Goal: Transaction & Acquisition: Purchase product/service

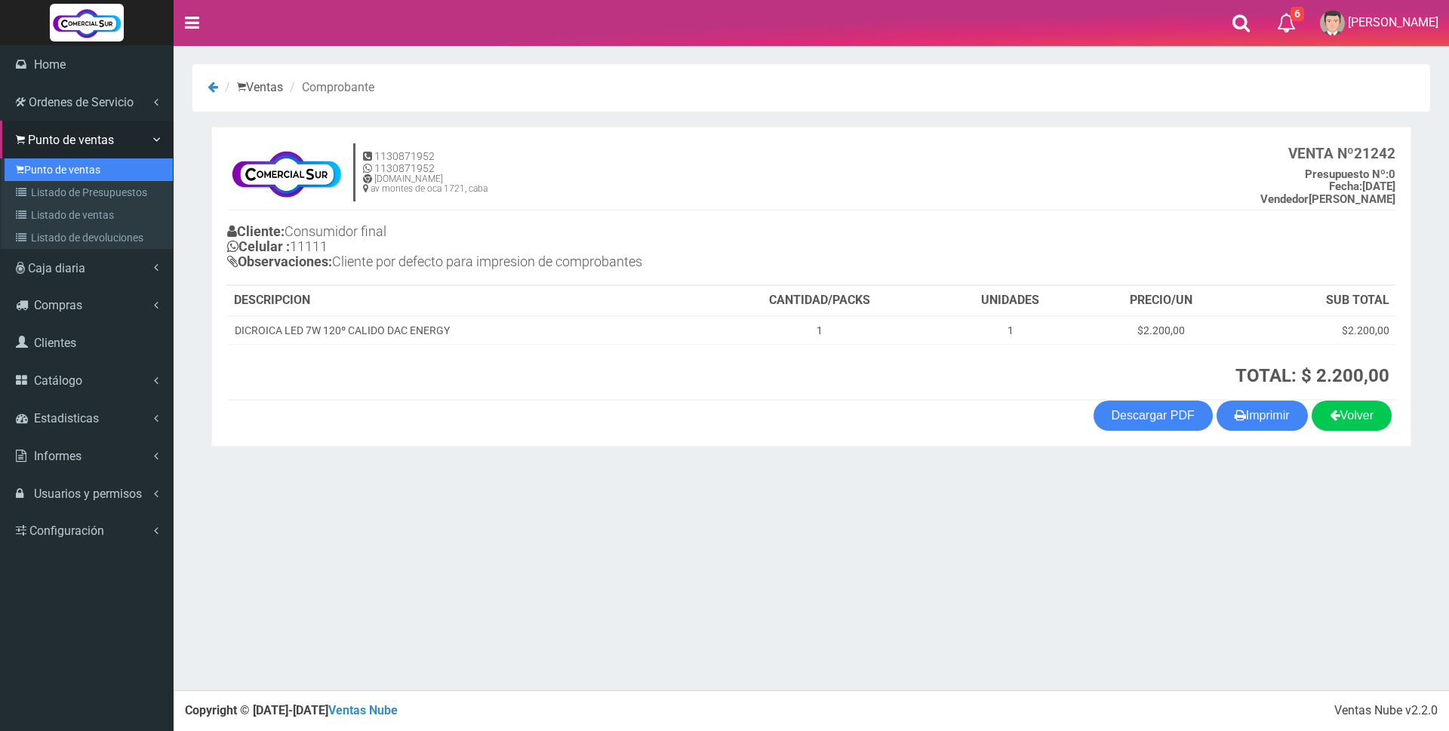
click at [81, 164] on link "Punto de ventas" at bounding box center [89, 169] width 168 height 23
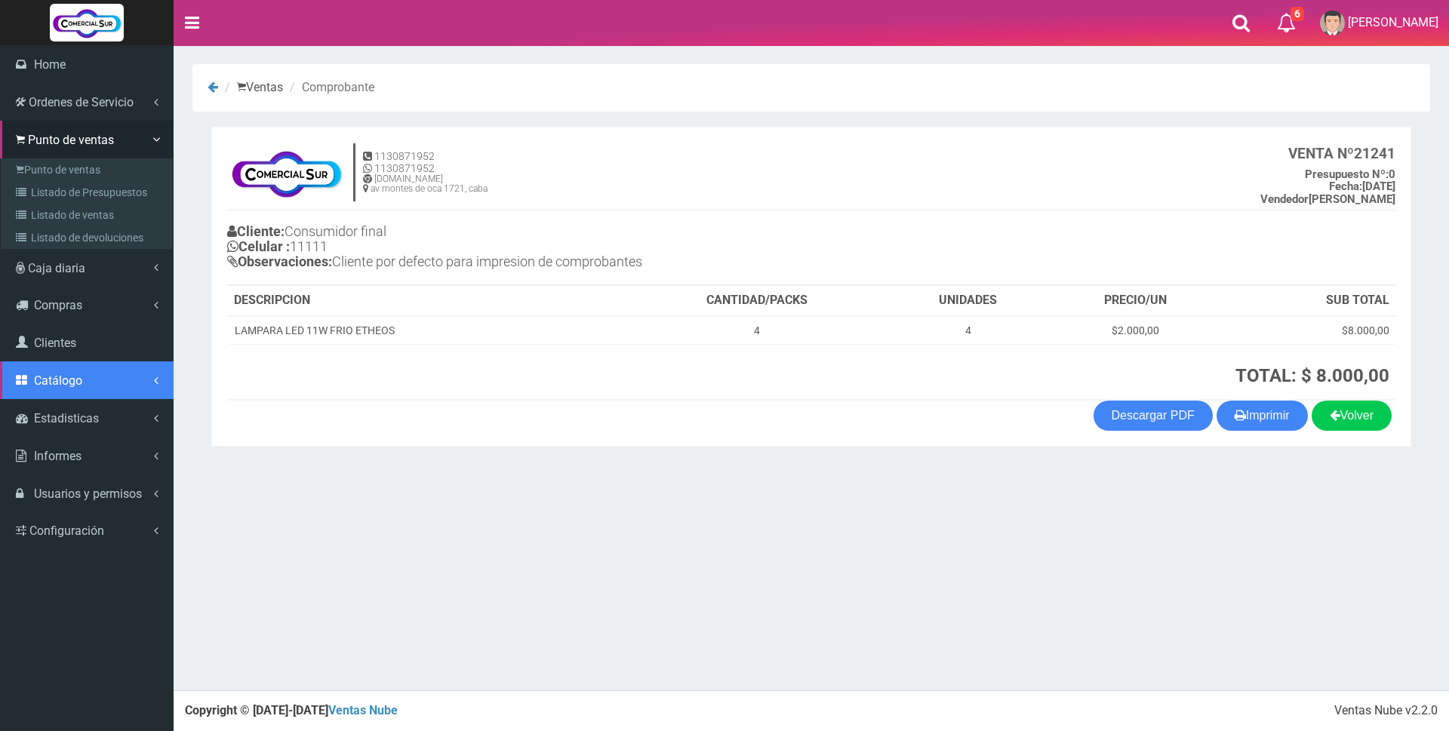
click at [62, 375] on span "Catálogo" at bounding box center [58, 380] width 48 height 14
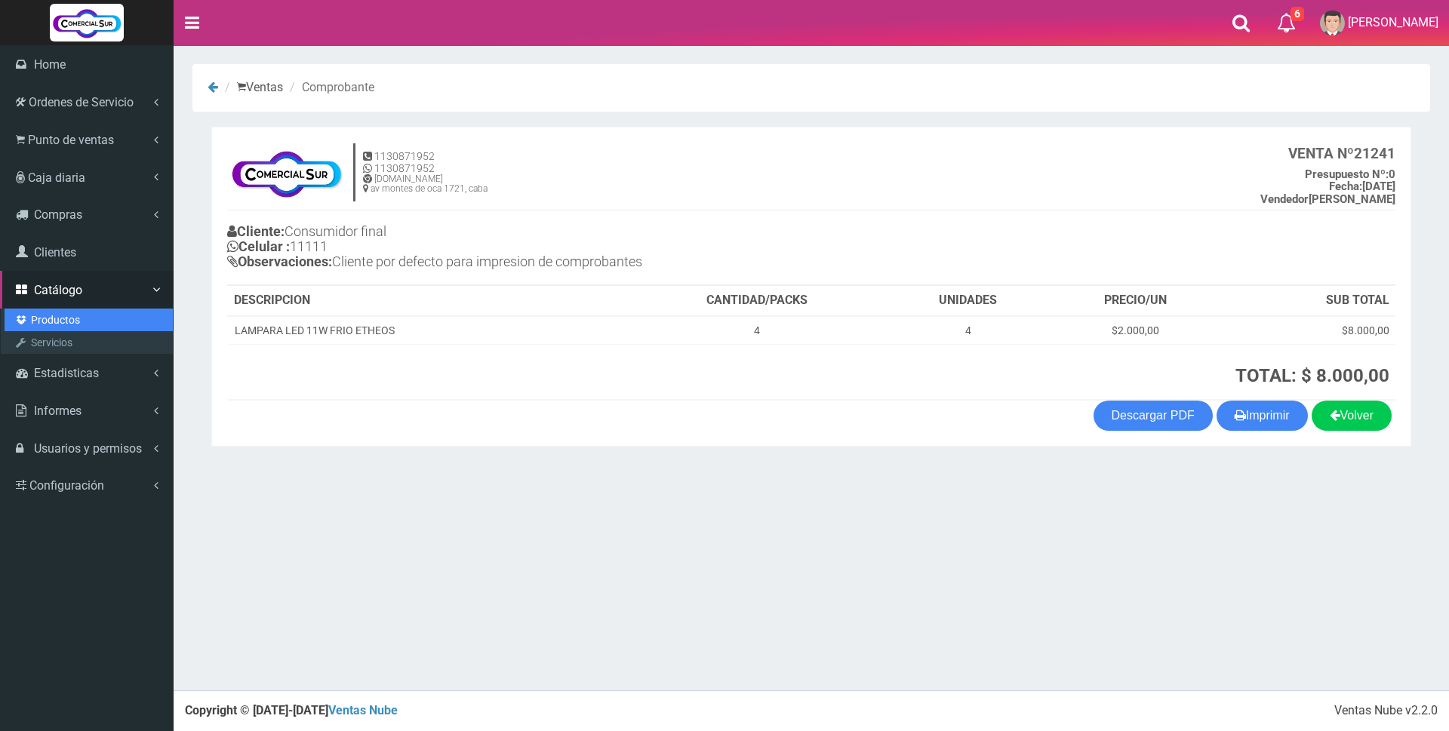
click at [68, 324] on link "Productos" at bounding box center [89, 320] width 168 height 23
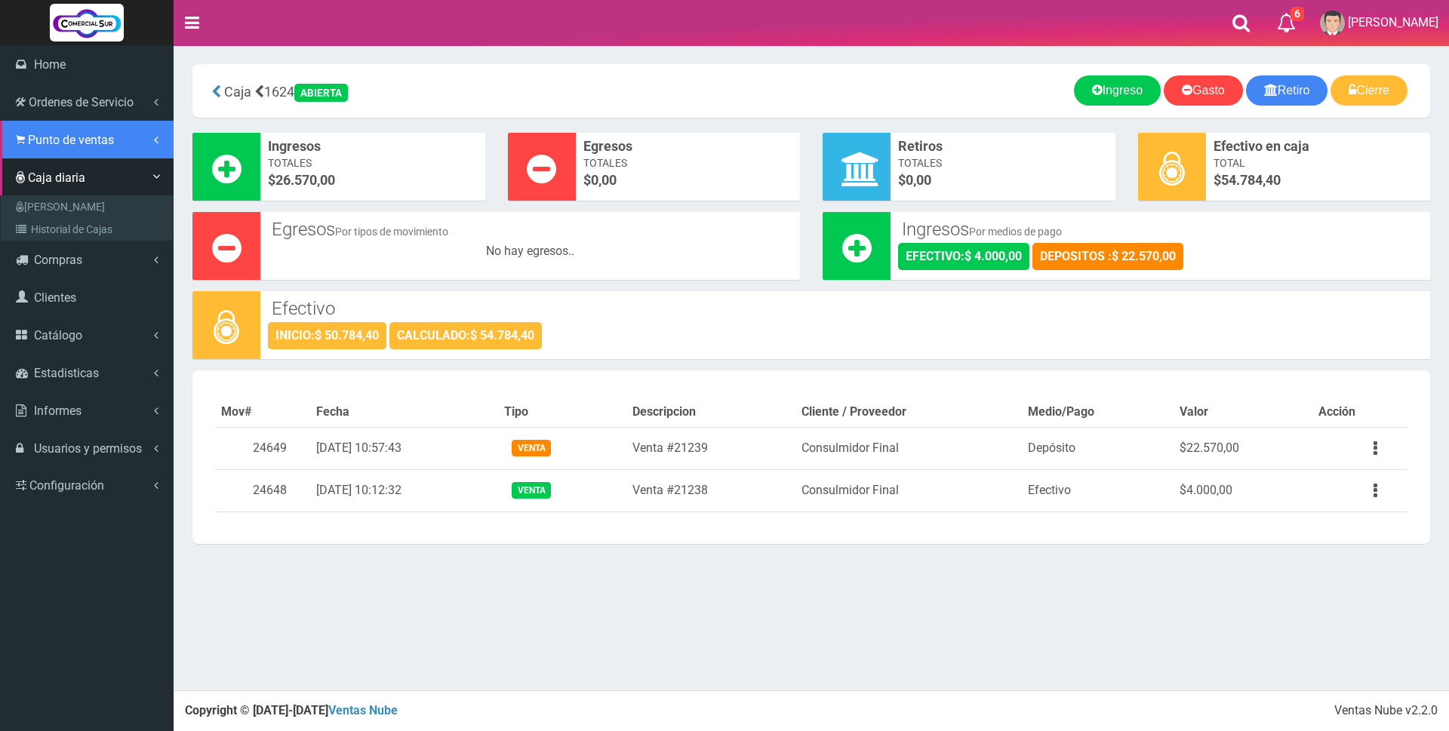
click at [63, 144] on span "Punto de ventas" at bounding box center [71, 140] width 86 height 14
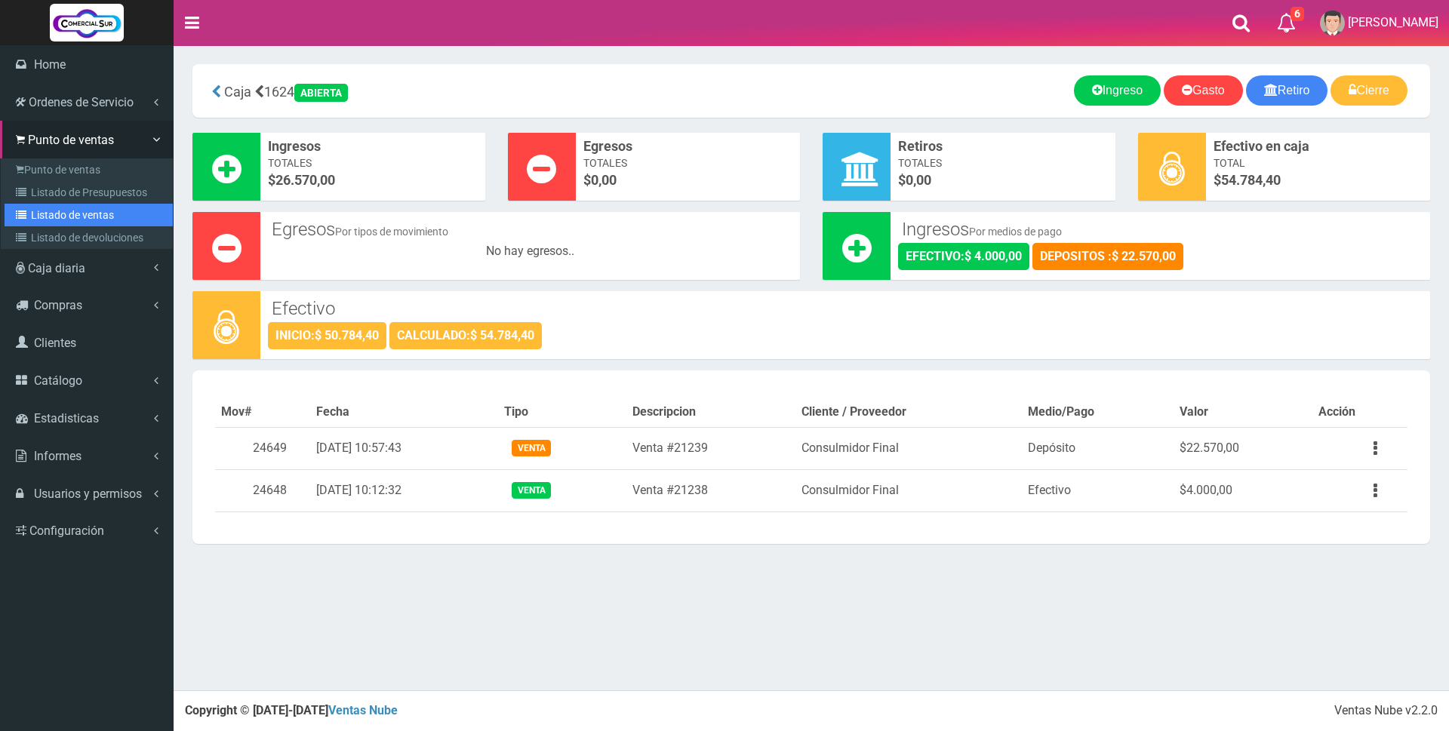
click at [63, 220] on link "Listado de ventas" at bounding box center [89, 215] width 168 height 23
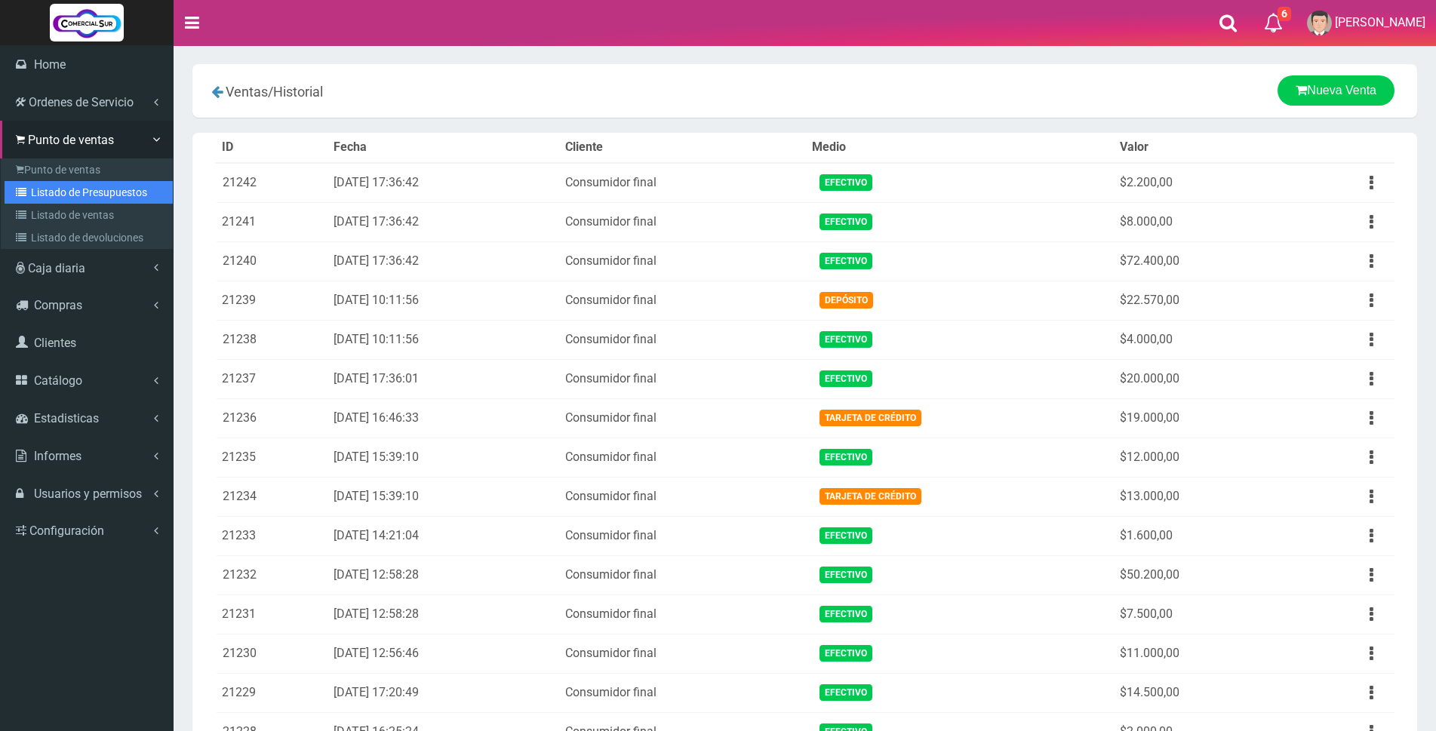
click at [91, 189] on link "Listado de Presupuestos" at bounding box center [89, 192] width 168 height 23
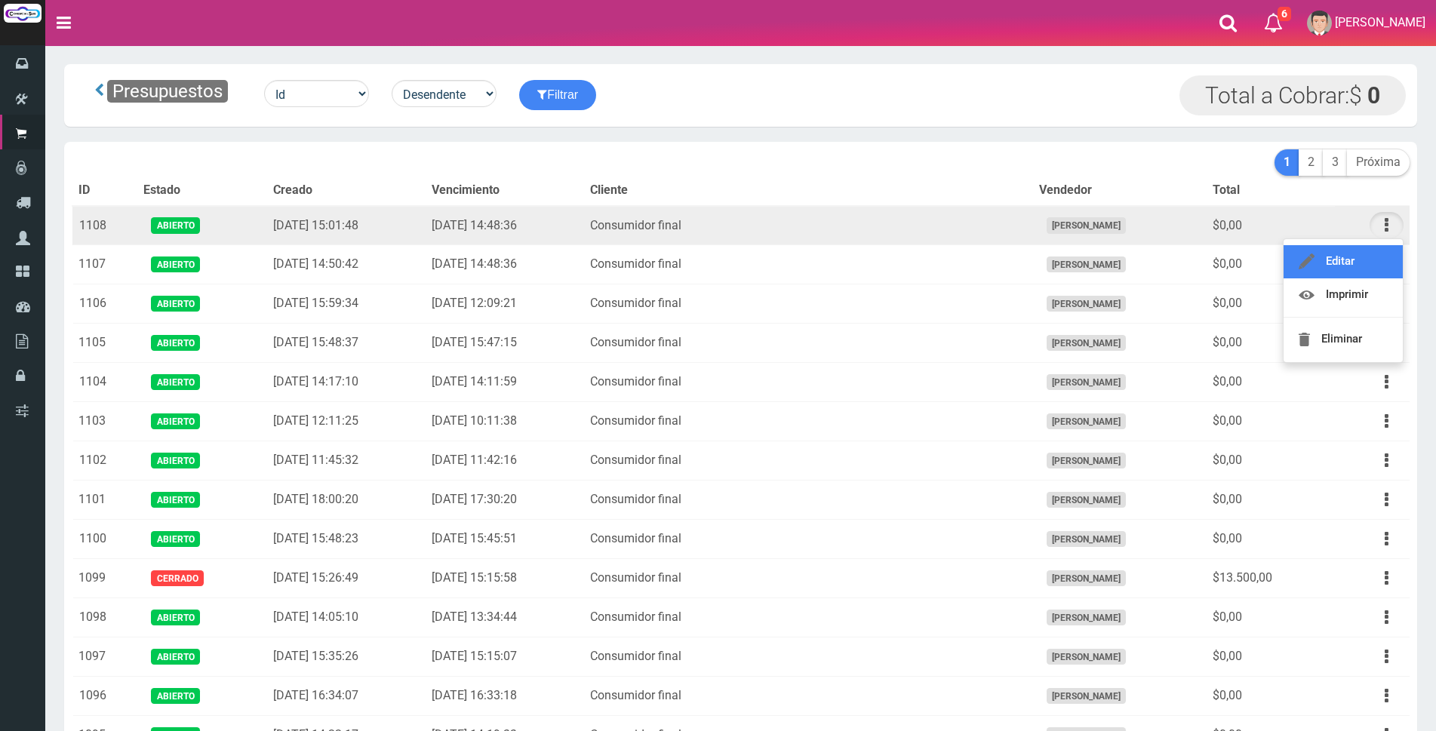
click at [1383, 264] on link "Editar" at bounding box center [1342, 261] width 119 height 33
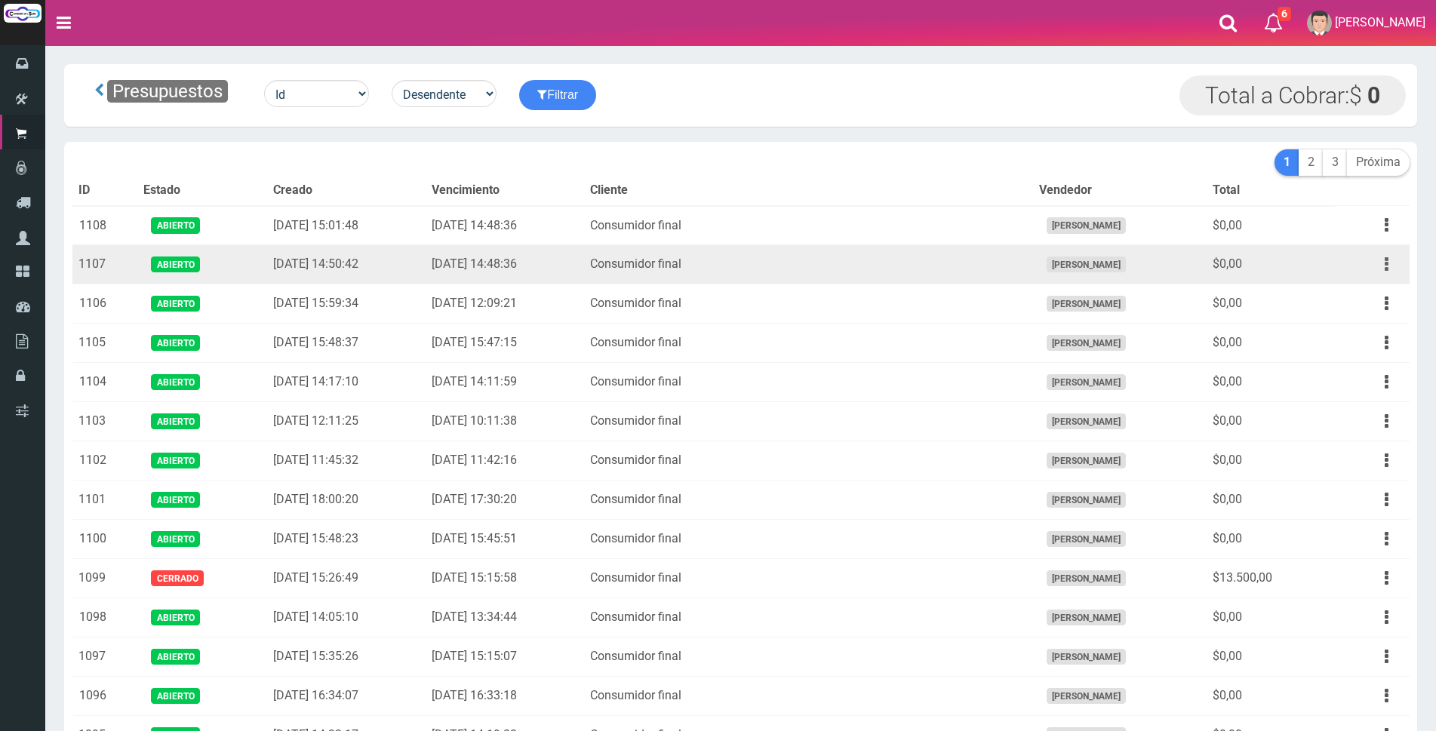
click at [1385, 262] on icon "button" at bounding box center [1387, 264] width 4 height 26
click at [1373, 300] on link "Editar" at bounding box center [1342, 300] width 119 height 33
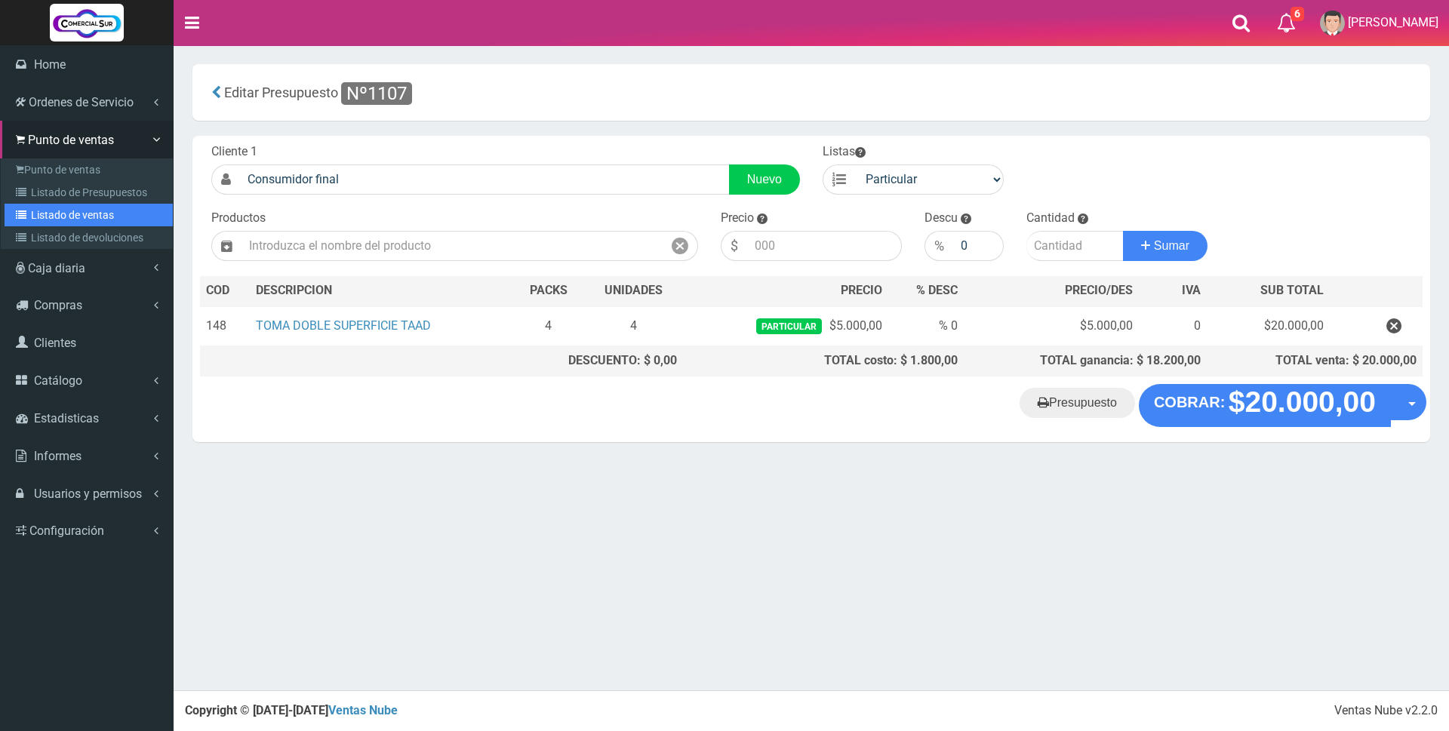
click at [59, 214] on link "Listado de ventas" at bounding box center [89, 215] width 168 height 23
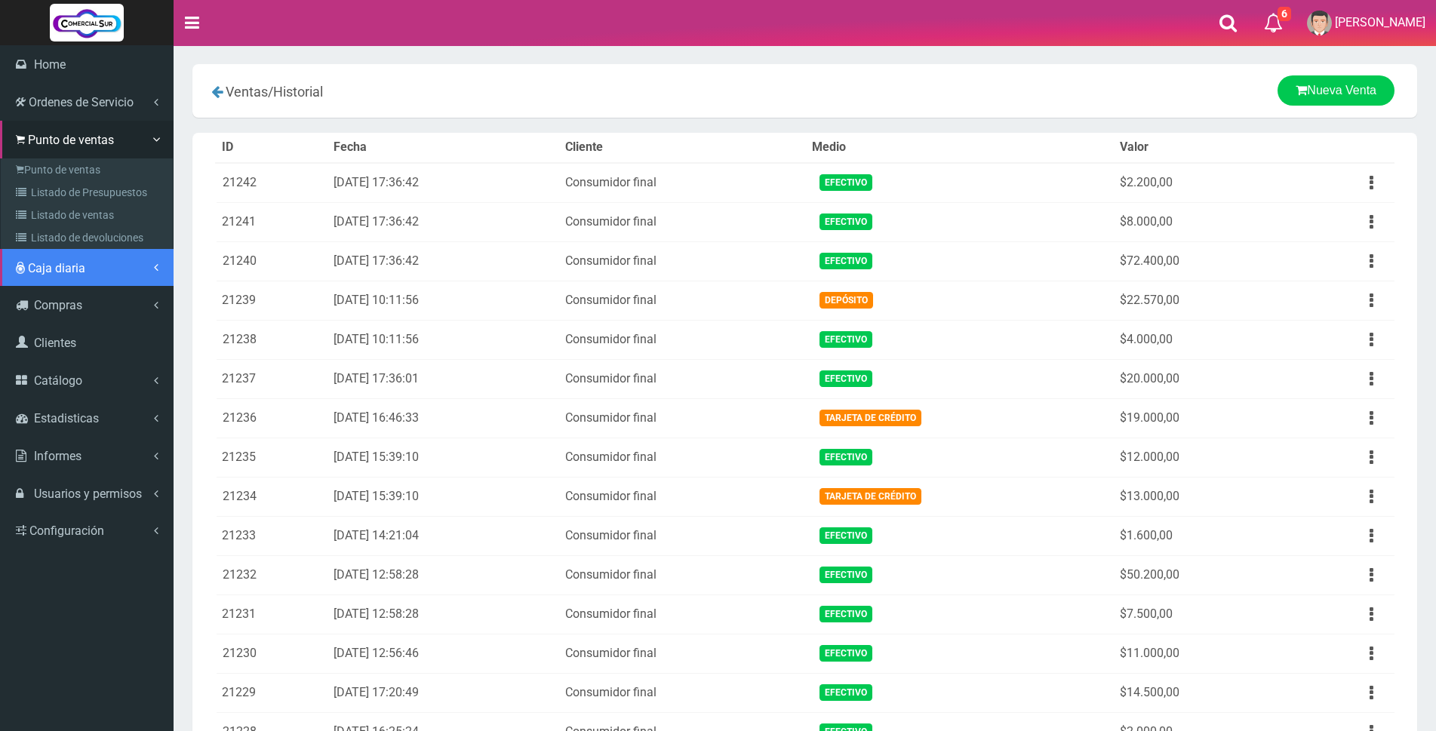
click at [38, 271] on span "Caja diaria" at bounding box center [56, 268] width 57 height 14
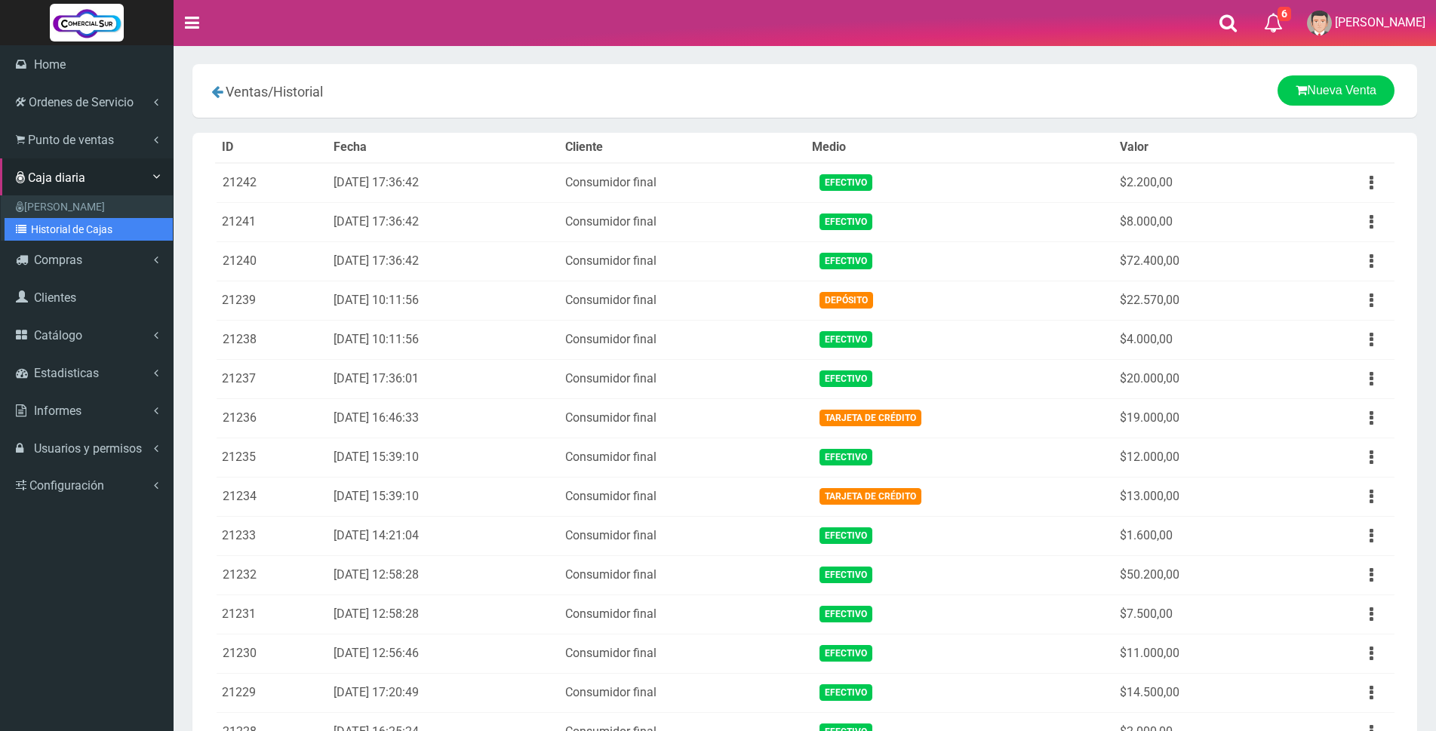
click at [38, 225] on link "Historial de Cajas" at bounding box center [89, 229] width 168 height 23
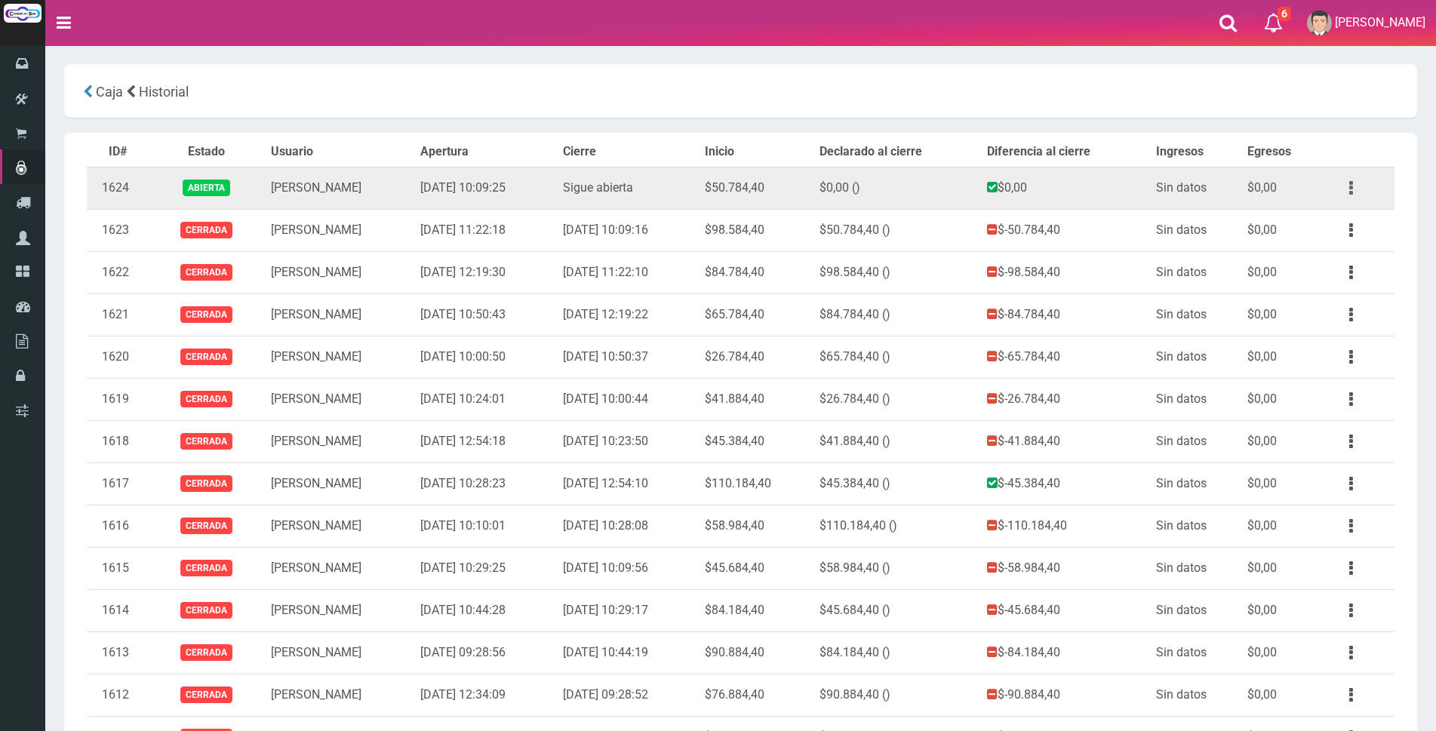
click at [1356, 189] on button "button" at bounding box center [1351, 188] width 34 height 26
click at [1354, 229] on link "Ver" at bounding box center [1307, 224] width 119 height 33
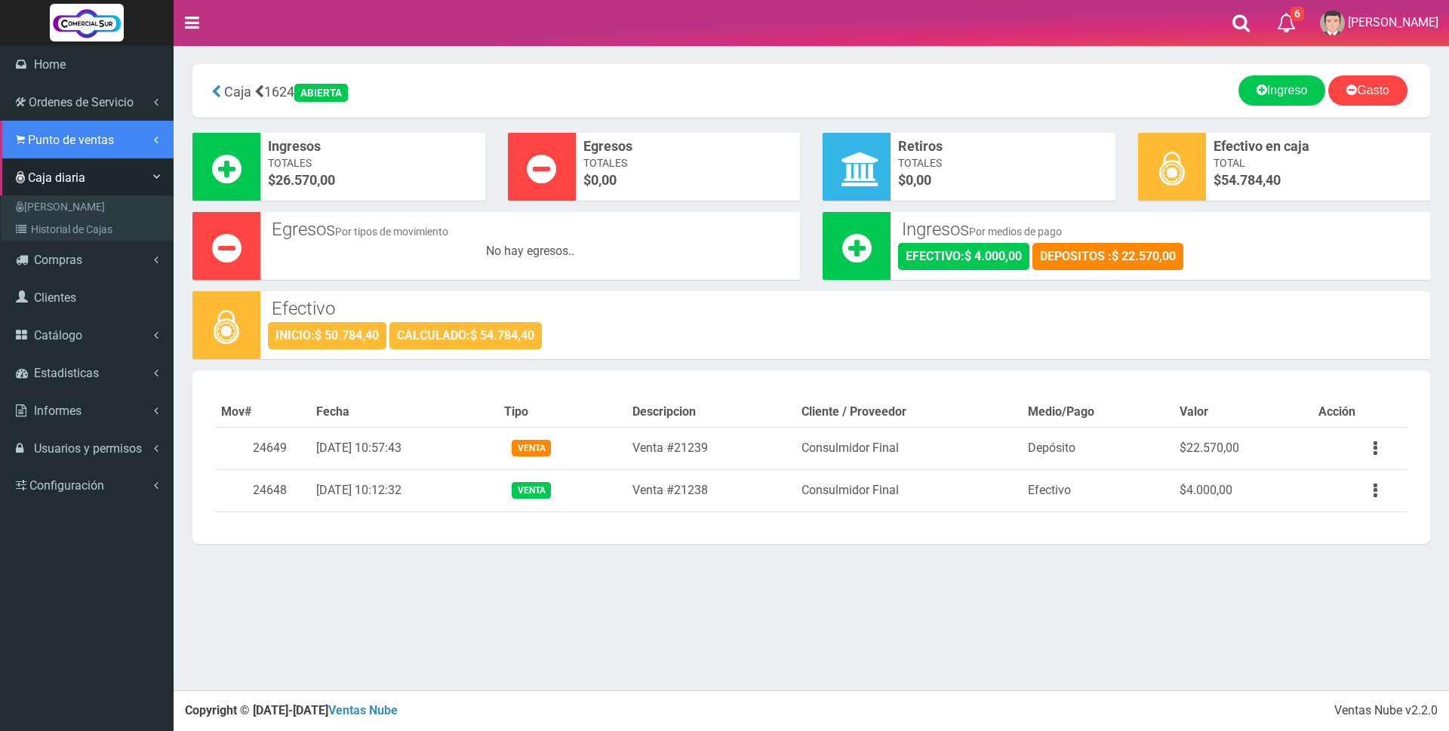
click at [48, 142] on span "Punto de ventas" at bounding box center [71, 140] width 86 height 14
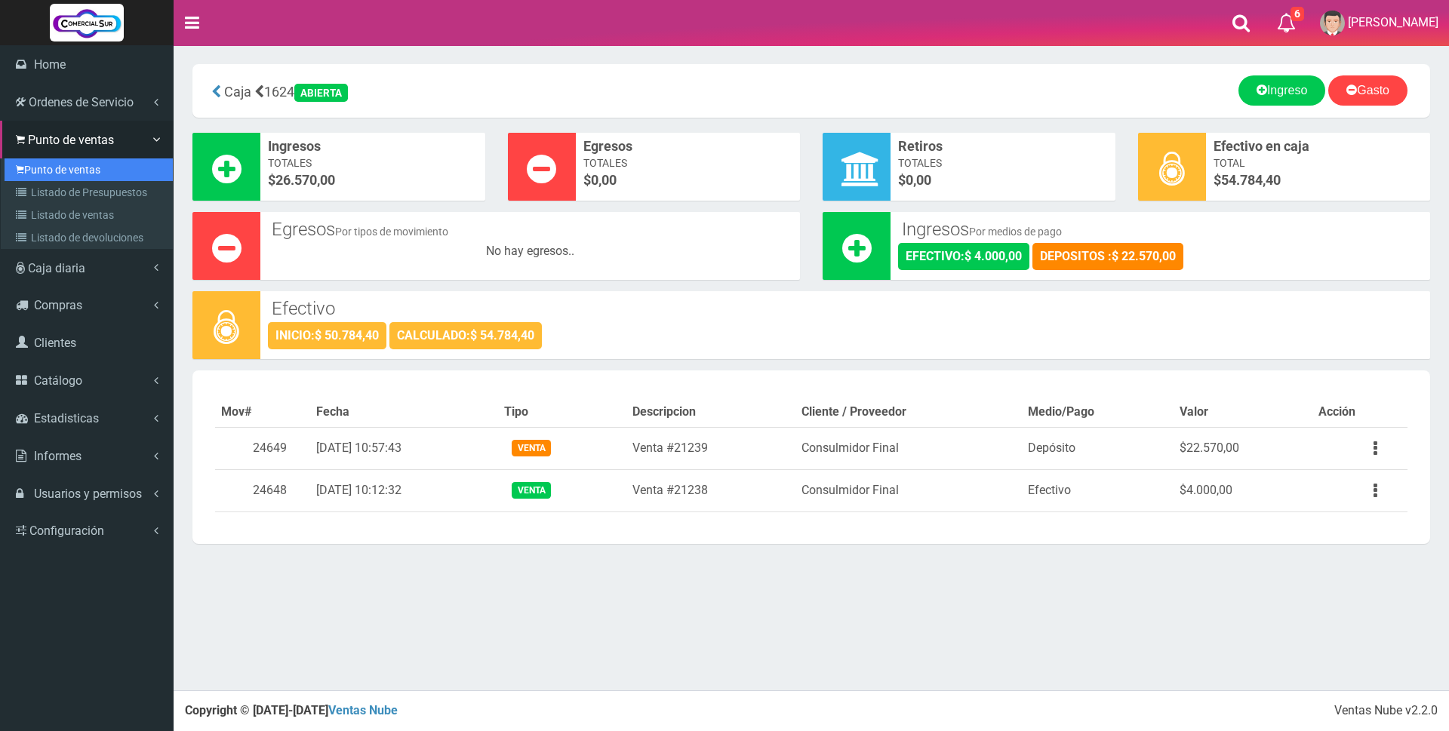
click at [47, 170] on link "Punto de ventas" at bounding box center [89, 169] width 168 height 23
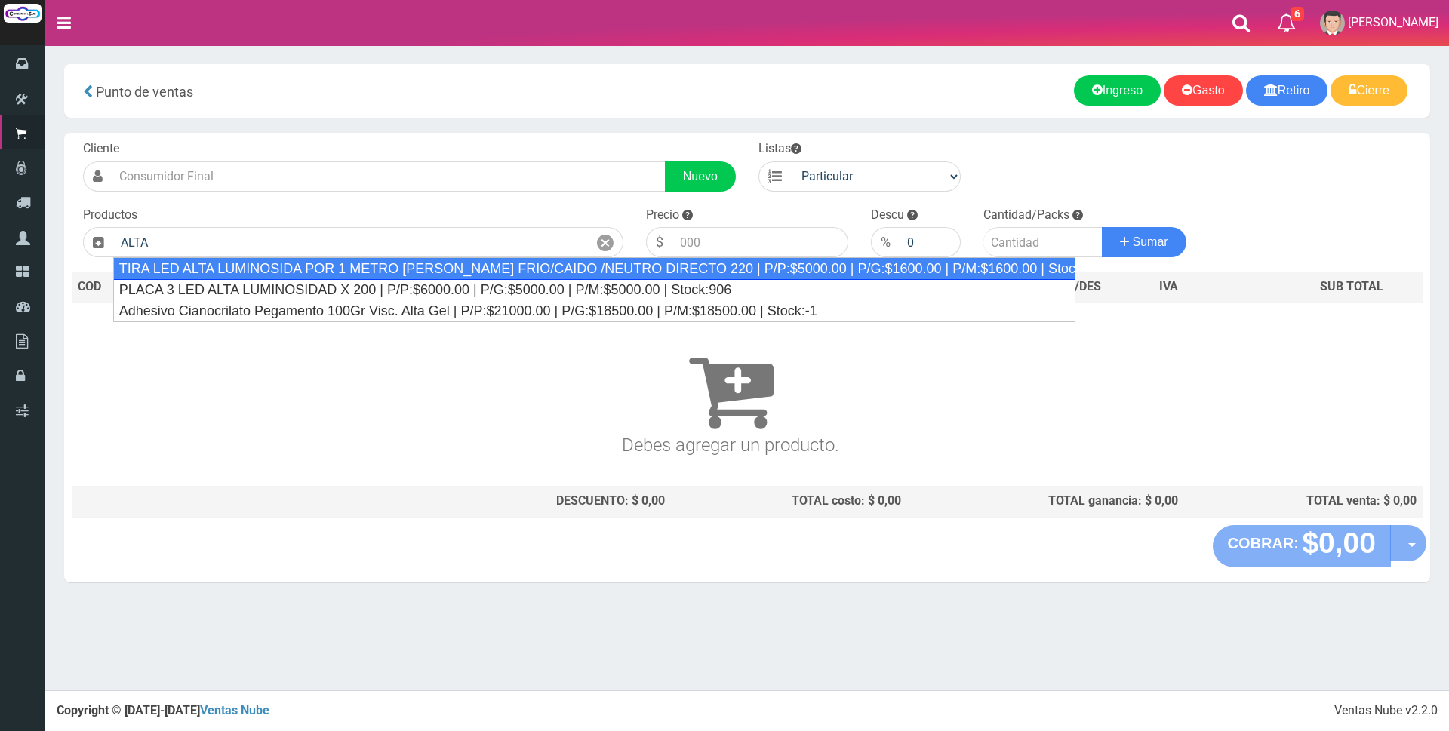
drag, startPoint x: 456, startPoint y: 266, endPoint x: 469, endPoint y: 266, distance: 12.8
click at [456, 266] on div "TIRA LED ALTA LUMINOSIDA POR 1 METRO BLANCO FRIO/CAIDO /NEUTRO DIRECTO 220 | P/…" at bounding box center [594, 268] width 962 height 23
type input "TIRA LED ALTA LUMINOSIDA POR 1 METRO BLANCO FRIO/CAIDO /NEUTRO DIRECTO 220 | P/…"
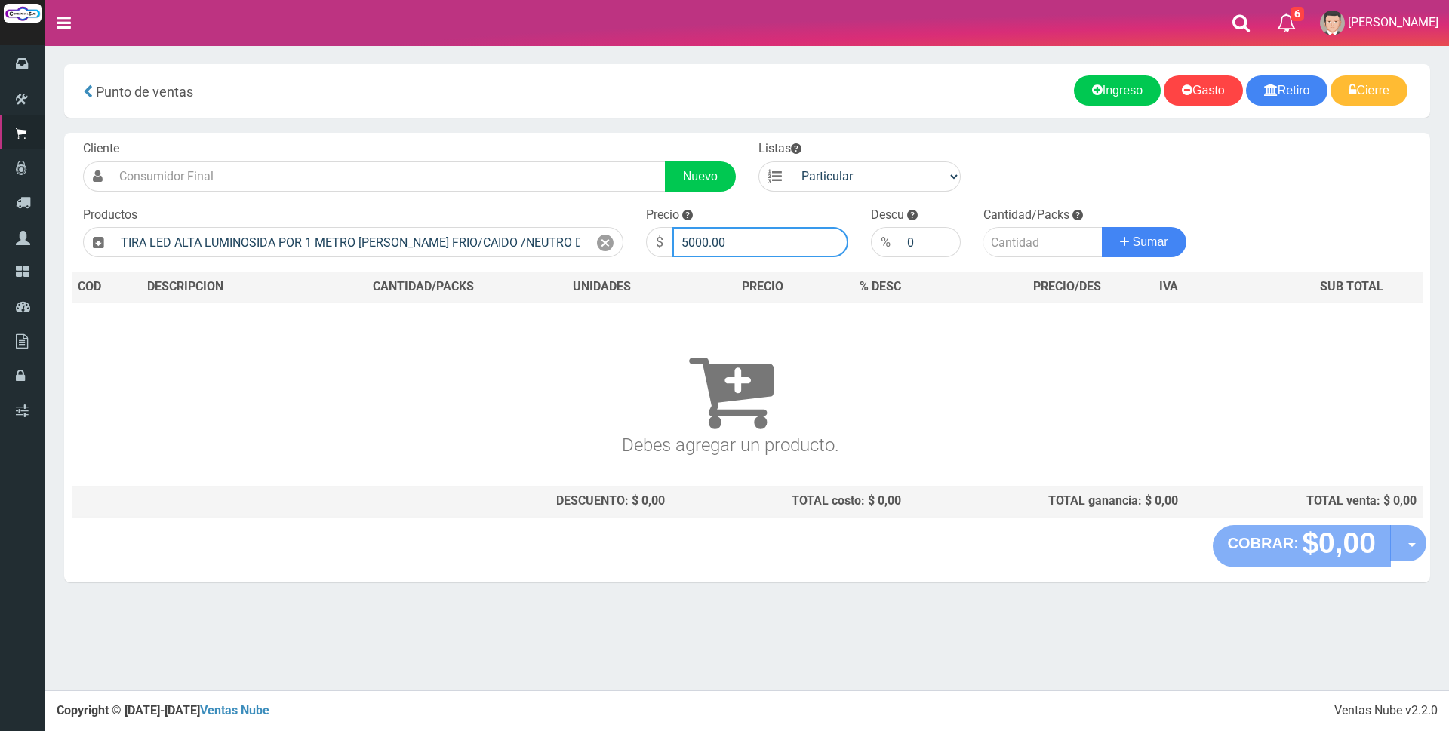
drag, startPoint x: 787, startPoint y: 237, endPoint x: 794, endPoint y: 241, distance: 8.4
click at [788, 237] on input "5000.00" at bounding box center [760, 242] width 176 height 30
type input "5"
type input "8000"
click at [1018, 247] on input "number" at bounding box center [1042, 242] width 119 height 30
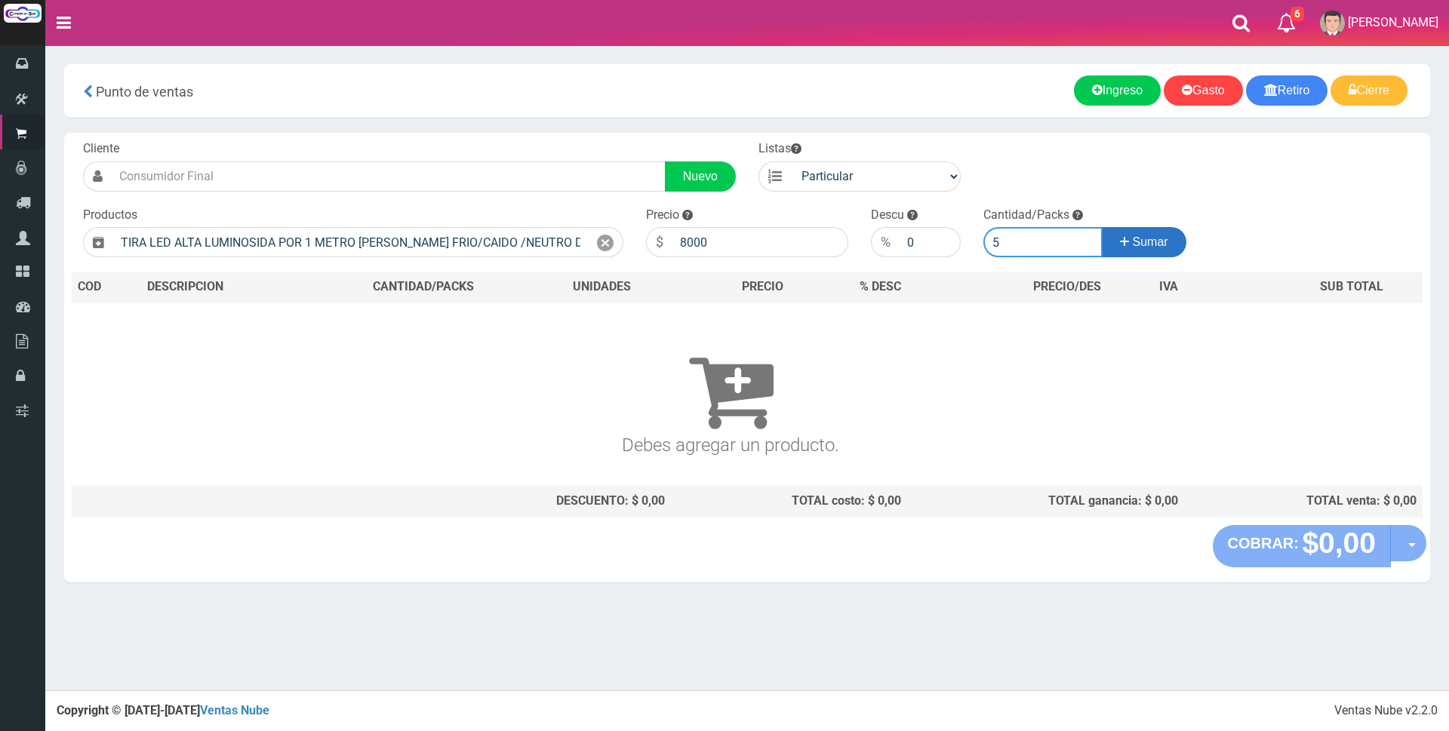
type input "5"
click at [1159, 237] on span "Sumar" at bounding box center [1149, 241] width 35 height 13
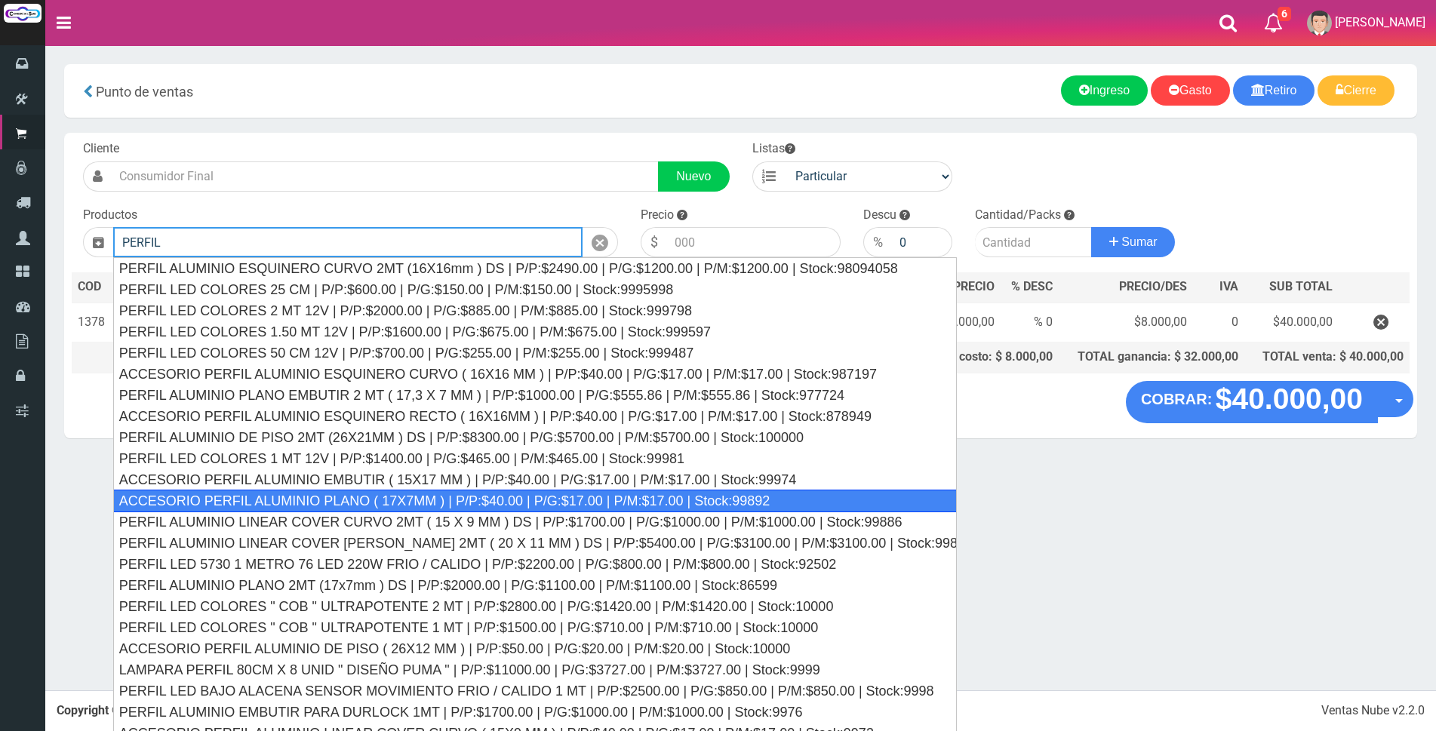
click at [441, 493] on div "ACCESORIO PERFIL ALUMINIO PLANO ( 17X7MM ) | P/P:$40.00 | P/G:$17.00 | P/M:$17.…" at bounding box center [535, 501] width 844 height 23
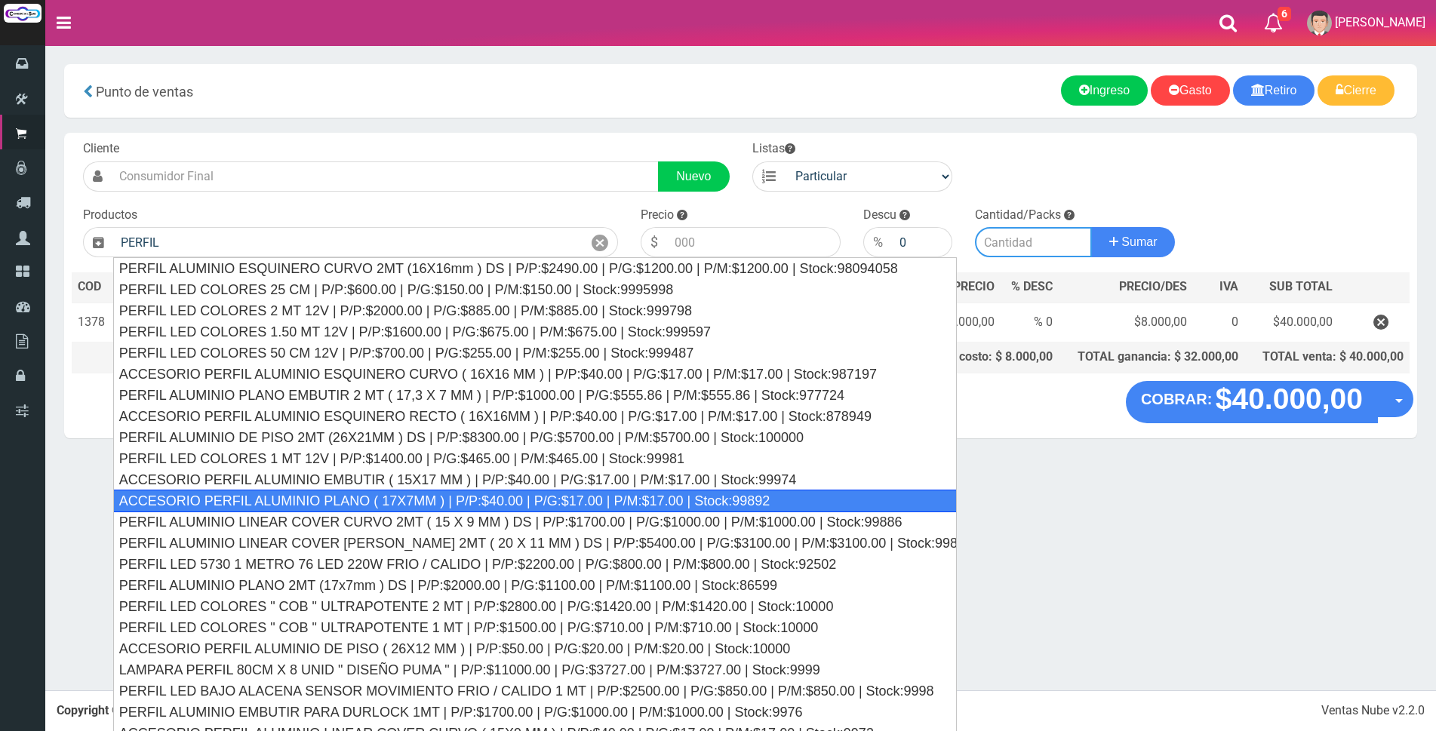
type input "ACCESORIO PERFIL ALUMINIO PLANO ( 17X7MM ) | P/P:$40.00 | P/G:$17.00 | P/M:$17.…"
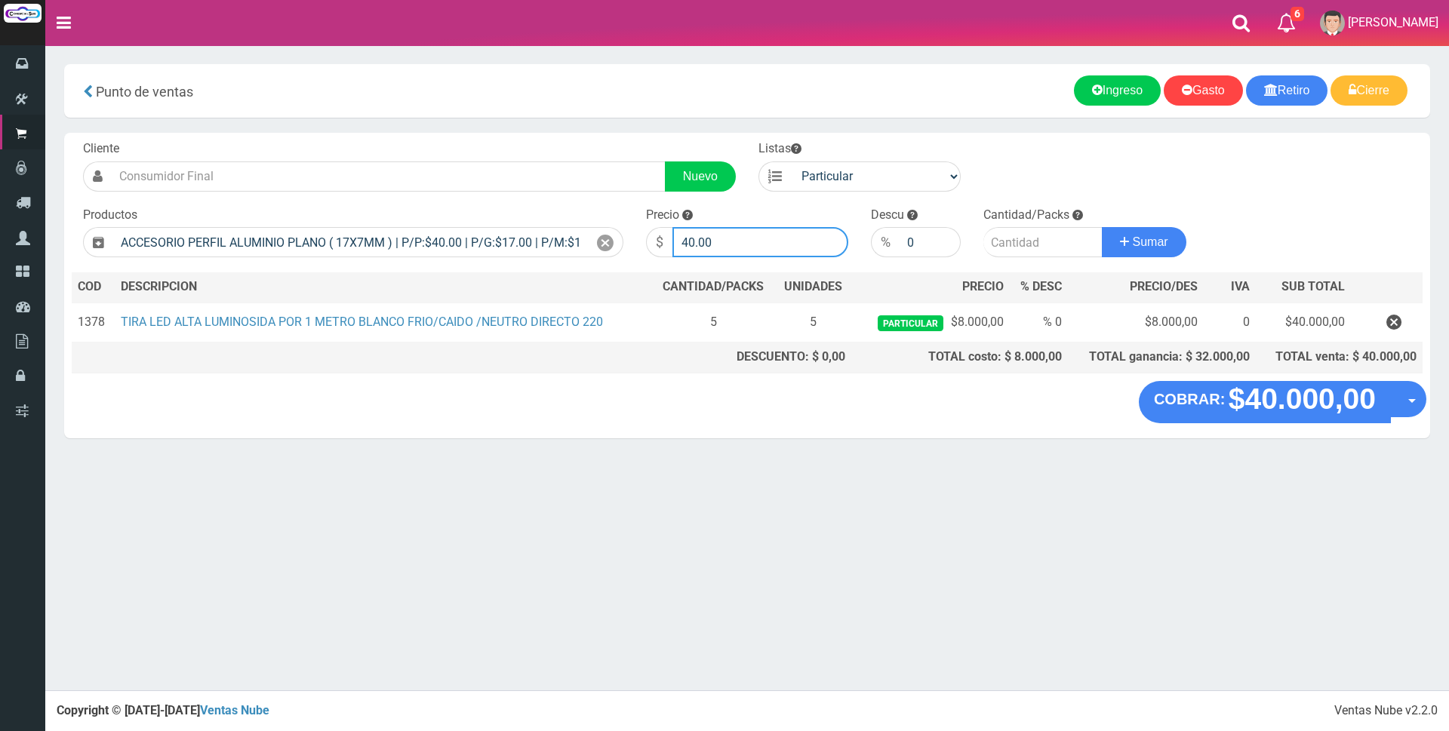
click at [730, 245] on input "40.00" at bounding box center [760, 242] width 176 height 30
type input "4"
type input "6500"
click at [1008, 241] on input "number" at bounding box center [1042, 242] width 119 height 30
type input "3"
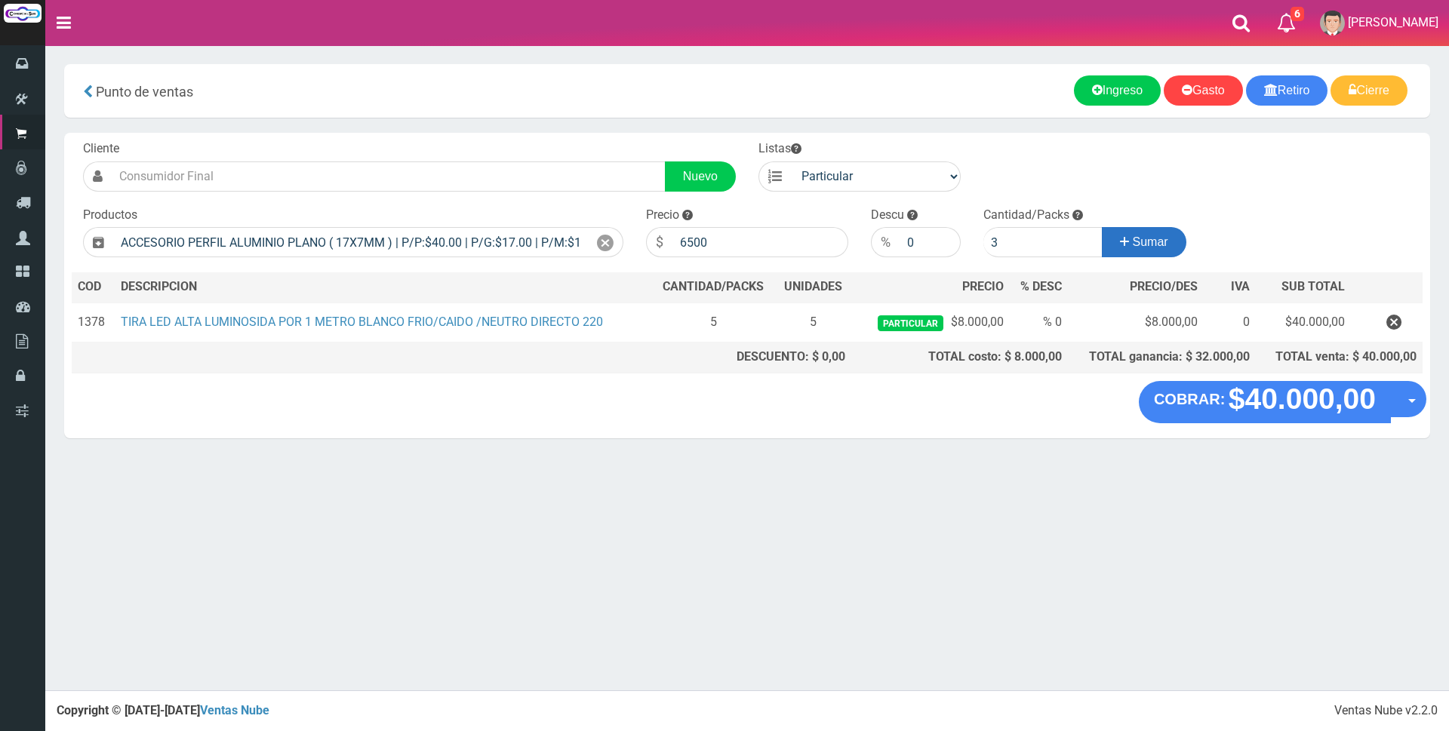
click at [1133, 234] on button "Sumar" at bounding box center [1144, 242] width 85 height 30
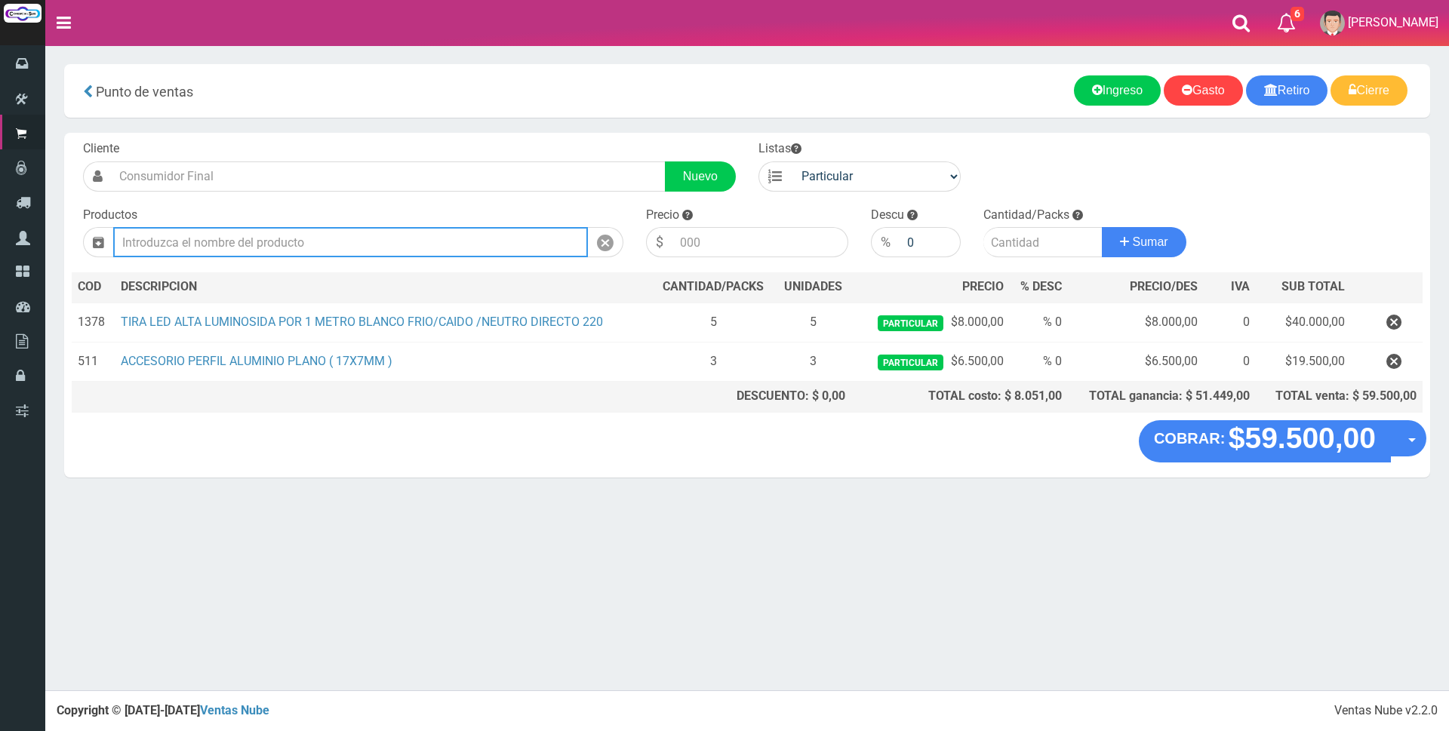
click at [555, 238] on input "text" at bounding box center [350, 242] width 475 height 30
type input "H"
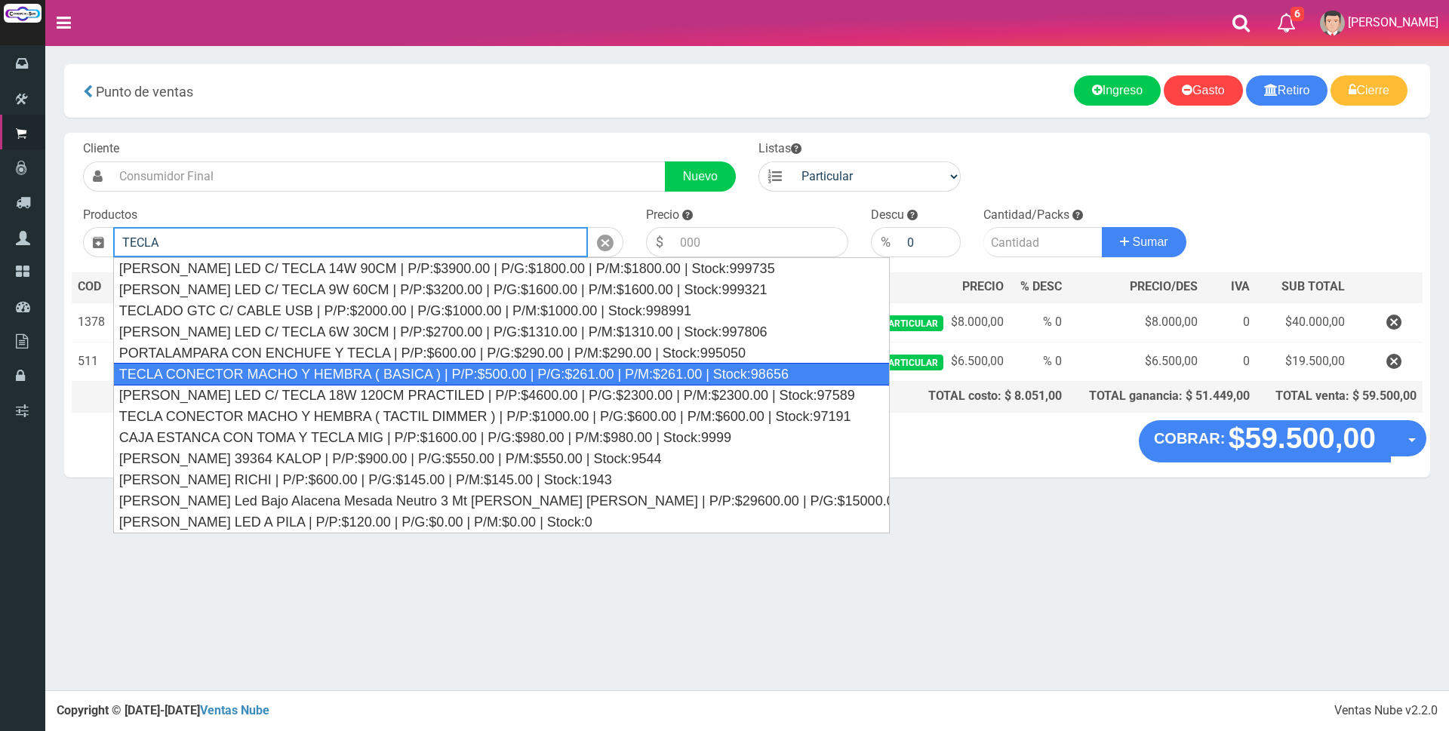
drag, startPoint x: 387, startPoint y: 376, endPoint x: 730, endPoint y: 287, distance: 354.8
click at [390, 376] on div "TECLA CONECTOR MACHO Y HEMBRA ( BASICA ) | P/P:$500.00 | P/G:$261.00 | P/M:$261…" at bounding box center [501, 374] width 776 height 23
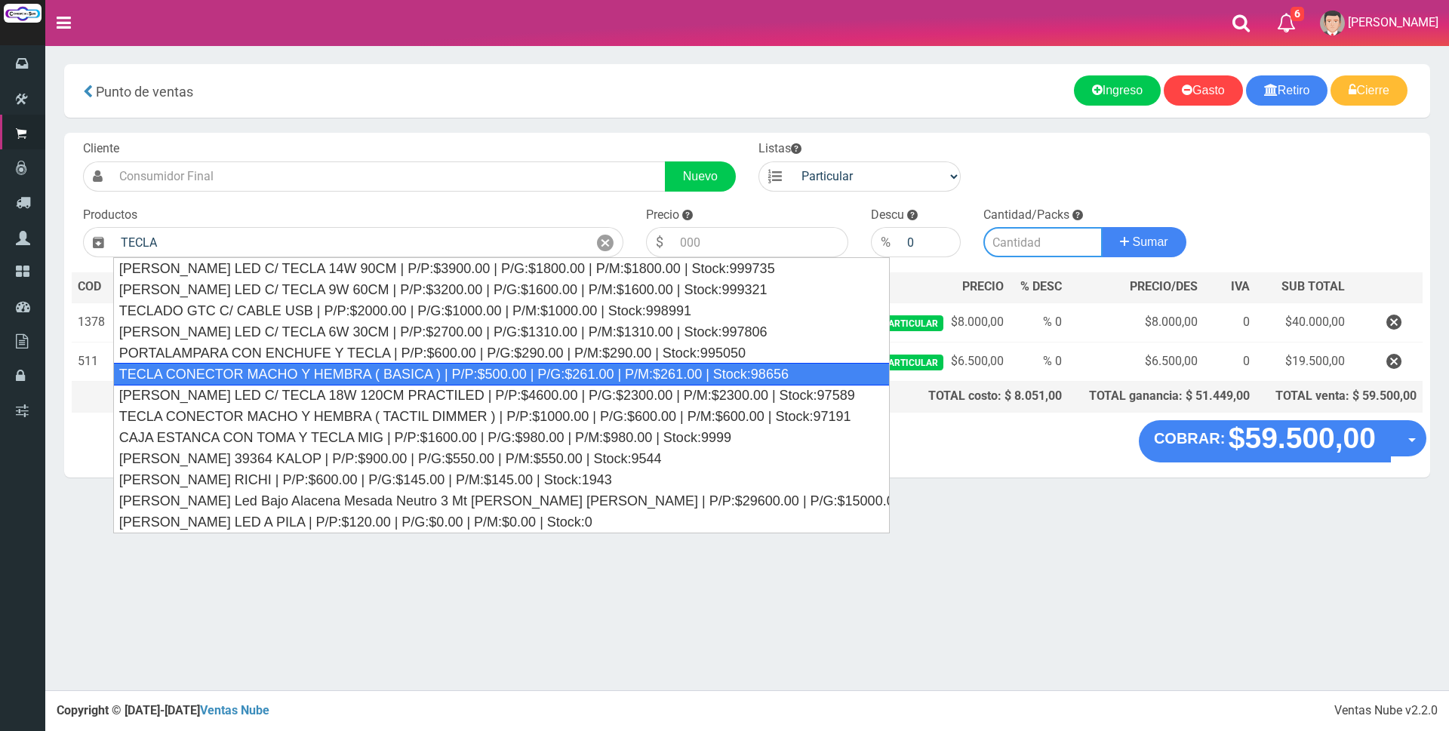
type input "TECLA CONECTOR MACHO Y HEMBRA ( BASICA ) | P/P:$500.00 | P/G:$261.00 | P/M:$261…"
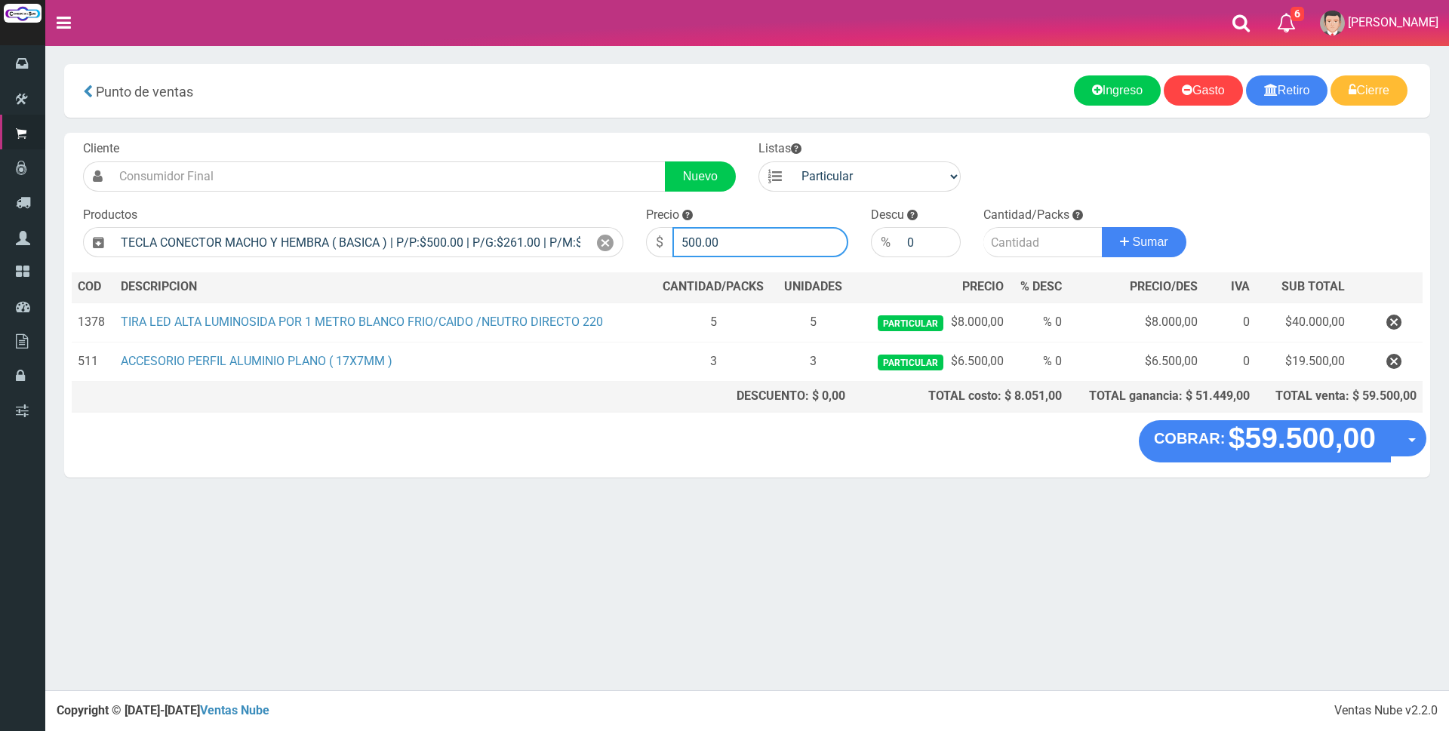
click at [753, 244] on input "500.00" at bounding box center [760, 242] width 176 height 30
type input "5"
type input "5000"
click at [996, 243] on input "number" at bounding box center [1042, 242] width 119 height 30
type input "1"
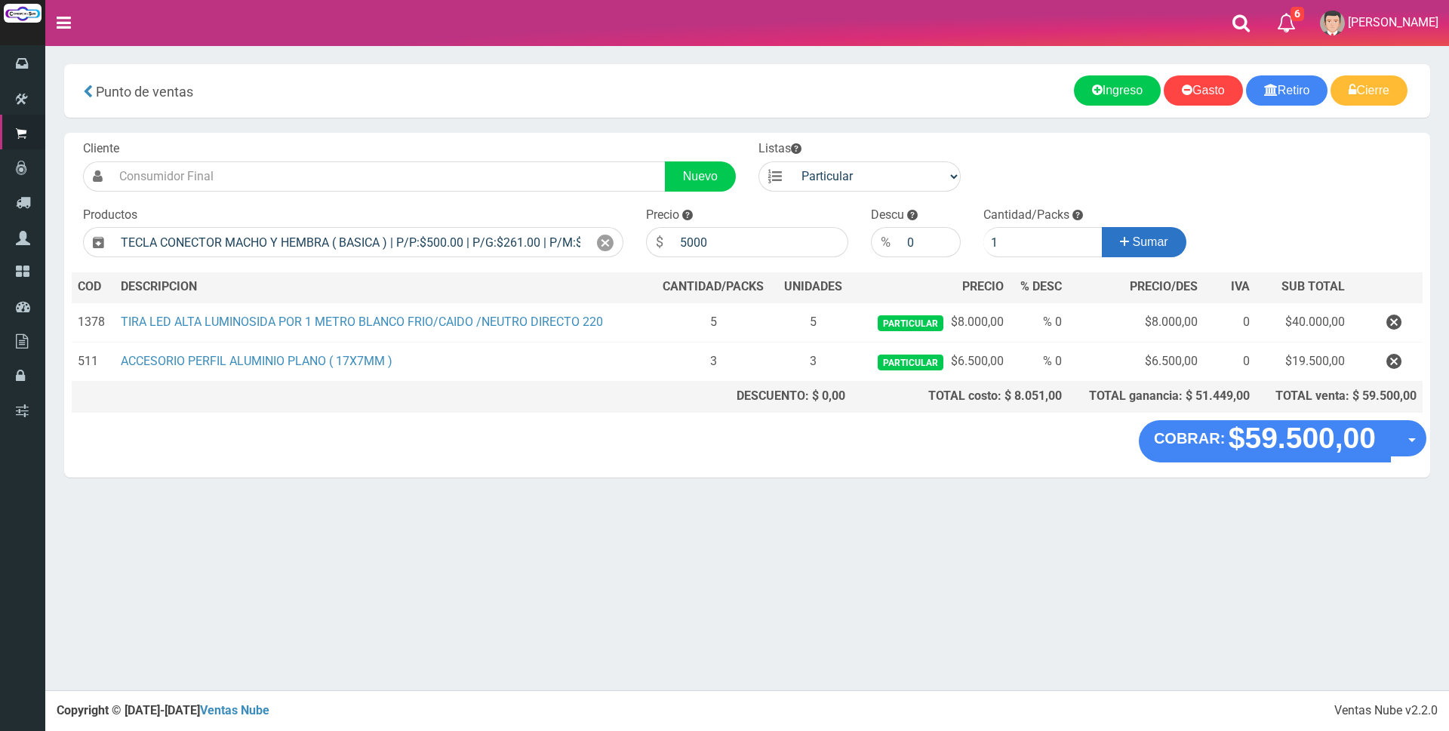
click at [1138, 241] on span "Sumar" at bounding box center [1149, 241] width 35 height 13
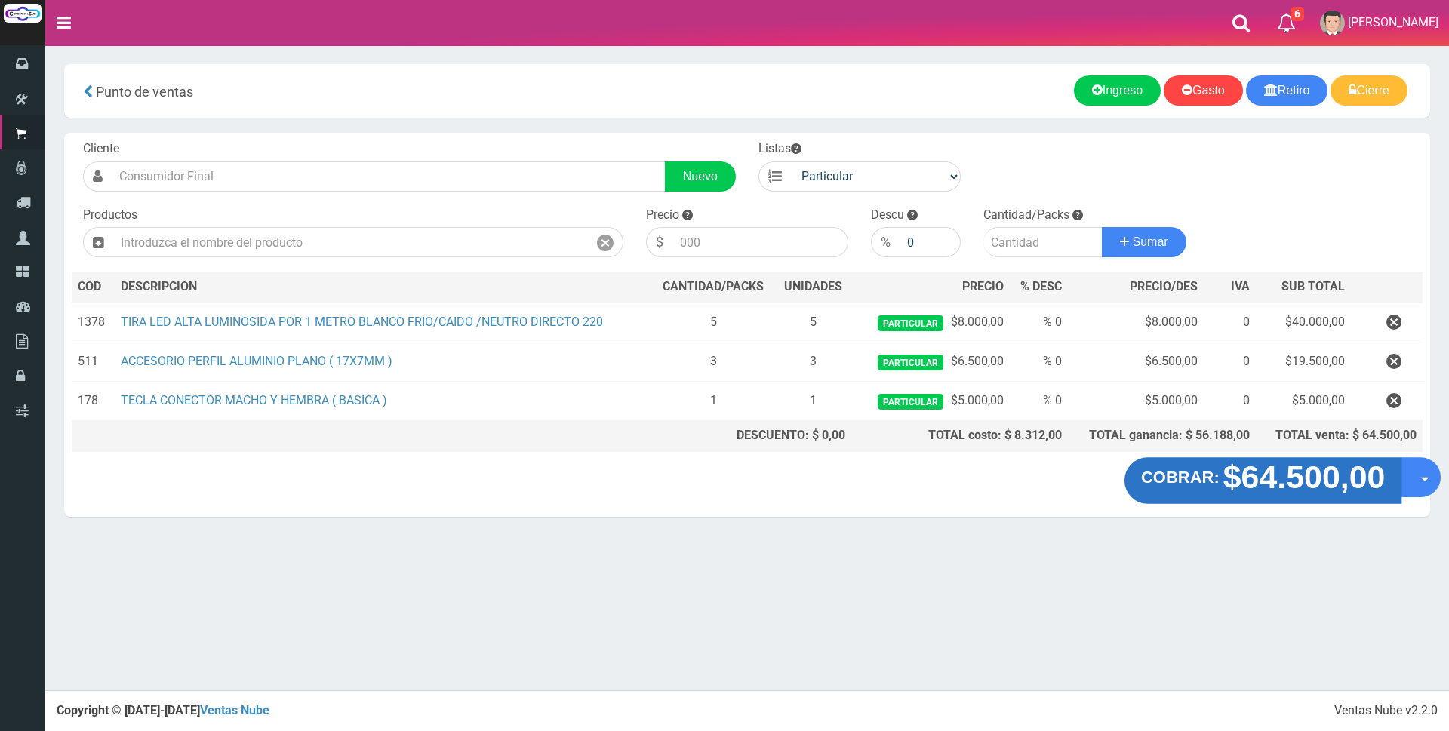
click at [1256, 474] on strong "$64.500,00" at bounding box center [1304, 476] width 162 height 35
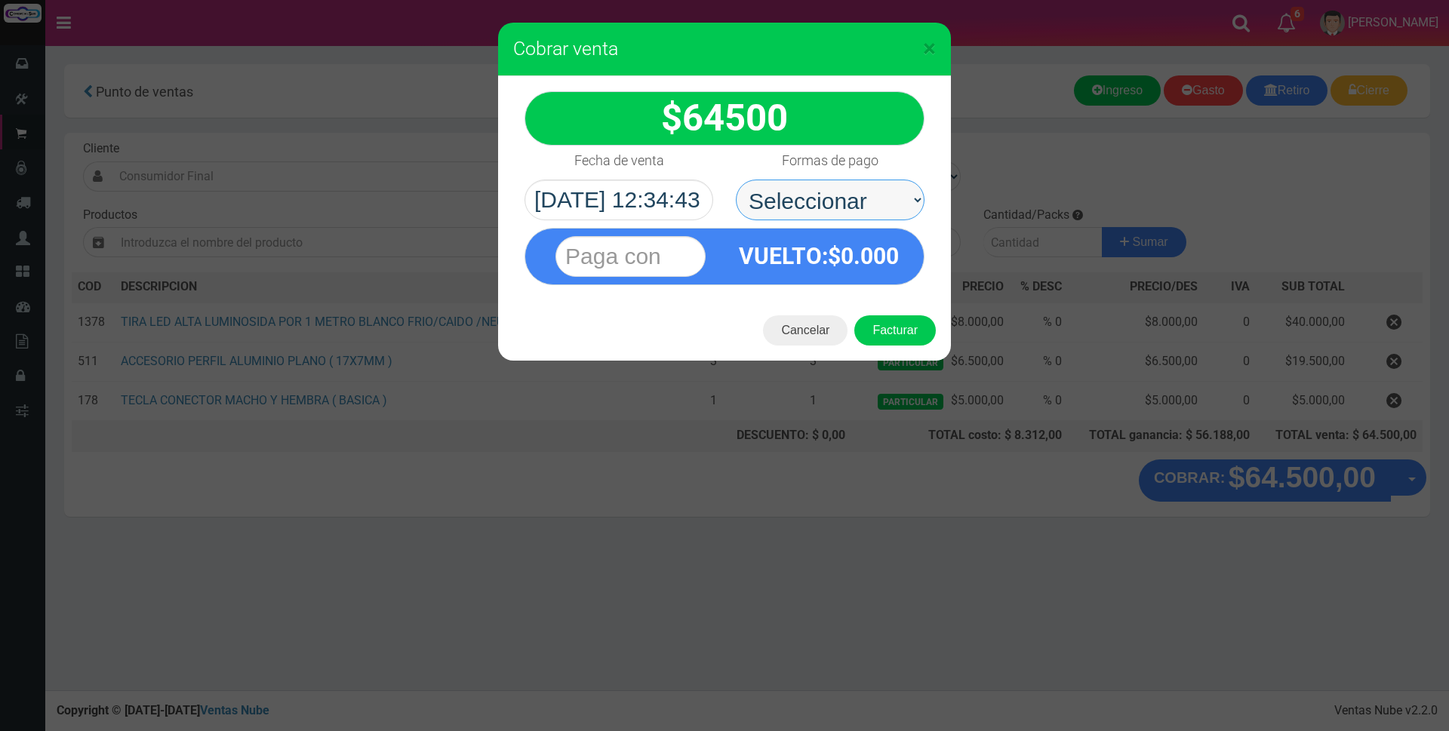
click at [814, 191] on select "Seleccionar Efectivo Tarjeta de Crédito Depósito Débito" at bounding box center [830, 200] width 189 height 41
select select "Efectivo"
click at [736, 180] on select "Seleccionar Efectivo Tarjeta de Crédito Depósito Débito" at bounding box center [830, 200] width 189 height 41
click at [683, 255] on input "text" at bounding box center [630, 256] width 150 height 41
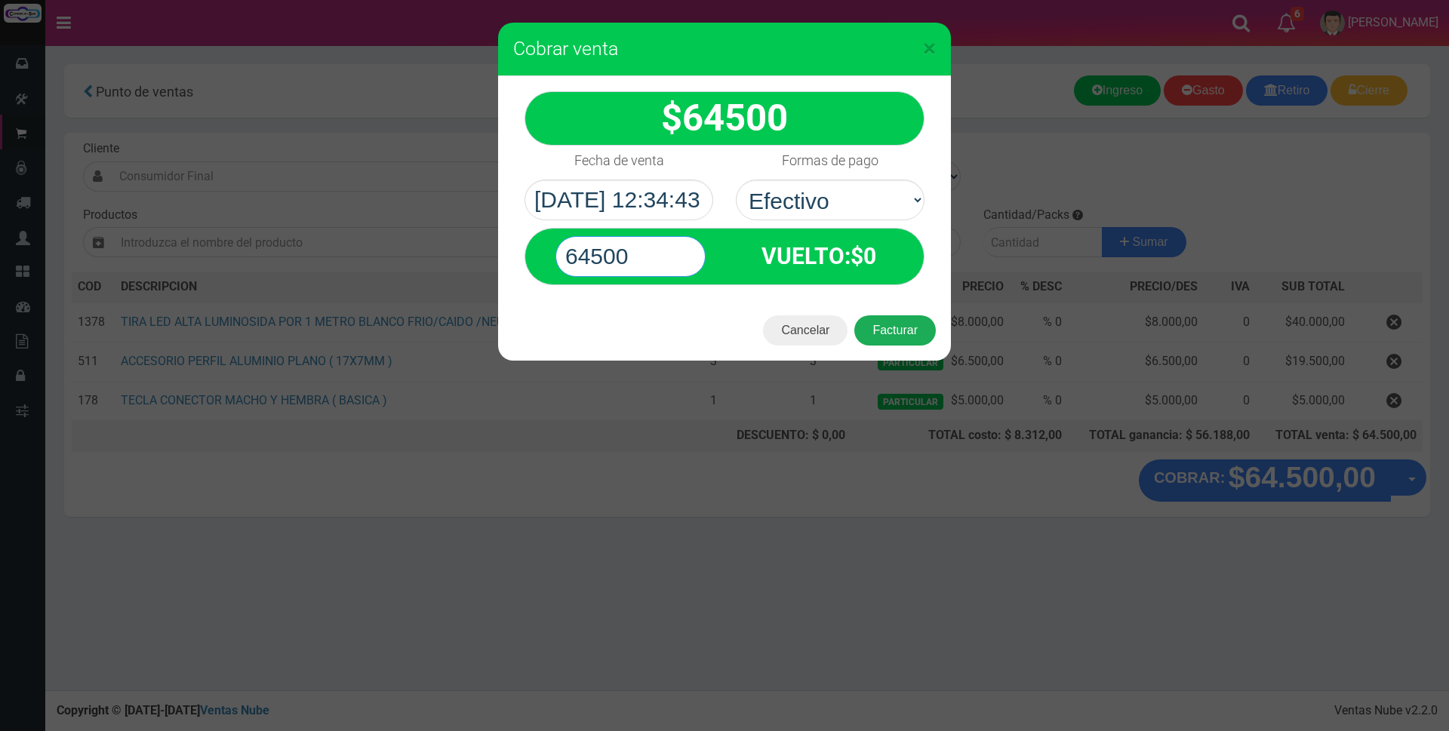
type input "64500"
click at [892, 333] on button "Facturar" at bounding box center [894, 330] width 81 height 30
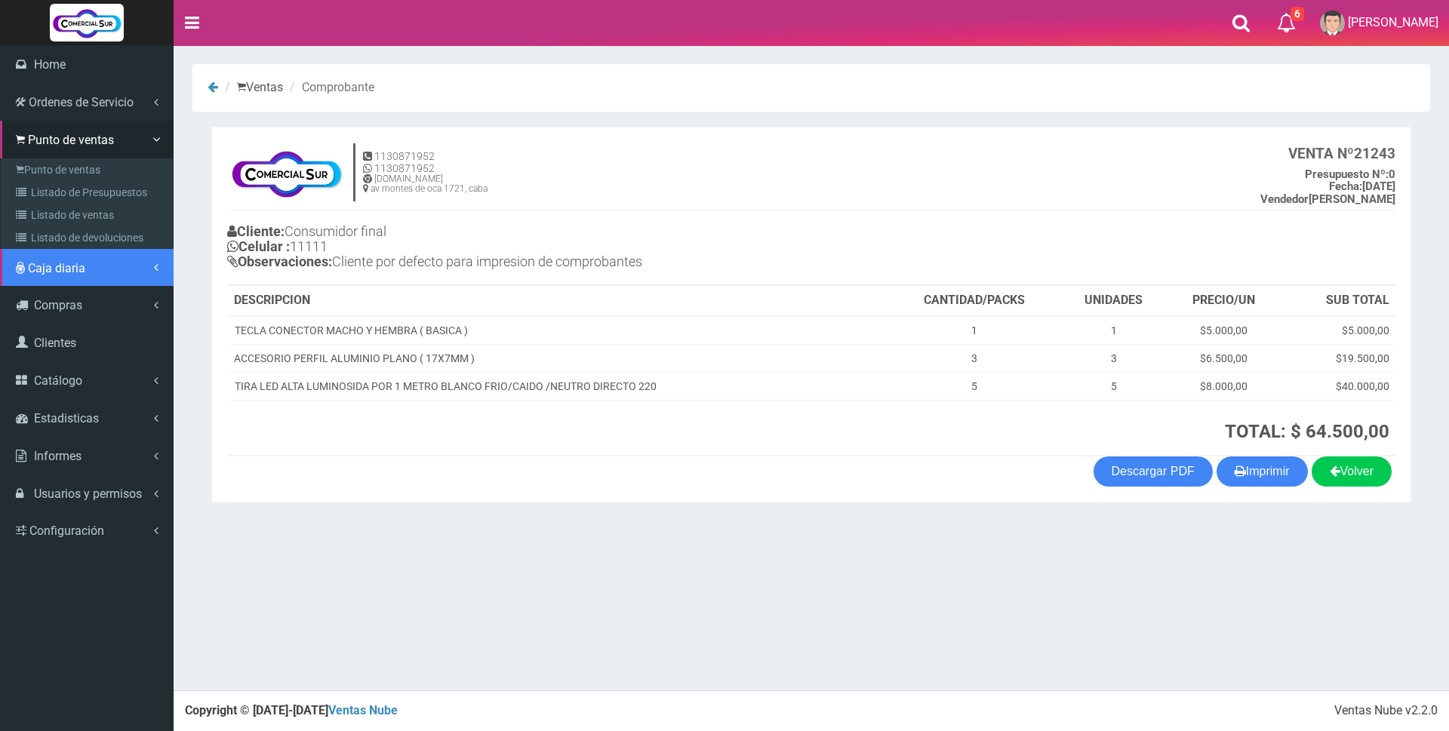
click at [65, 274] on span "Caja diaria" at bounding box center [56, 268] width 57 height 14
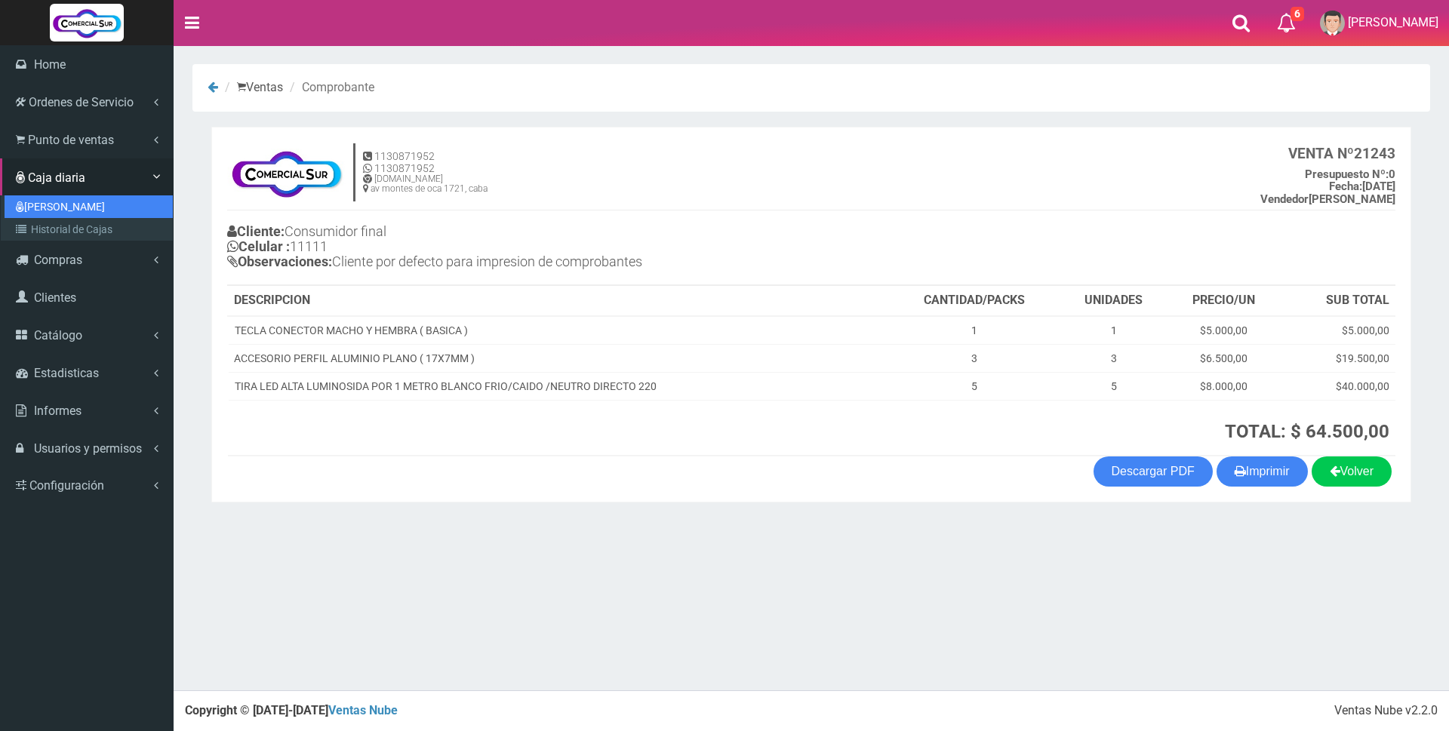
click at [63, 204] on link "[PERSON_NAME]" at bounding box center [89, 206] width 168 height 23
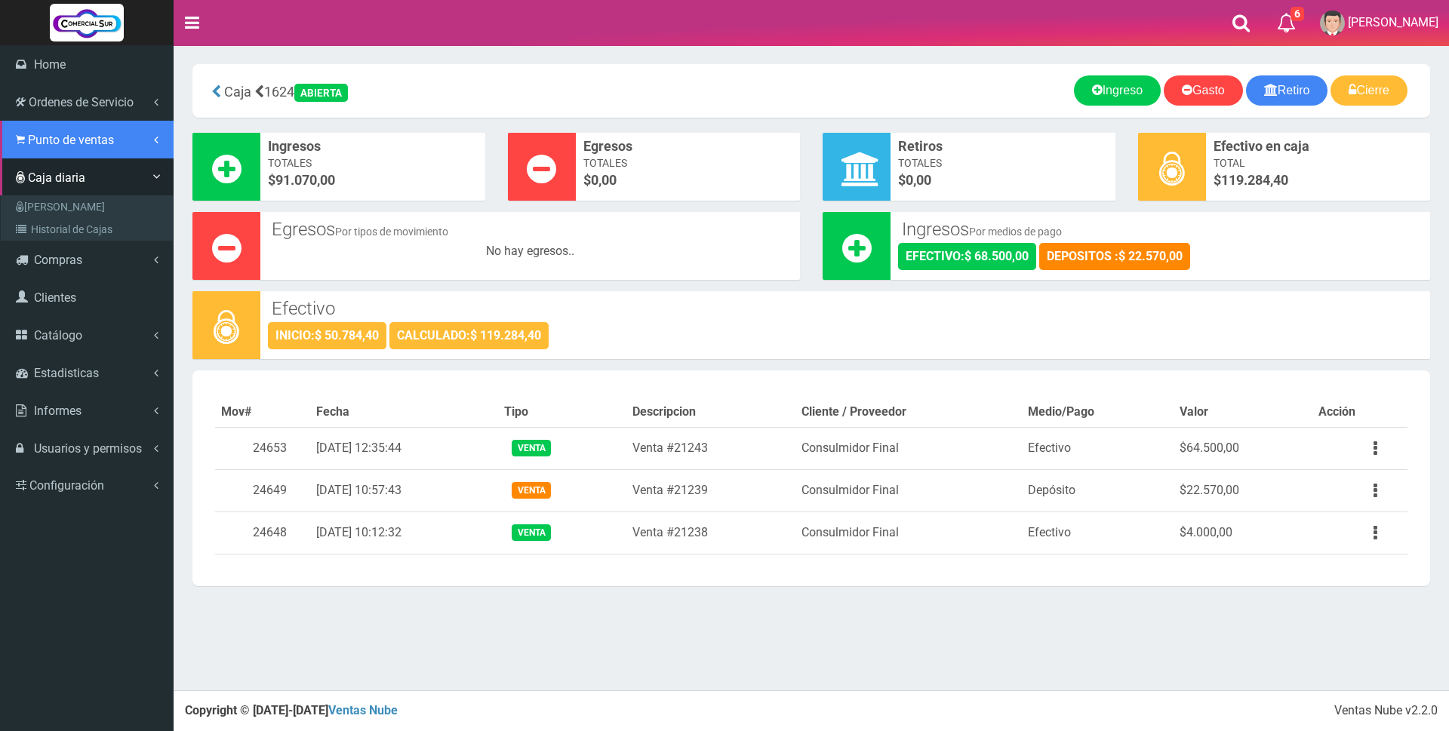
click at [78, 142] on span "Punto de ventas" at bounding box center [71, 140] width 86 height 14
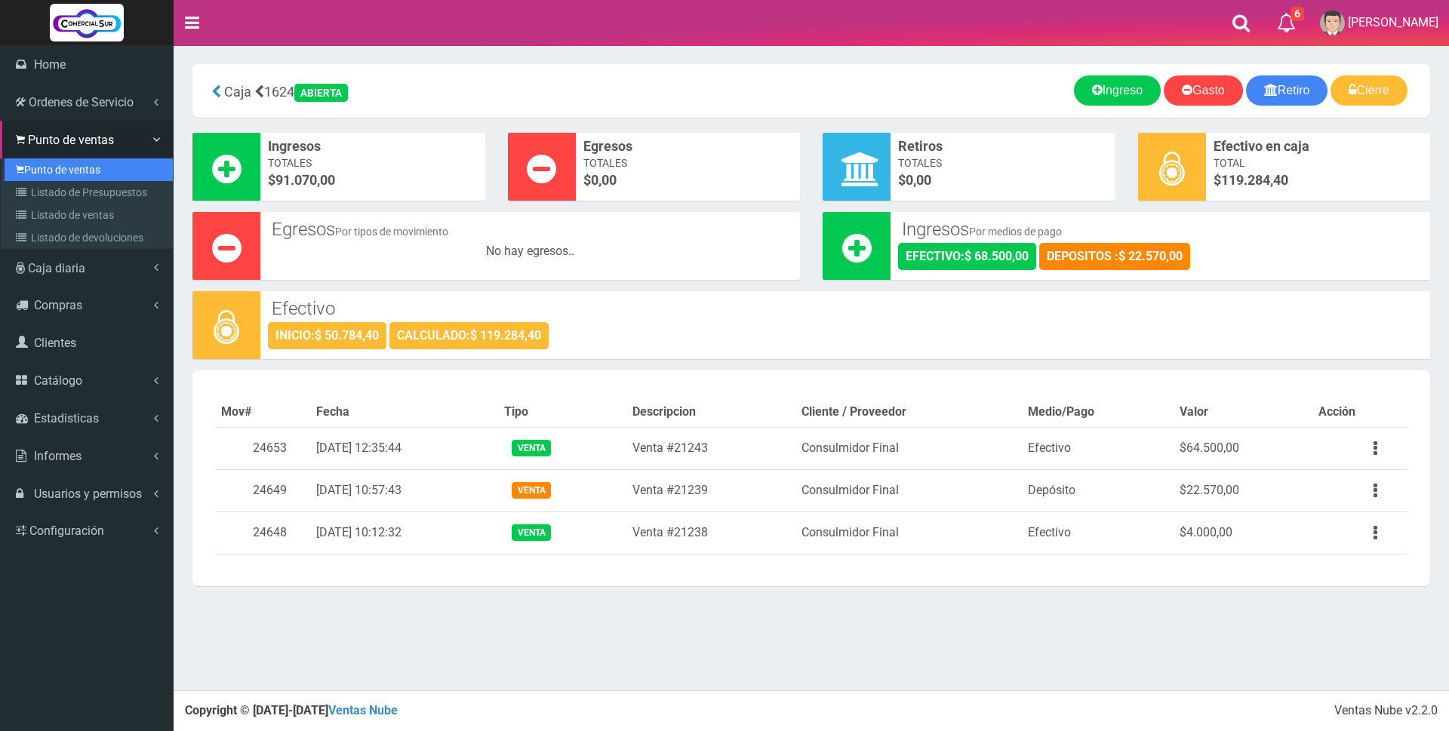
click at [74, 167] on link "Punto de ventas" at bounding box center [89, 169] width 168 height 23
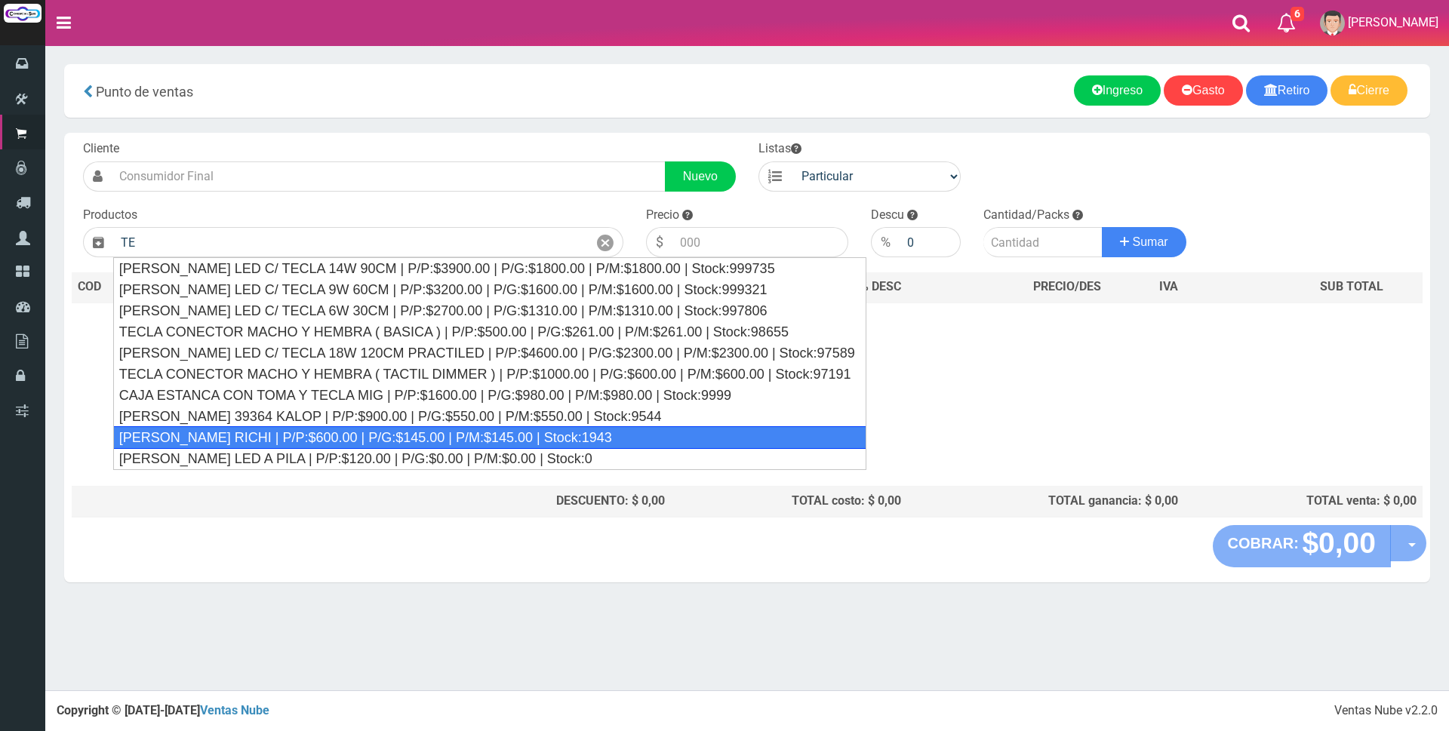
type input "T"
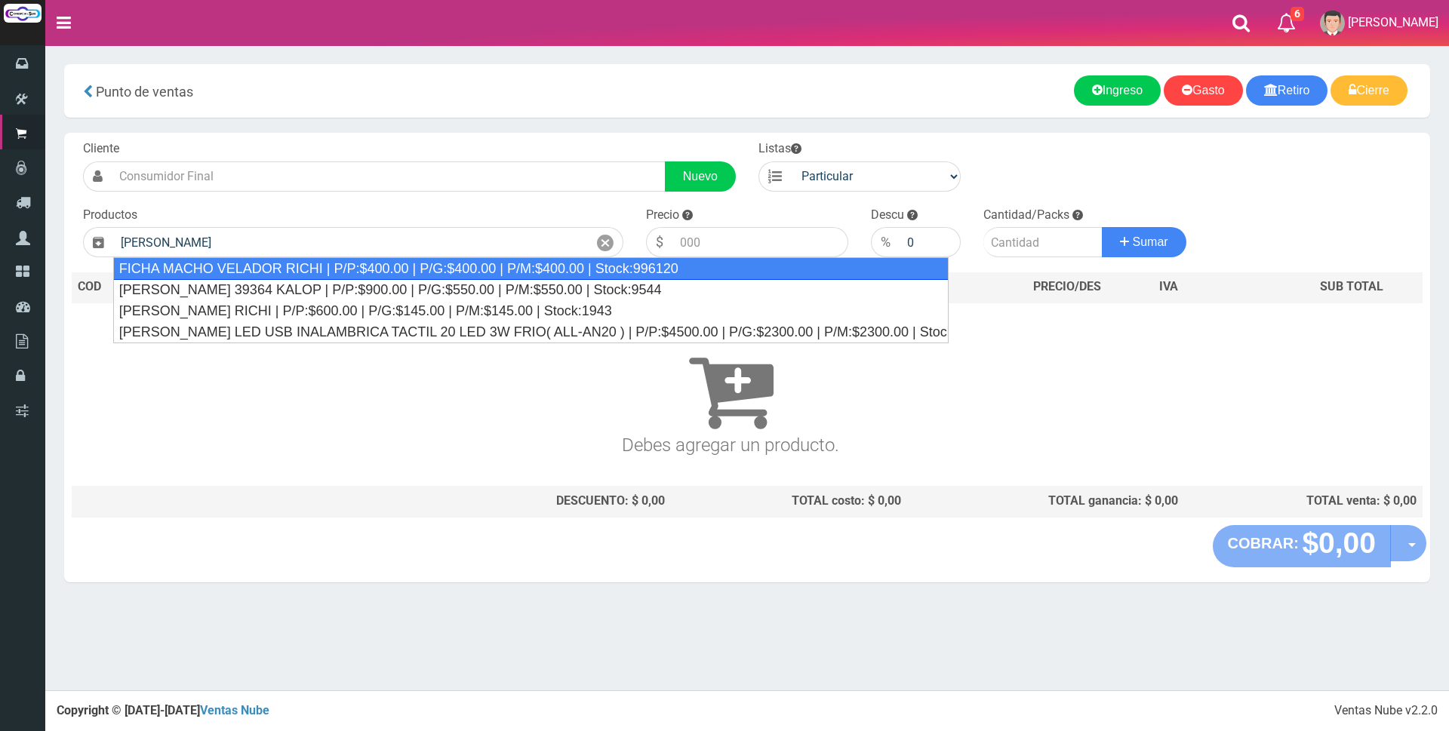
drag, startPoint x: 269, startPoint y: 261, endPoint x: 690, endPoint y: 263, distance: 421.8
click at [269, 261] on div "FICHA MACHO VELADOR RICHI | P/P:$400.00 | P/G:$400.00 | P/M:$400.00 | Stock:996…" at bounding box center [530, 268] width 835 height 23
type input "FICHA MACHO VELADOR RICHI | P/P:$400.00 | P/G:$400.00 | P/M:$400.00 | Stock:996…"
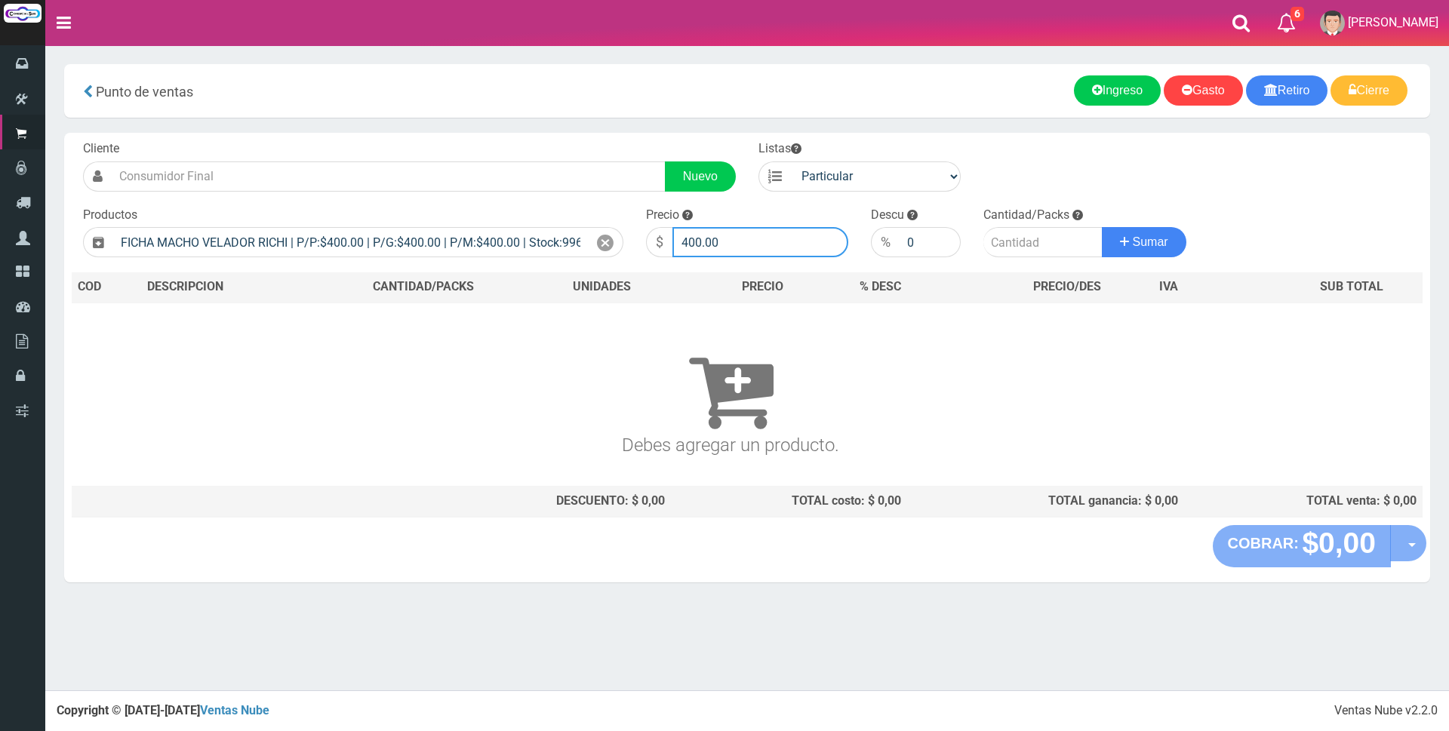
click at [773, 238] on input "400.00" at bounding box center [760, 242] width 176 height 30
type input "4"
type input "2000"
click at [995, 241] on input "number" at bounding box center [1042, 242] width 119 height 30
type input "1"
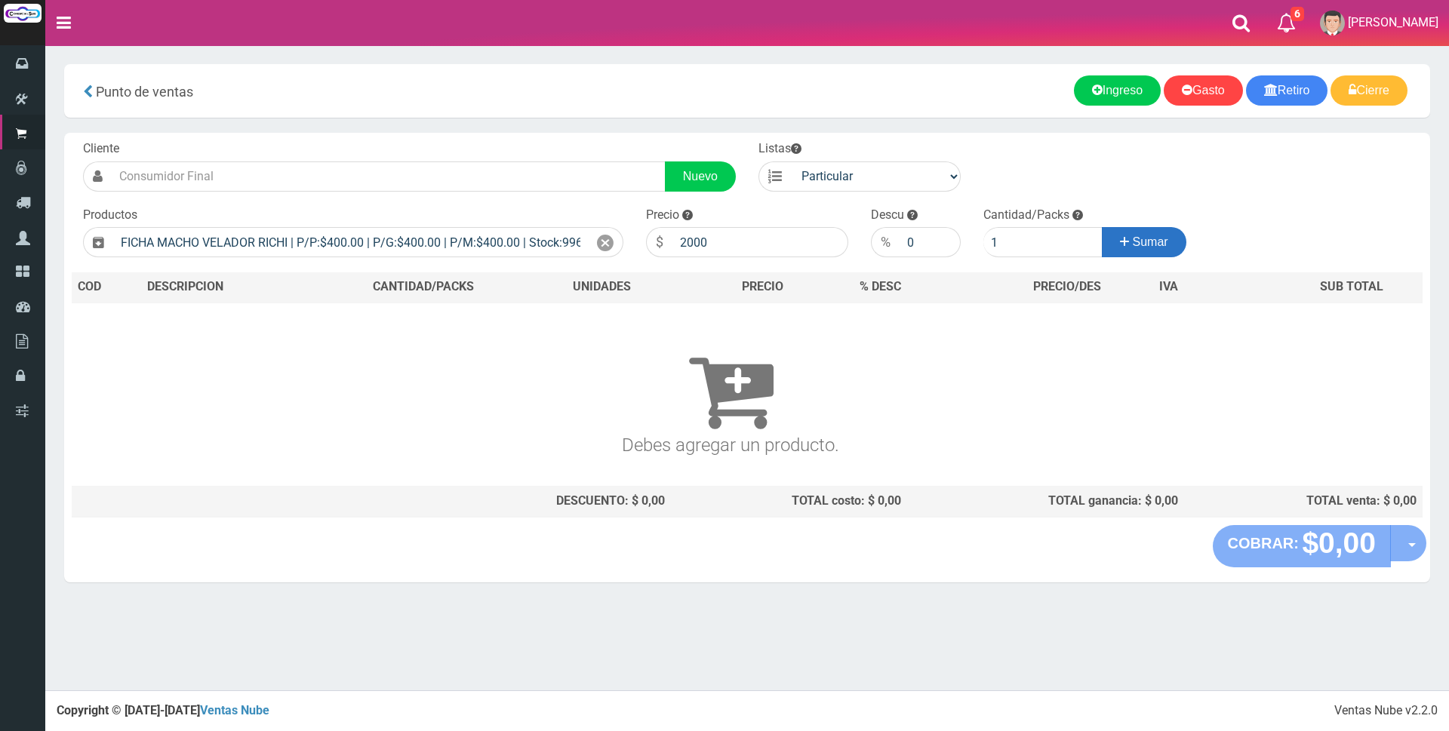
click at [1160, 242] on span "Sumar" at bounding box center [1149, 241] width 35 height 13
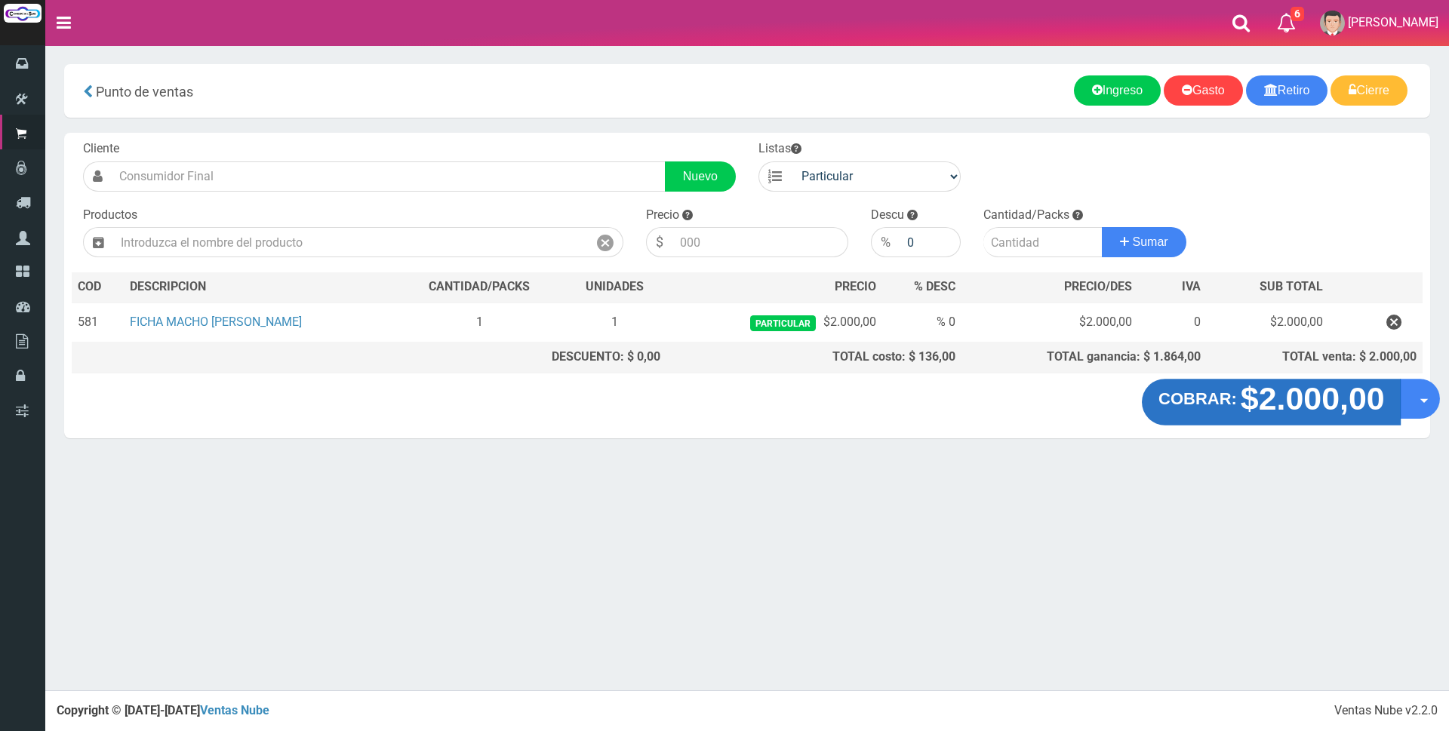
click at [1271, 397] on strong "$2.000,00" at bounding box center [1312, 398] width 144 height 35
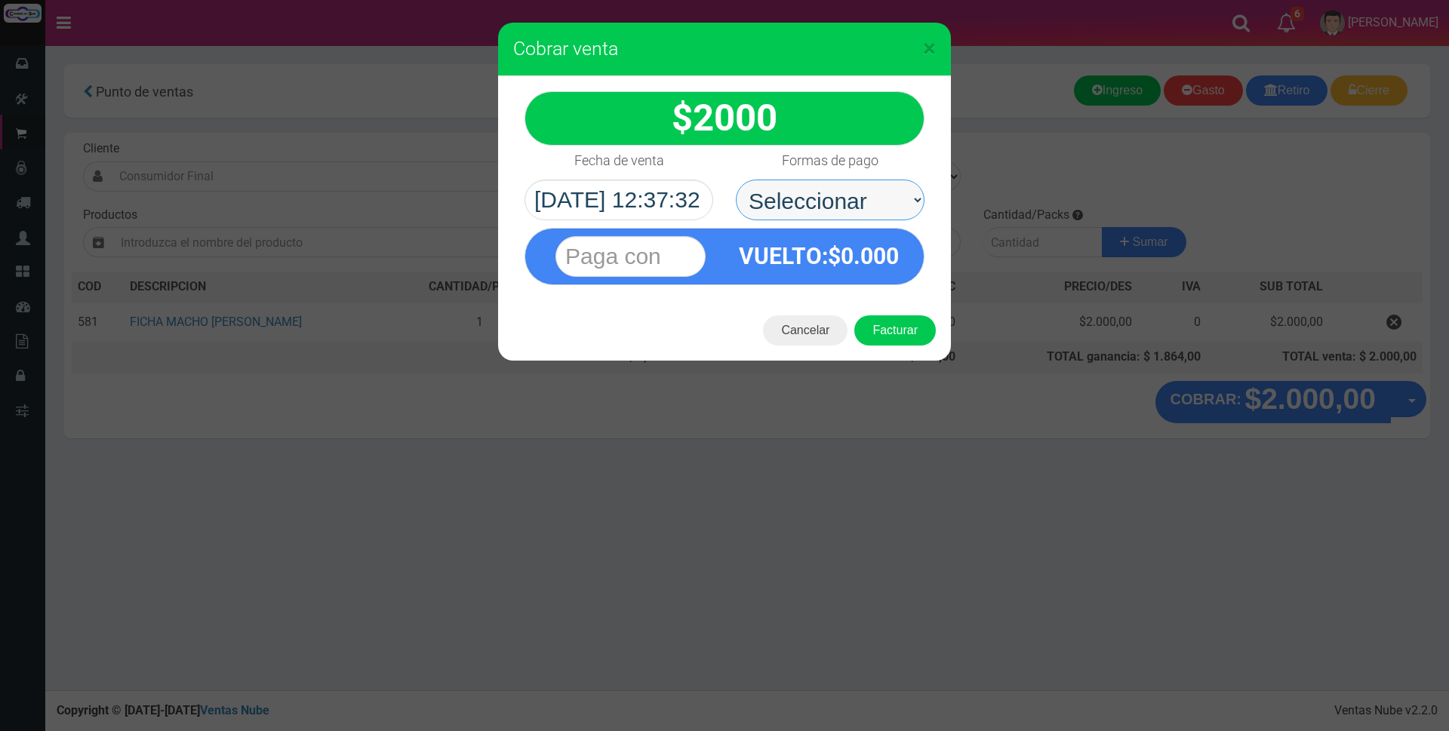
drag, startPoint x: 853, startPoint y: 194, endPoint x: 853, endPoint y: 202, distance: 8.3
click at [853, 194] on select "Seleccionar Efectivo Tarjeta de Crédito Depósito Débito" at bounding box center [830, 200] width 189 height 41
select select "Efectivo"
click at [736, 180] on select "Seleccionar Efectivo Tarjeta de Crédito Depósito Débito" at bounding box center [830, 200] width 189 height 41
click at [687, 247] on input "text" at bounding box center [630, 256] width 150 height 41
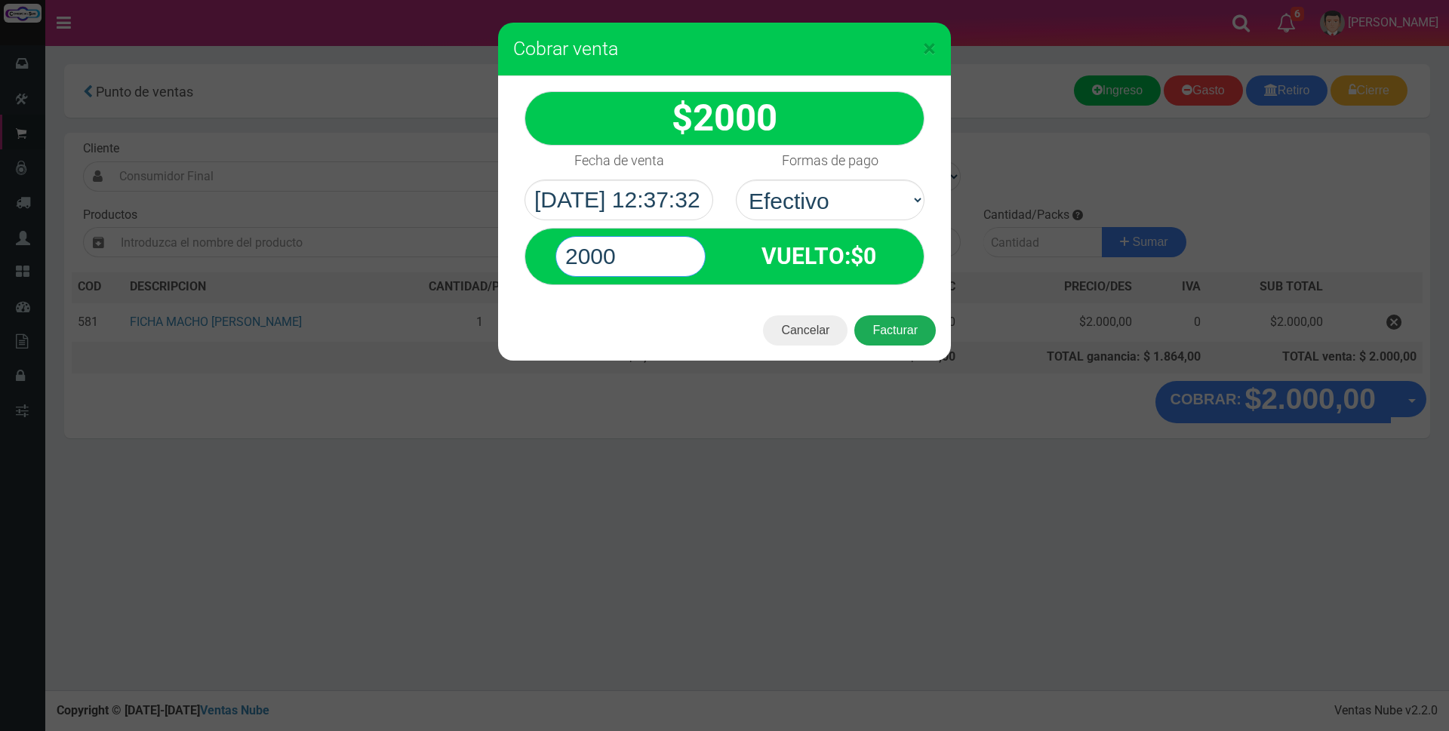
type input "2000"
click at [877, 334] on button "Facturar" at bounding box center [894, 330] width 81 height 30
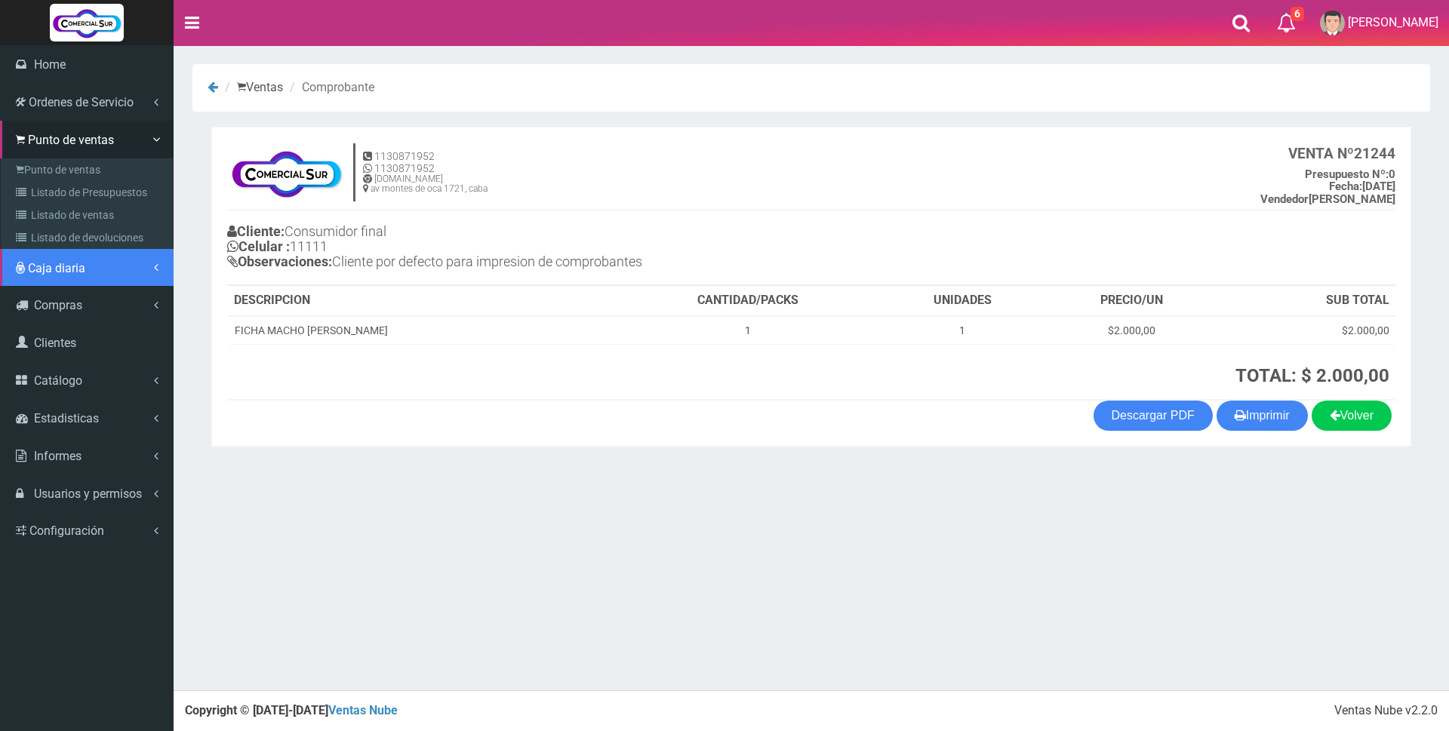
click at [45, 264] on span "Caja diaria" at bounding box center [56, 268] width 57 height 14
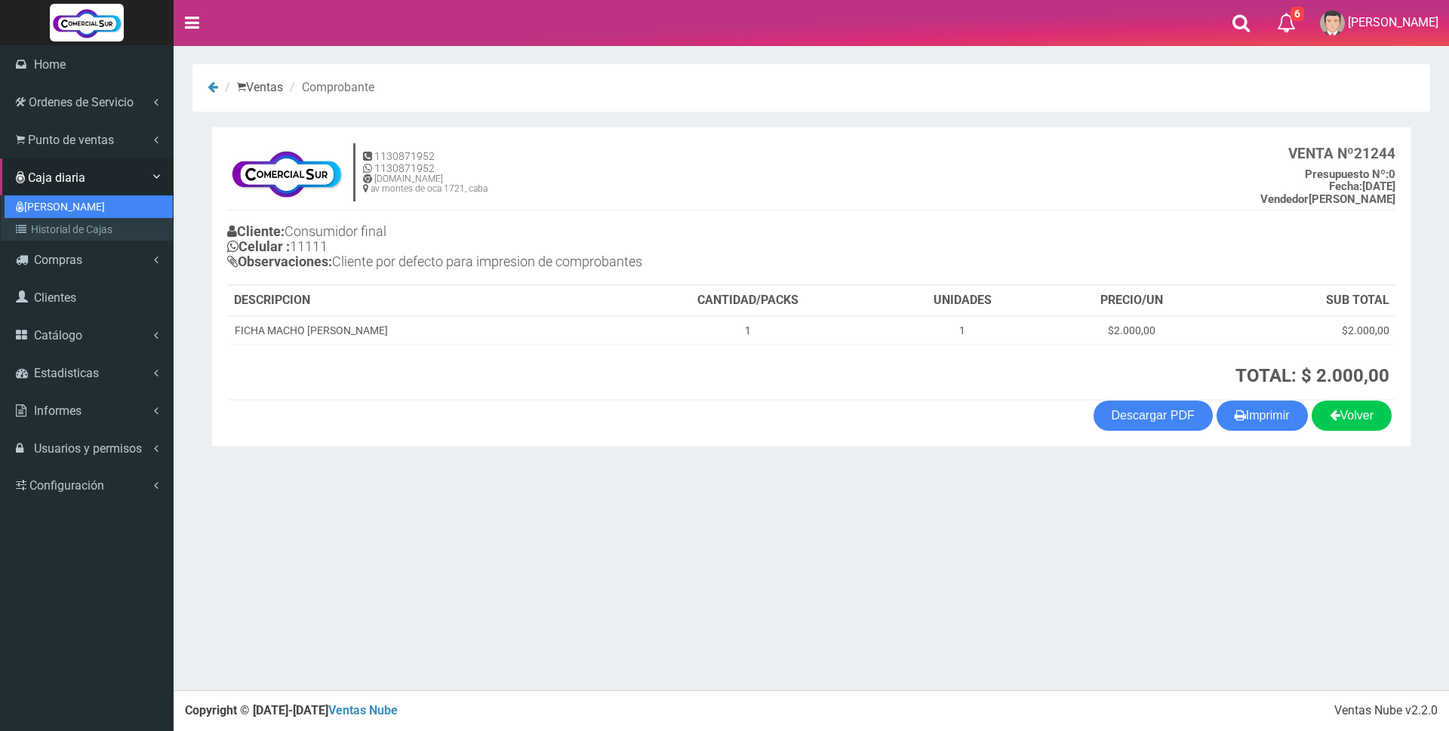
click at [66, 209] on link "[PERSON_NAME]" at bounding box center [89, 206] width 168 height 23
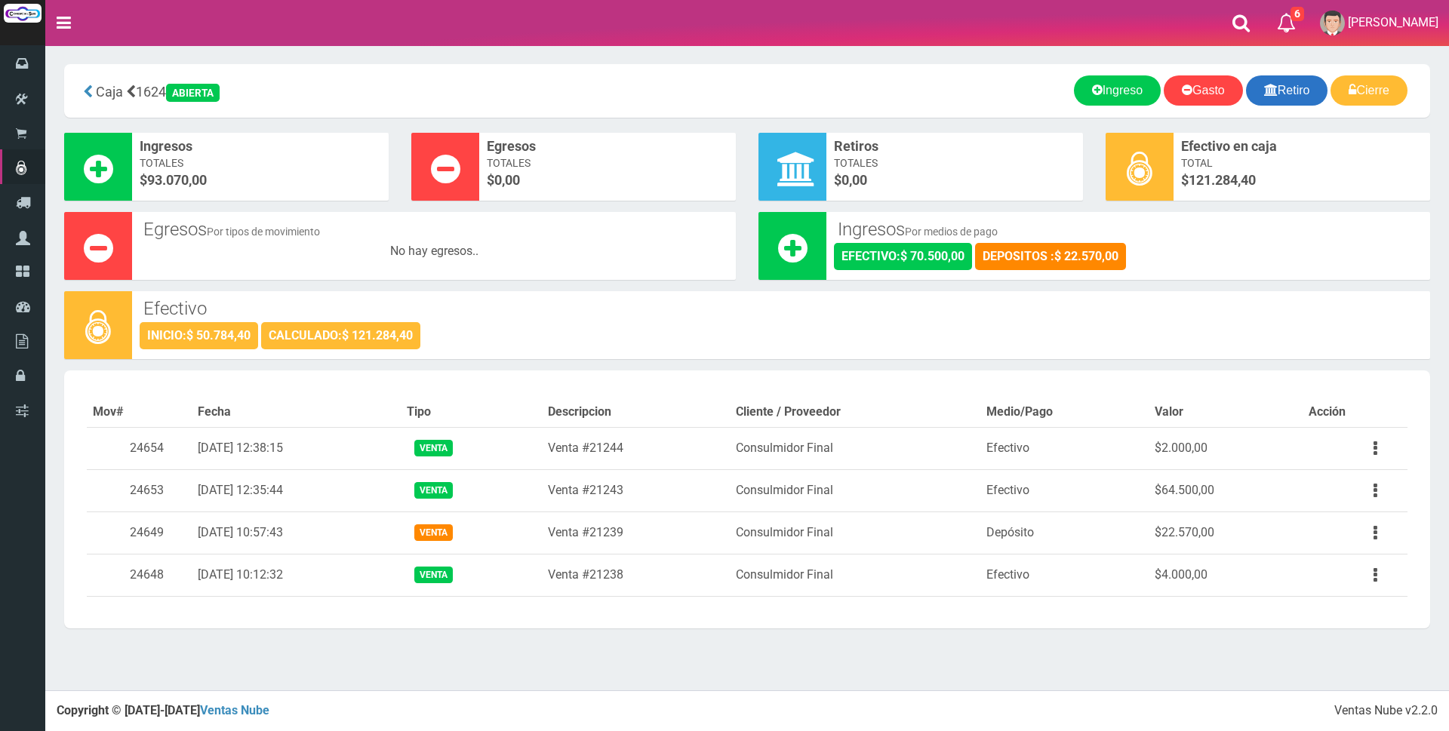
click at [1295, 91] on link "Retiro" at bounding box center [1287, 90] width 82 height 30
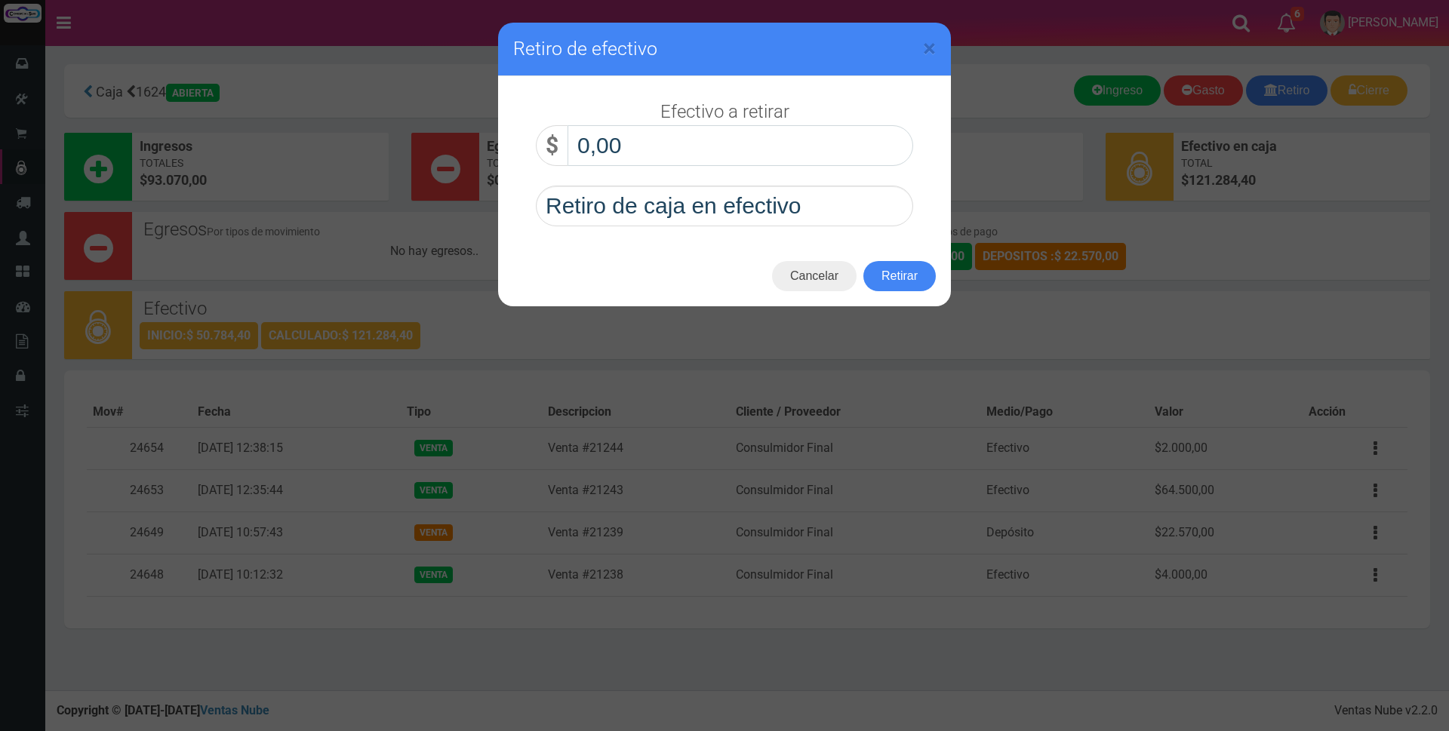
click at [816, 152] on input "0,00" at bounding box center [740, 145] width 346 height 41
type input "80.000,00"
click at [891, 275] on button "Retirar" at bounding box center [899, 276] width 72 height 30
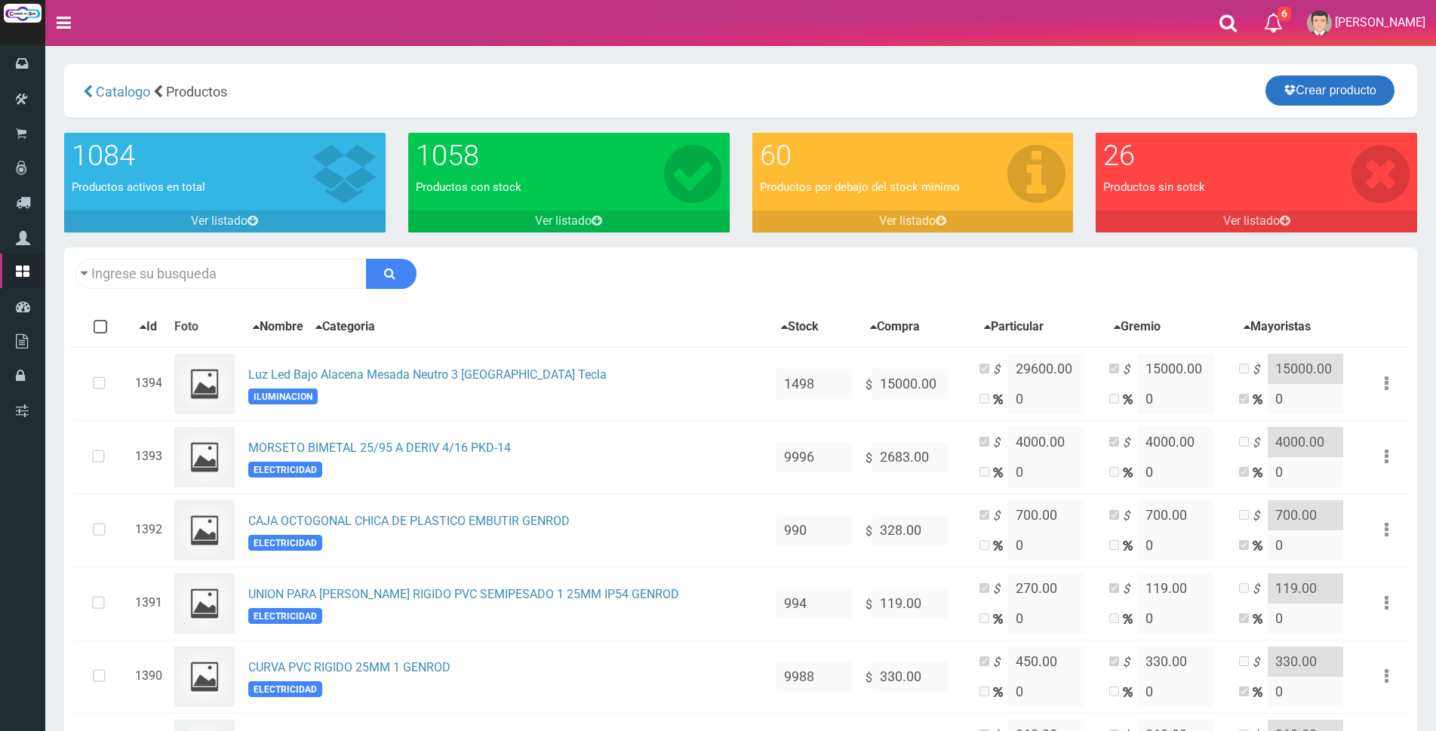
click at [1357, 93] on link "Crear producto" at bounding box center [1329, 90] width 129 height 30
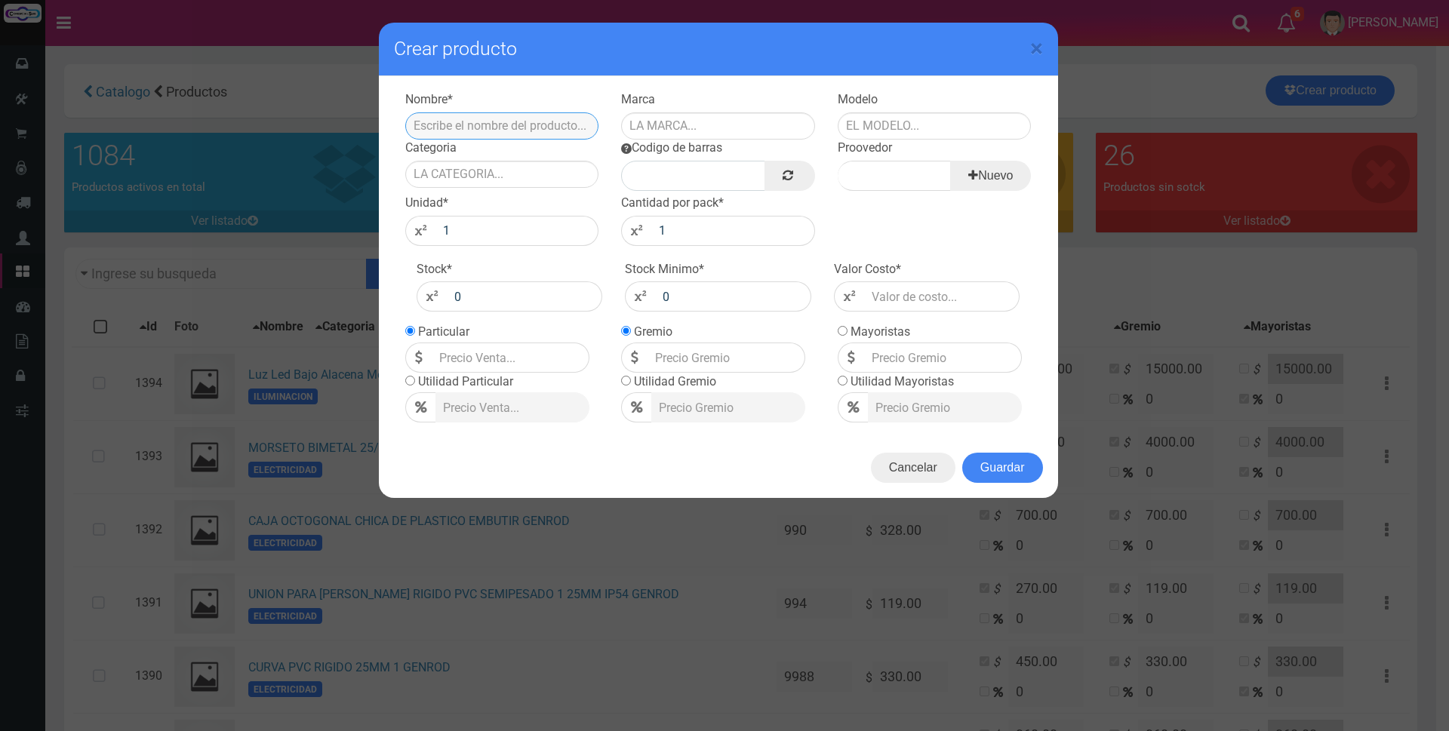
paste input ""BASTIDOR [PERSON_NAME] SXXI 6910""
type input ""BASTIDOR [PERSON_NAME] SXXI 6910""
click at [675, 125] on input "text" at bounding box center [718, 125] width 194 height 27
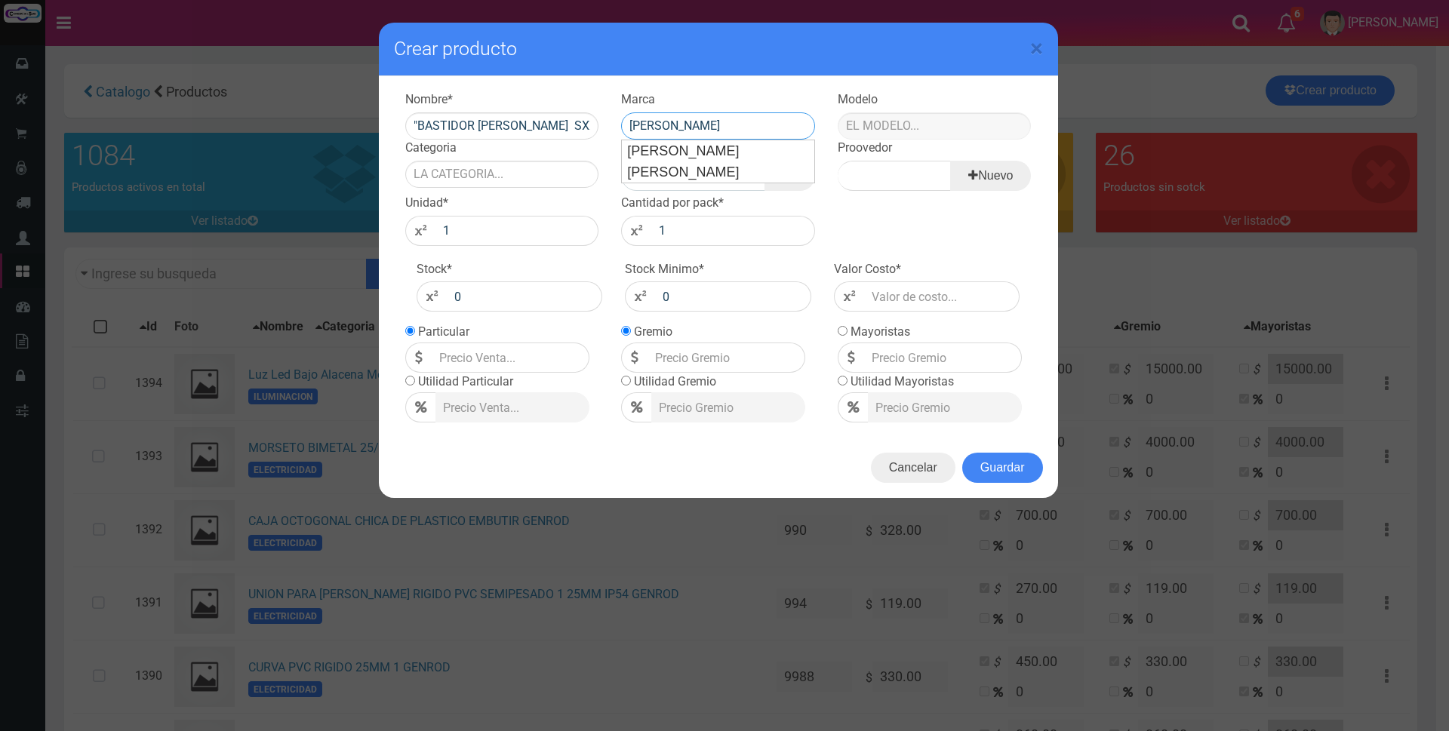
type input "CAMBRE"
click at [879, 122] on input "text" at bounding box center [934, 125] width 194 height 27
type input "BAS"
click at [549, 175] on input "Categoria" at bounding box center [502, 174] width 194 height 27
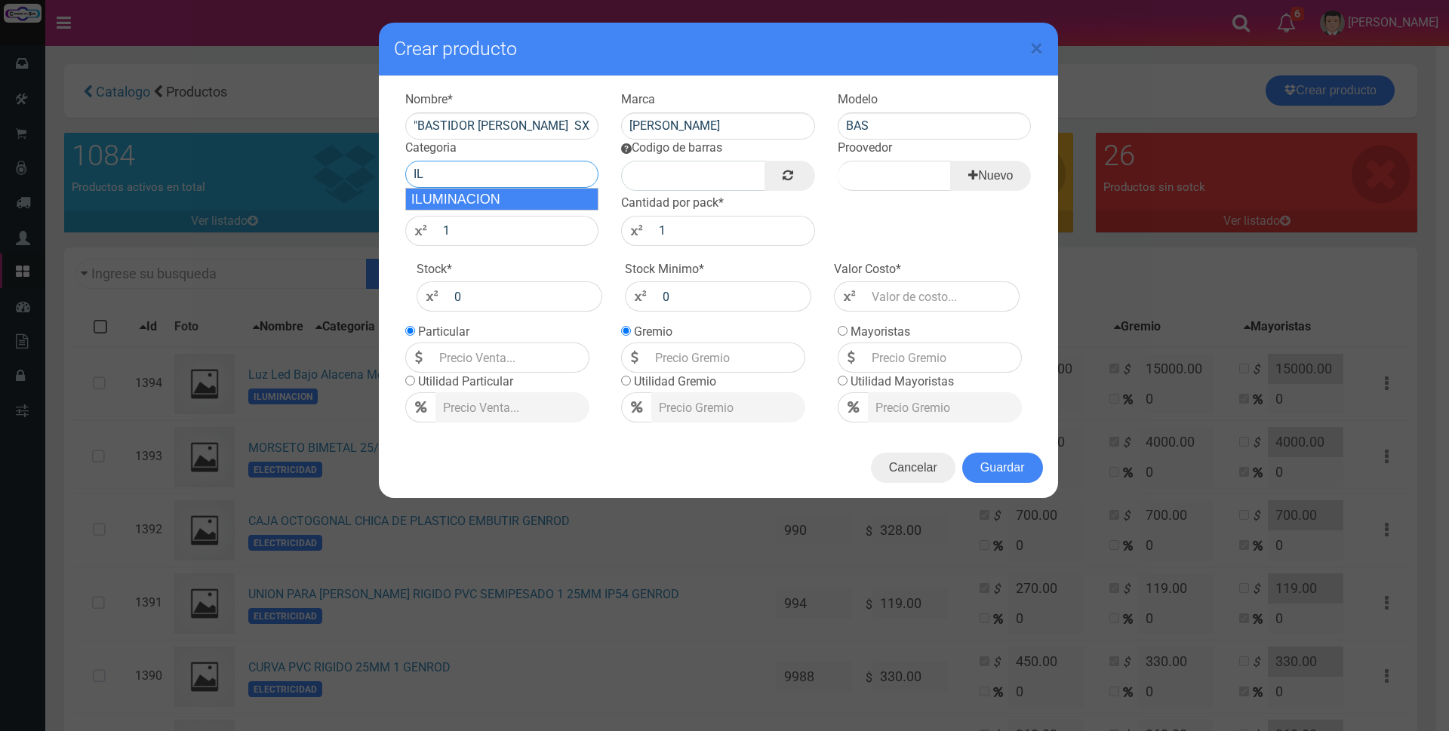
click at [548, 196] on div "ILUMINACION" at bounding box center [502, 199] width 194 height 23
type input "ILUMINACION"
drag, startPoint x: 797, startPoint y: 172, endPoint x: 909, endPoint y: 173, distance: 112.4
click at [798, 172] on link at bounding box center [789, 176] width 50 height 30
click at [919, 173] on input "Proovedor" at bounding box center [893, 176] width 113 height 30
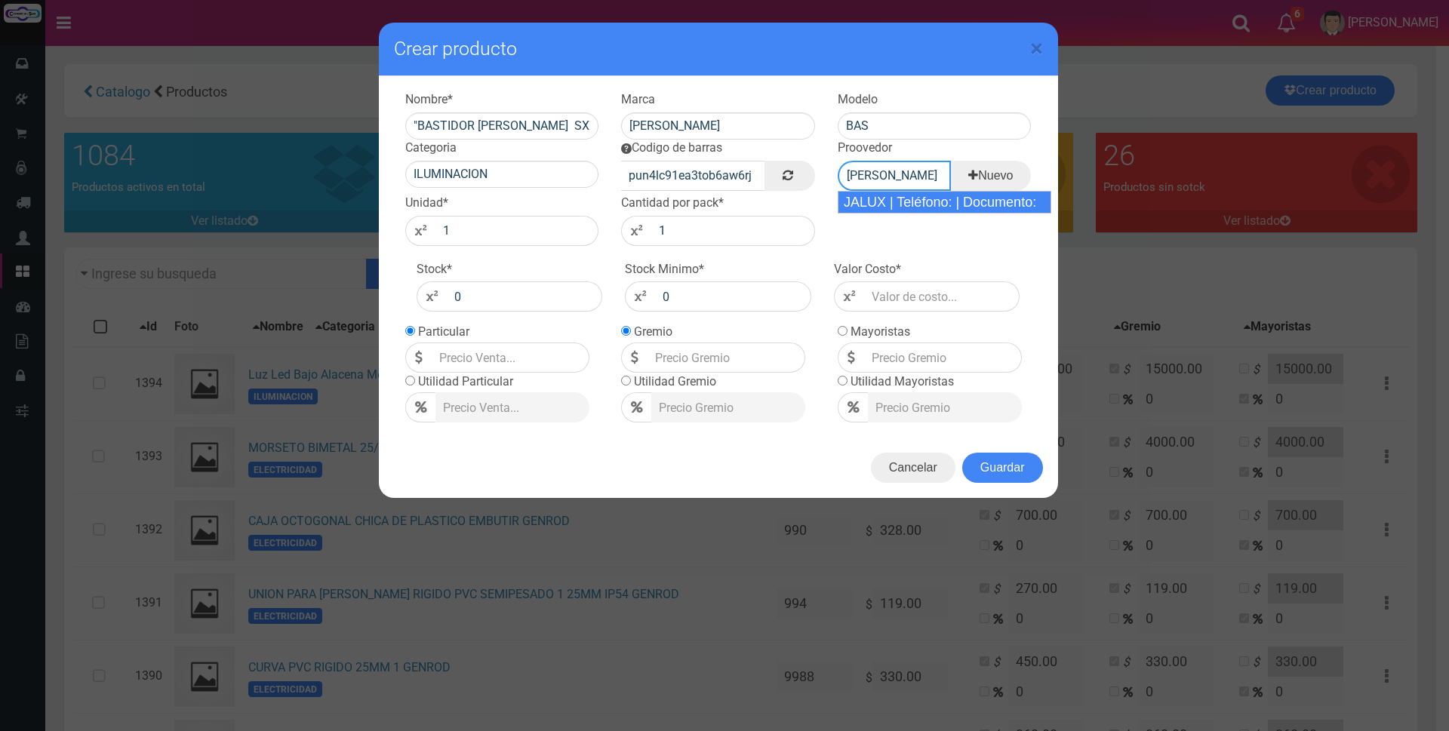
click at [915, 198] on div "JALUX | Teléfono: | Documento:" at bounding box center [944, 202] width 214 height 23
type input "JALUX | Teléfono: | Documento:"
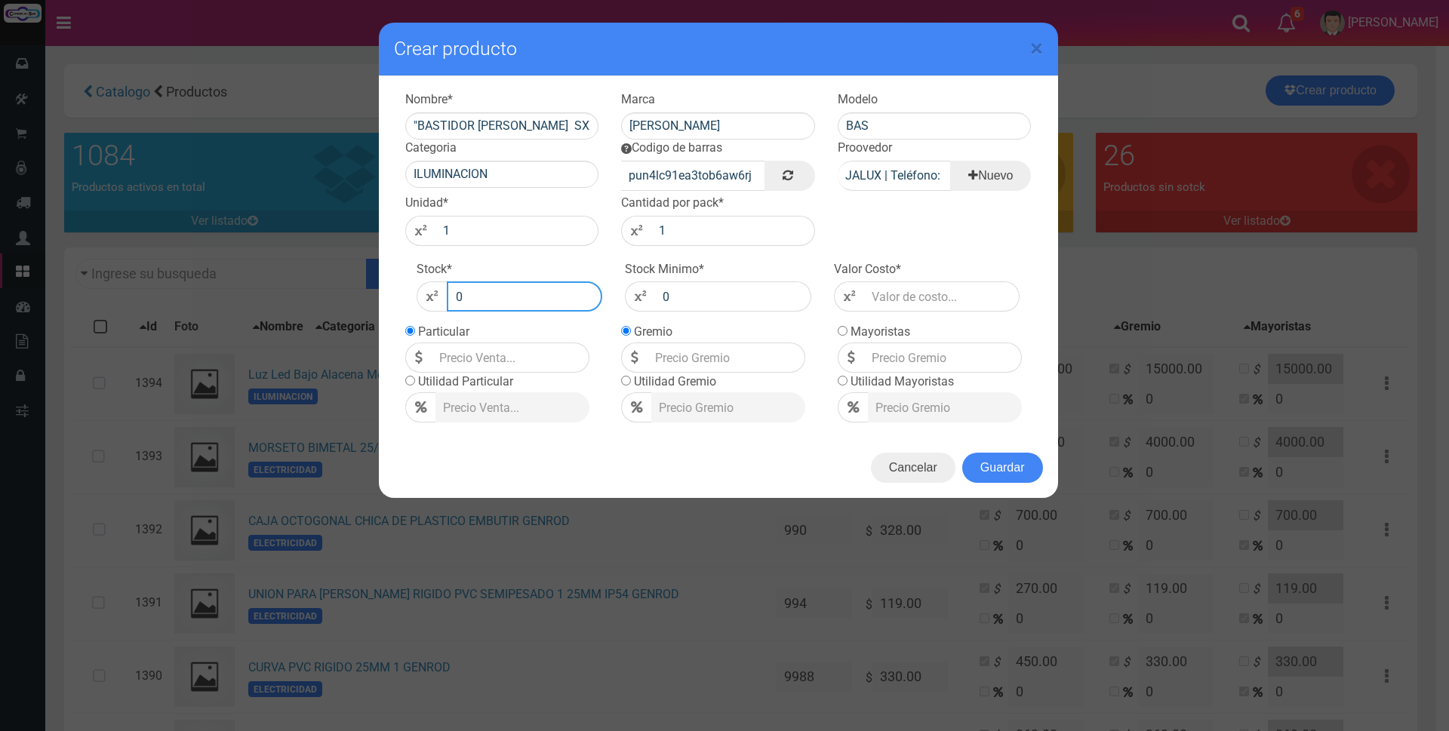
click at [511, 300] on input "0" at bounding box center [525, 296] width 156 height 30
type input "10000"
click at [901, 295] on input "number" at bounding box center [942, 296] width 156 height 30
type input "6"
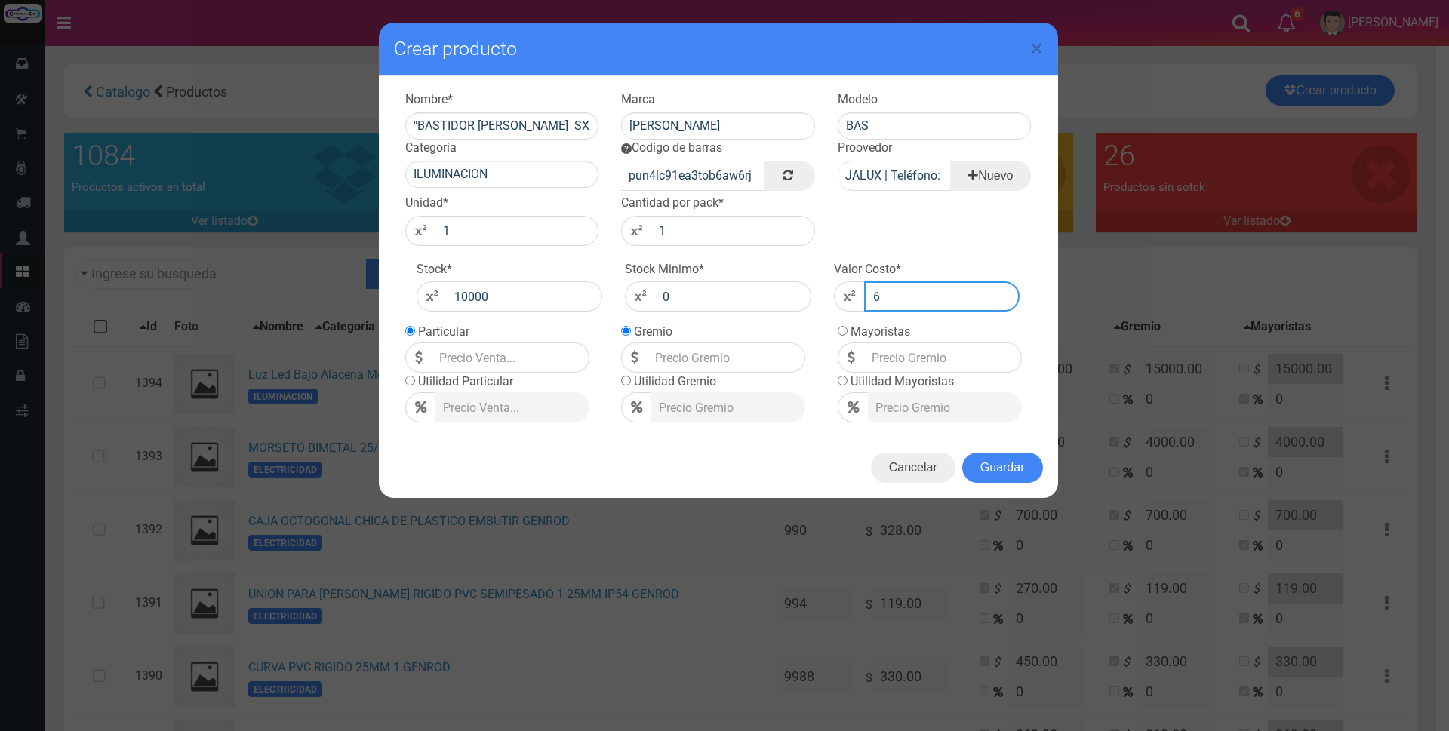
type input "6"
type input "60"
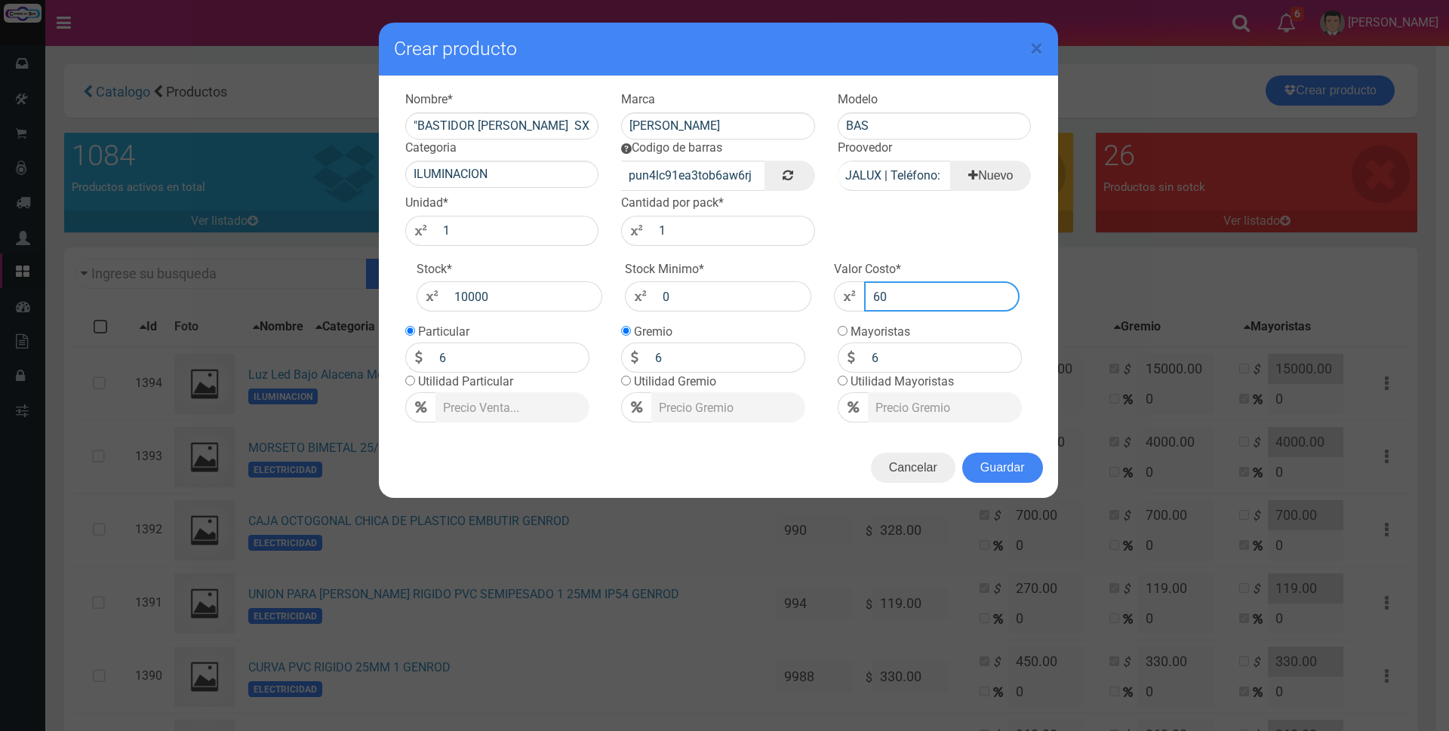
type input "60"
type input "600"
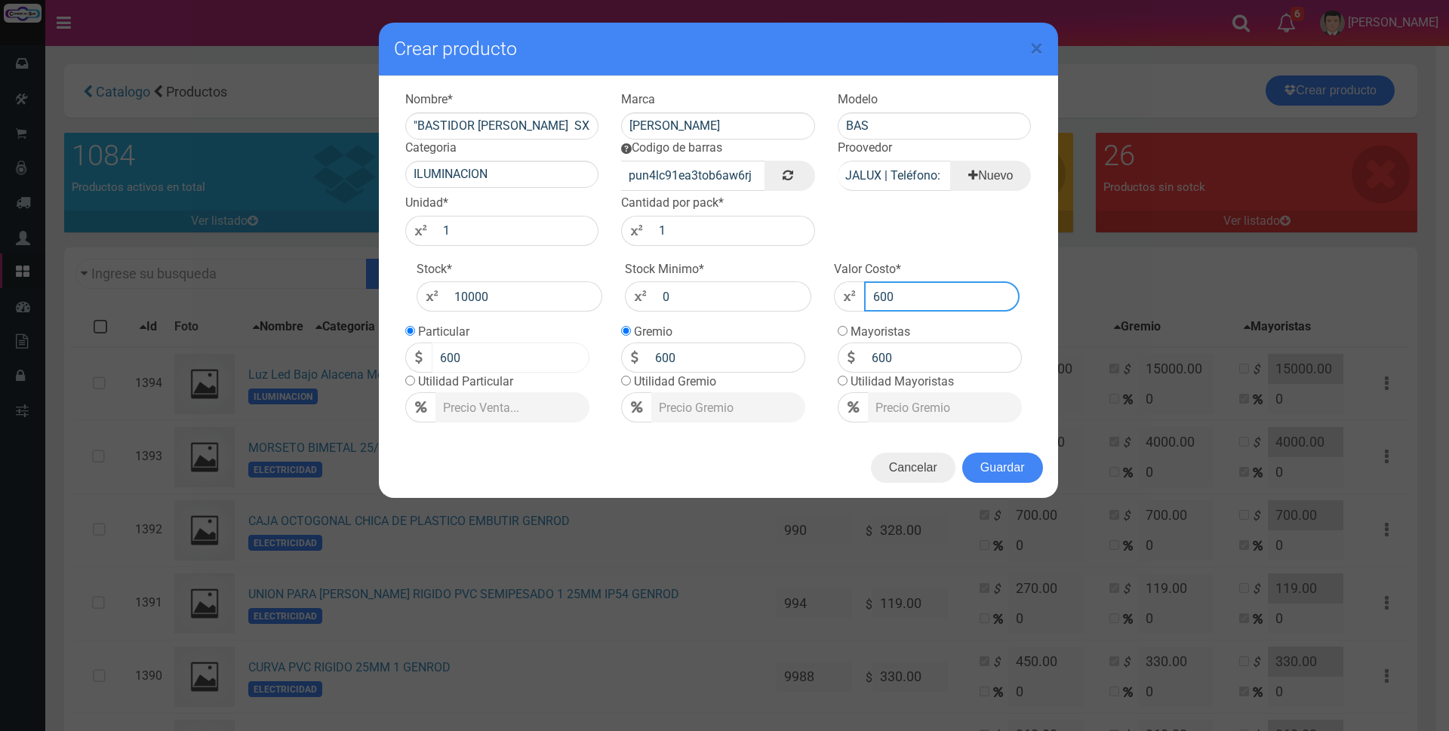
type input "600"
click at [513, 359] on input "600" at bounding box center [511, 358] width 158 height 30
type input "6"
type input "1000"
click at [1025, 469] on button "Guardar" at bounding box center [1002, 468] width 81 height 30
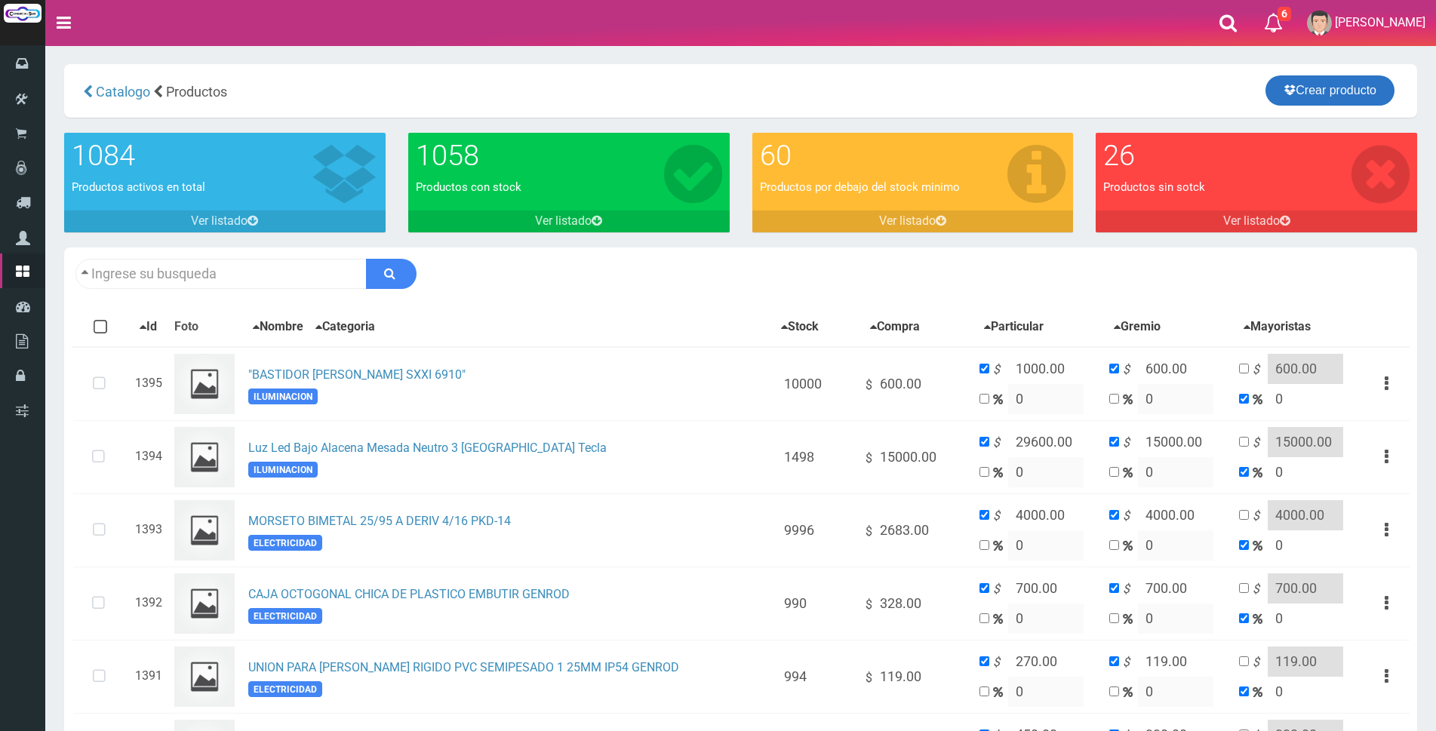
click at [1370, 88] on link "Crear producto" at bounding box center [1329, 90] width 129 height 30
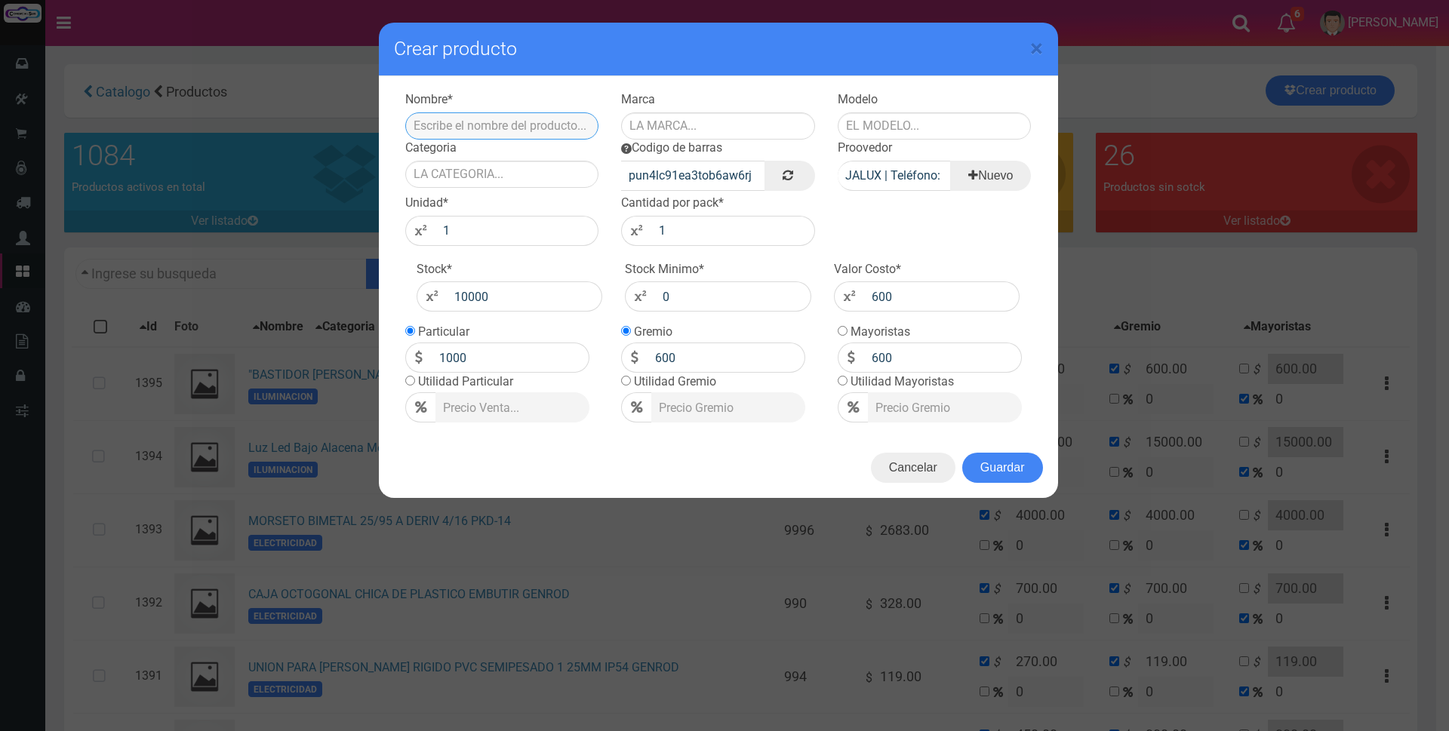
paste input ""TAPA [PERSON_NAME] SXXI 4142""
type input ""TAPA [PERSON_NAME] SXXI 4142""
click at [665, 128] on input "text" at bounding box center [718, 125] width 194 height 27
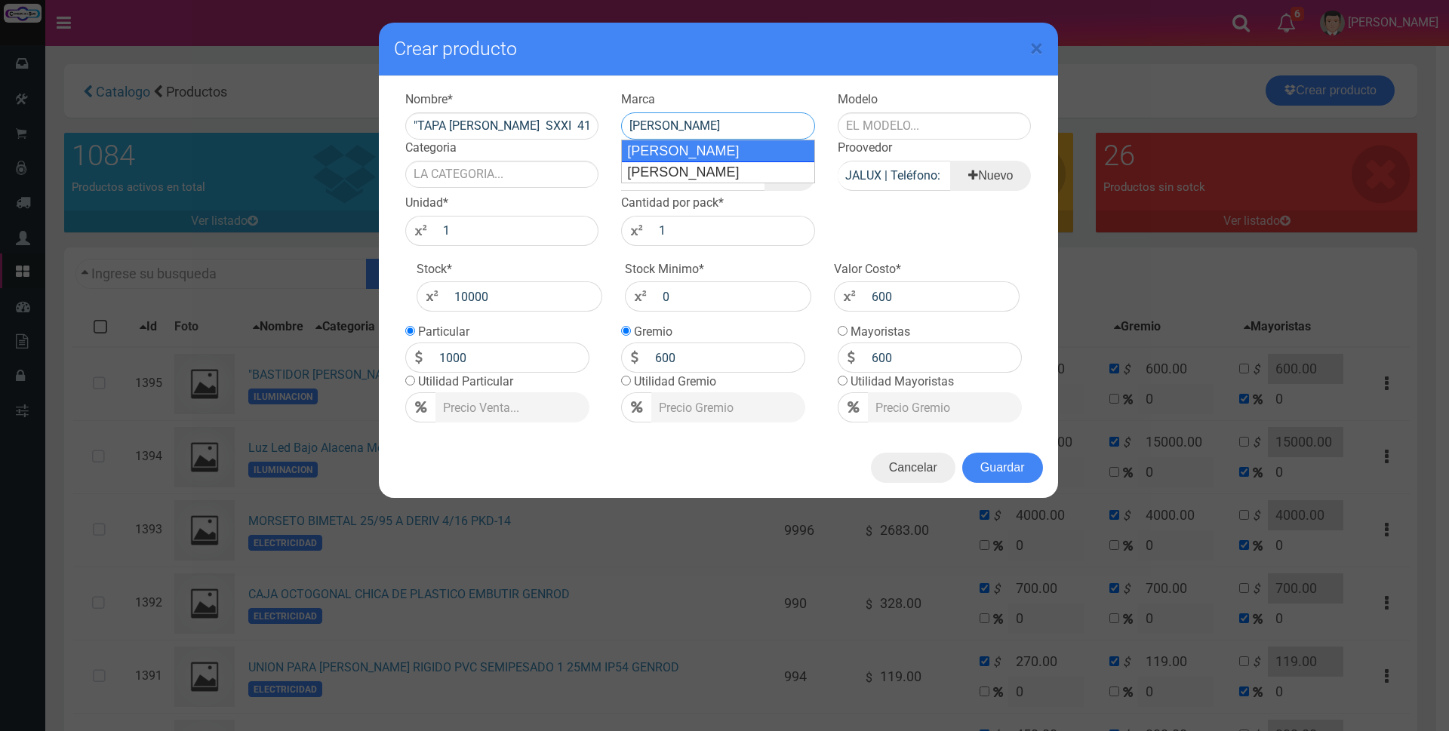
drag, startPoint x: 665, startPoint y: 153, endPoint x: 1011, endPoint y: 100, distance: 350.4
click at [677, 151] on div "CAMBRE" at bounding box center [718, 151] width 194 height 23
type input "CAMBRE"
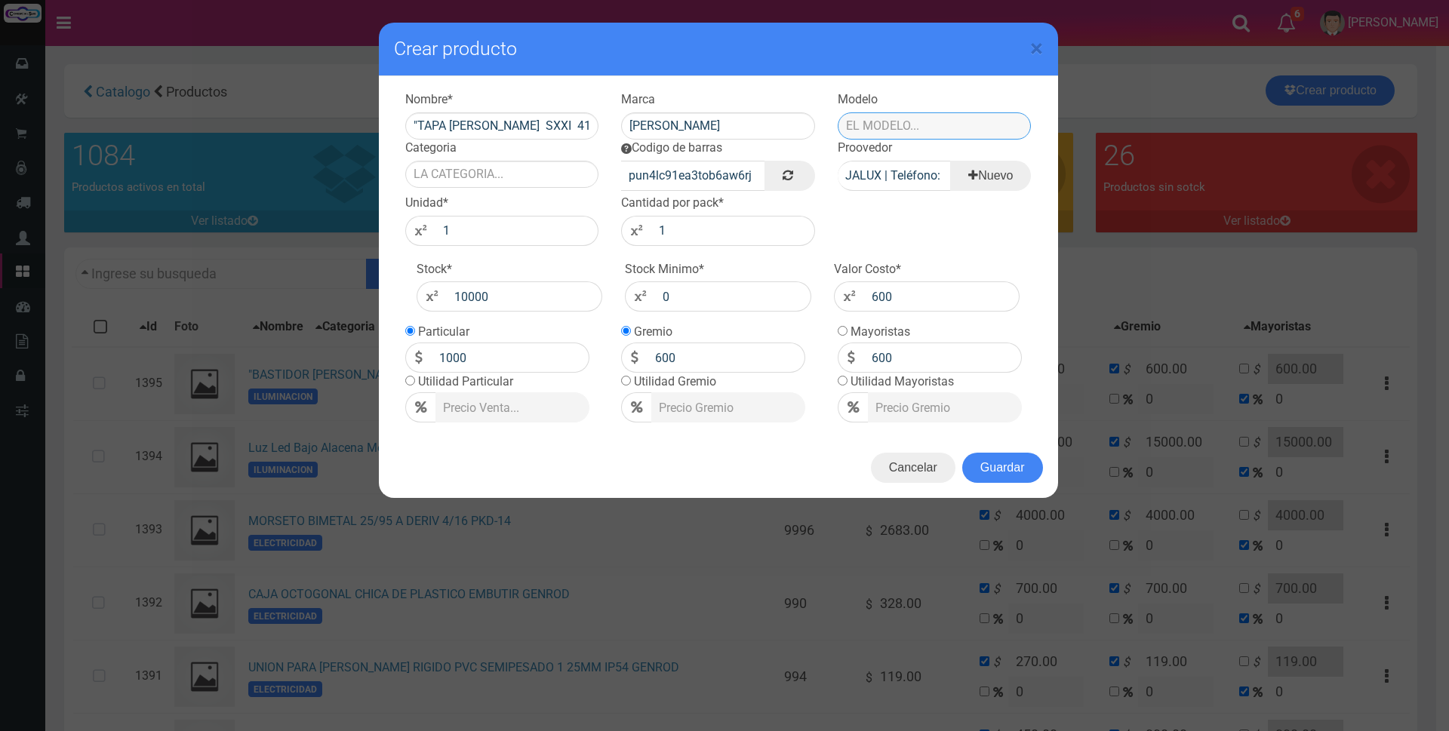
click at [976, 121] on input "text" at bounding box center [934, 125] width 194 height 27
click at [968, 184] on div "CABLE DE RE" at bounding box center [934, 193] width 194 height 23
type input "CABLE DE RE"
click at [548, 166] on input "Categoria" at bounding box center [502, 174] width 194 height 27
click at [511, 195] on div "ILUMINACION" at bounding box center [502, 199] width 194 height 23
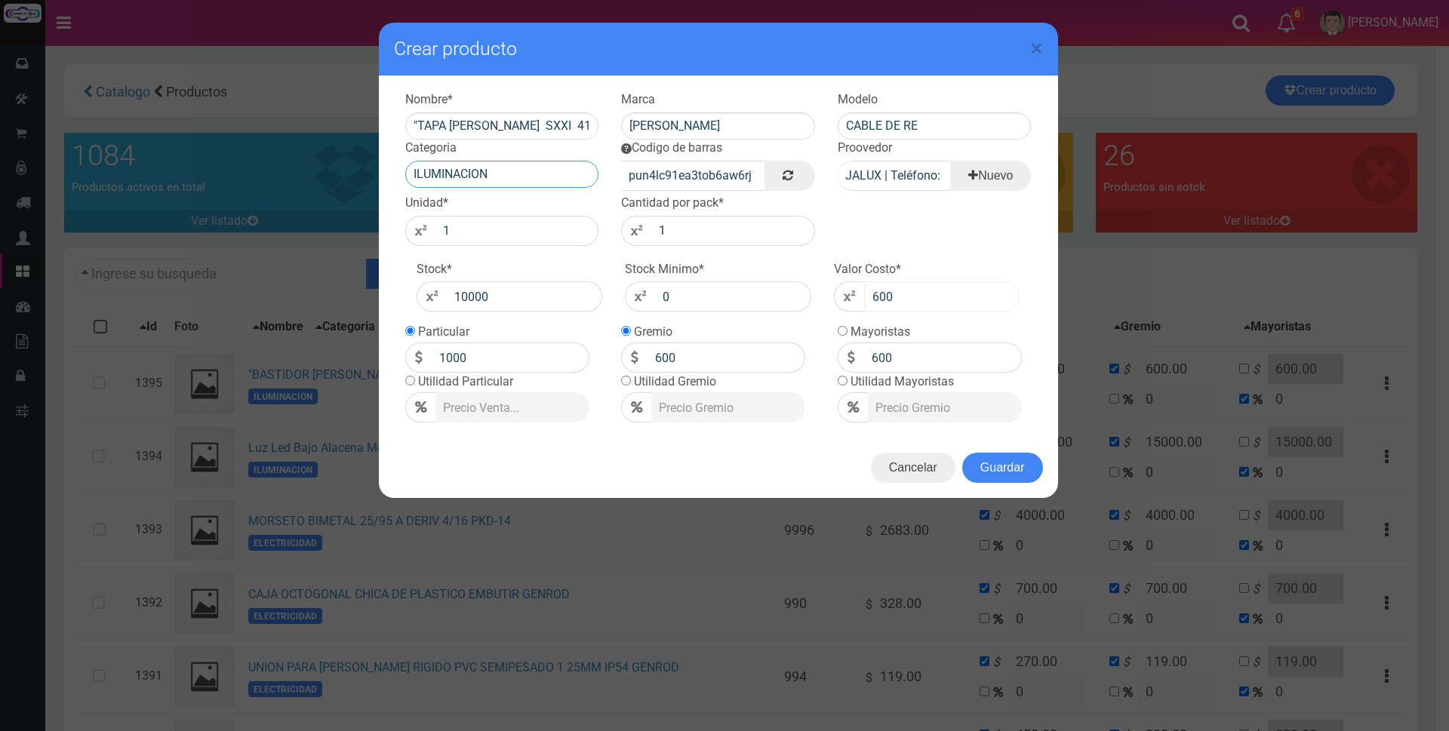
type input "ILUMINACION"
click at [917, 292] on input "600" at bounding box center [942, 296] width 156 height 30
click at [513, 357] on input "1000" at bounding box center [511, 358] width 158 height 30
type input "1150"
click at [1009, 475] on button "Guardar" at bounding box center [1002, 468] width 81 height 30
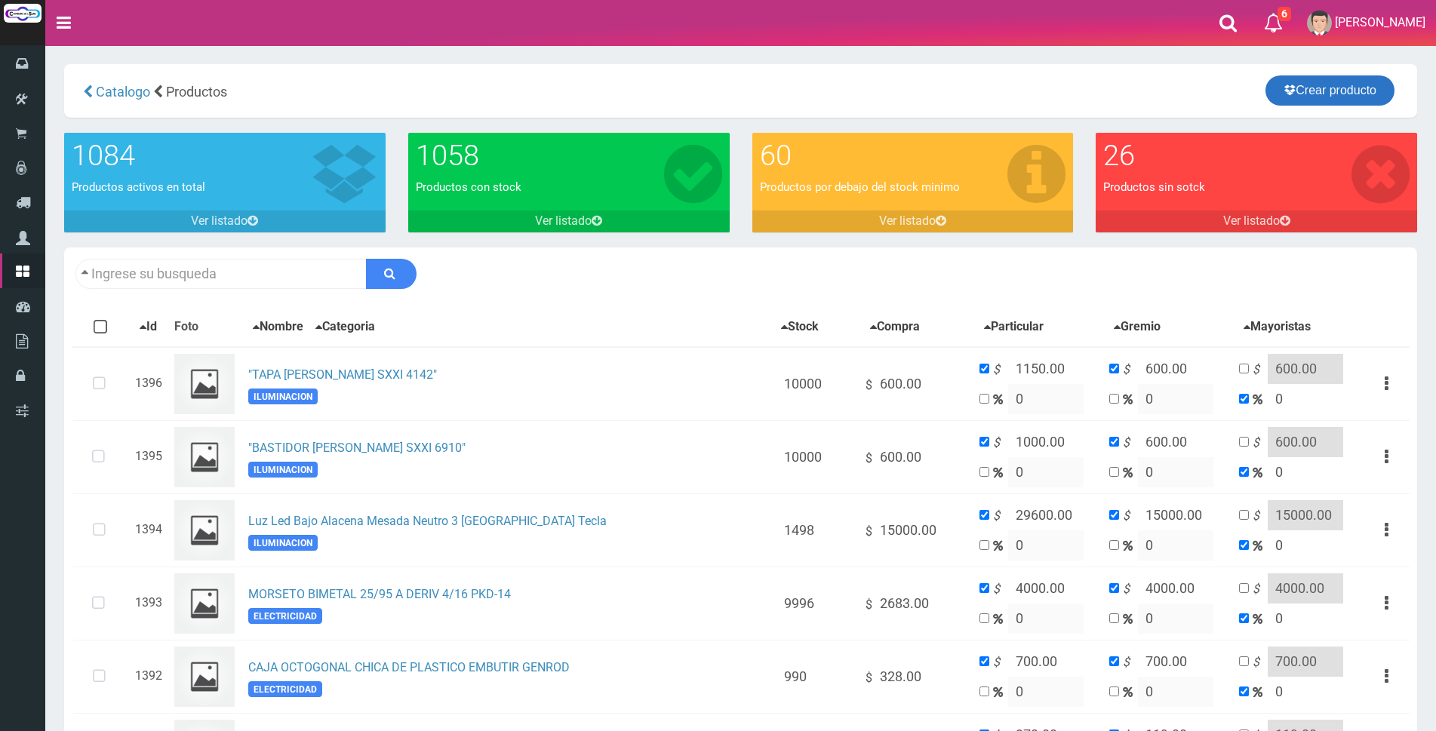
click at [1349, 91] on link "Crear producto" at bounding box center [1329, 90] width 129 height 30
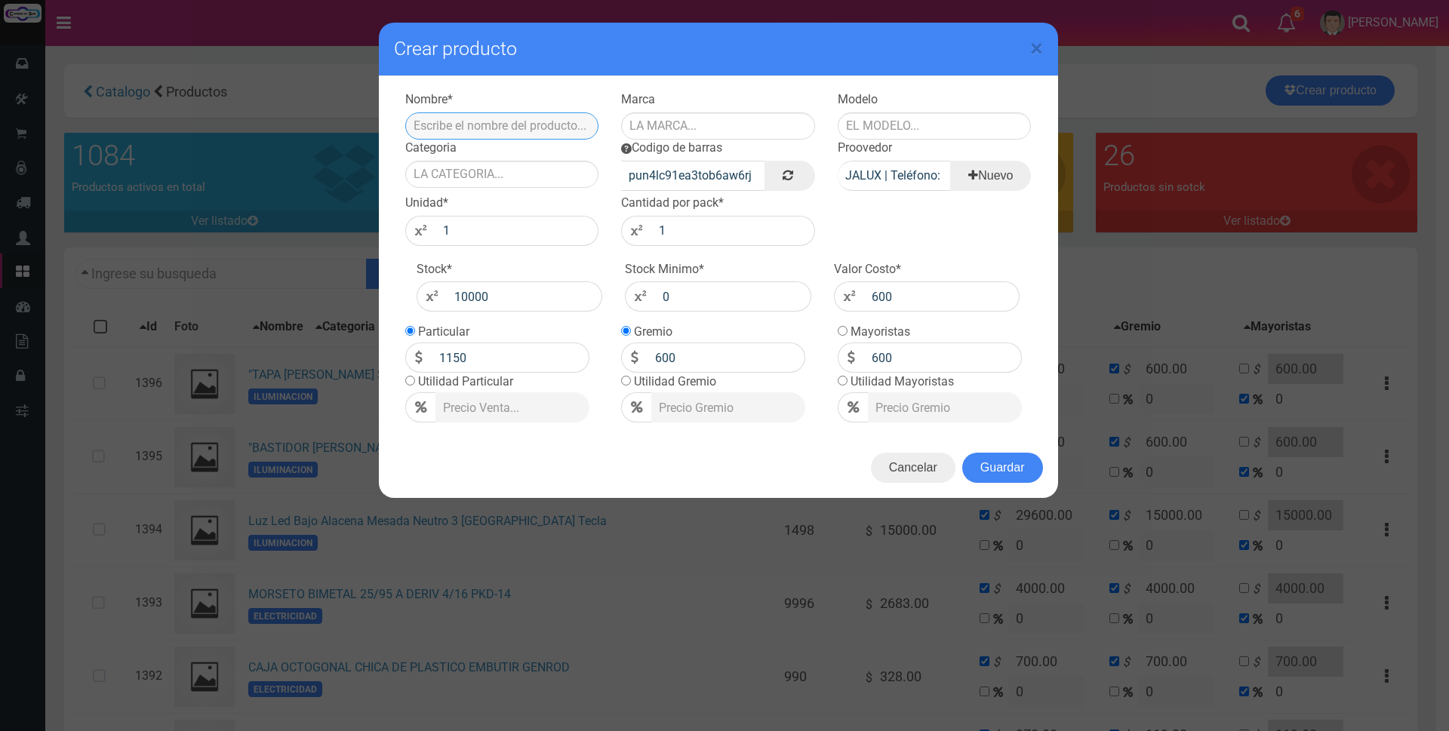
paste input "PUNTO EMBUTIR COMBINADO [PERSON_NAME] SXXI 6901"
type input "PUNTO EMBUTIR COMBINADO [PERSON_NAME] SXXI 6901"
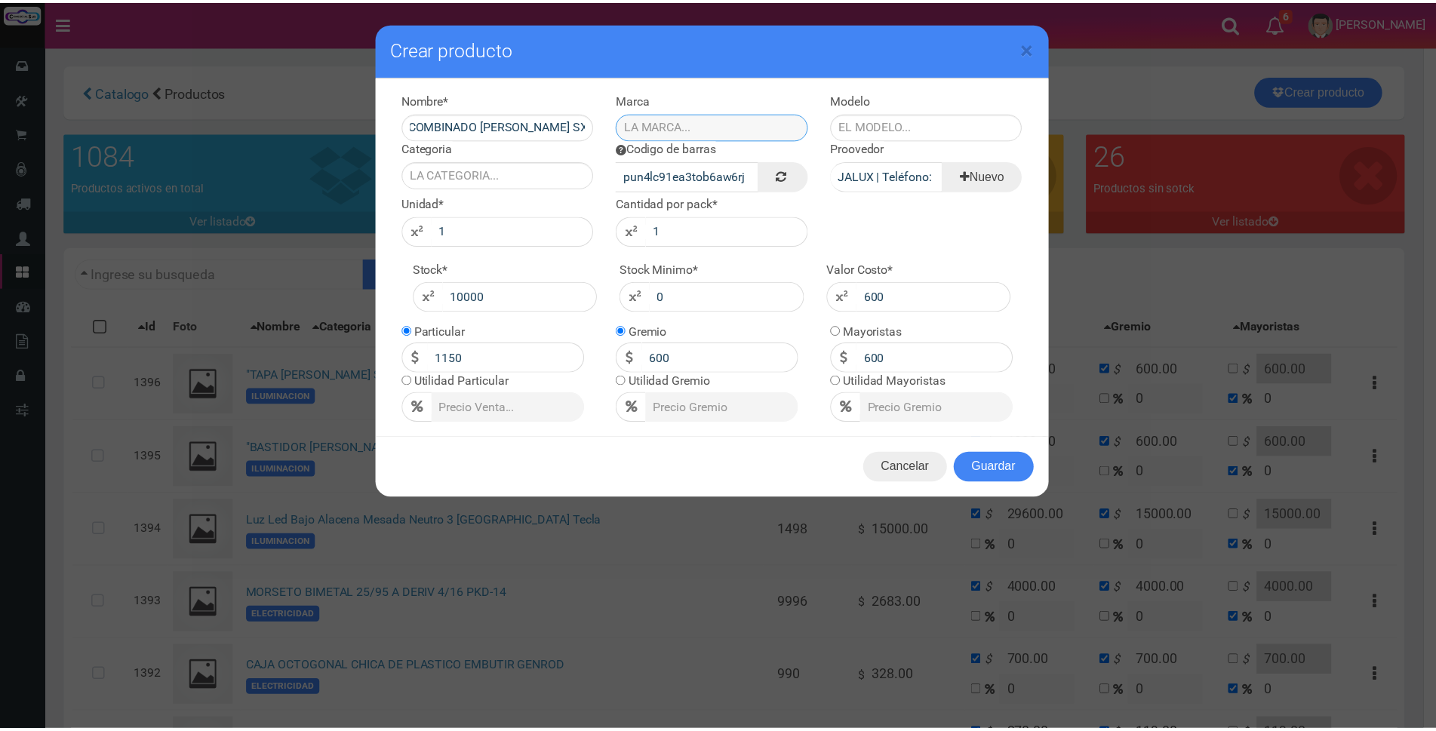
scroll to position [0, 0]
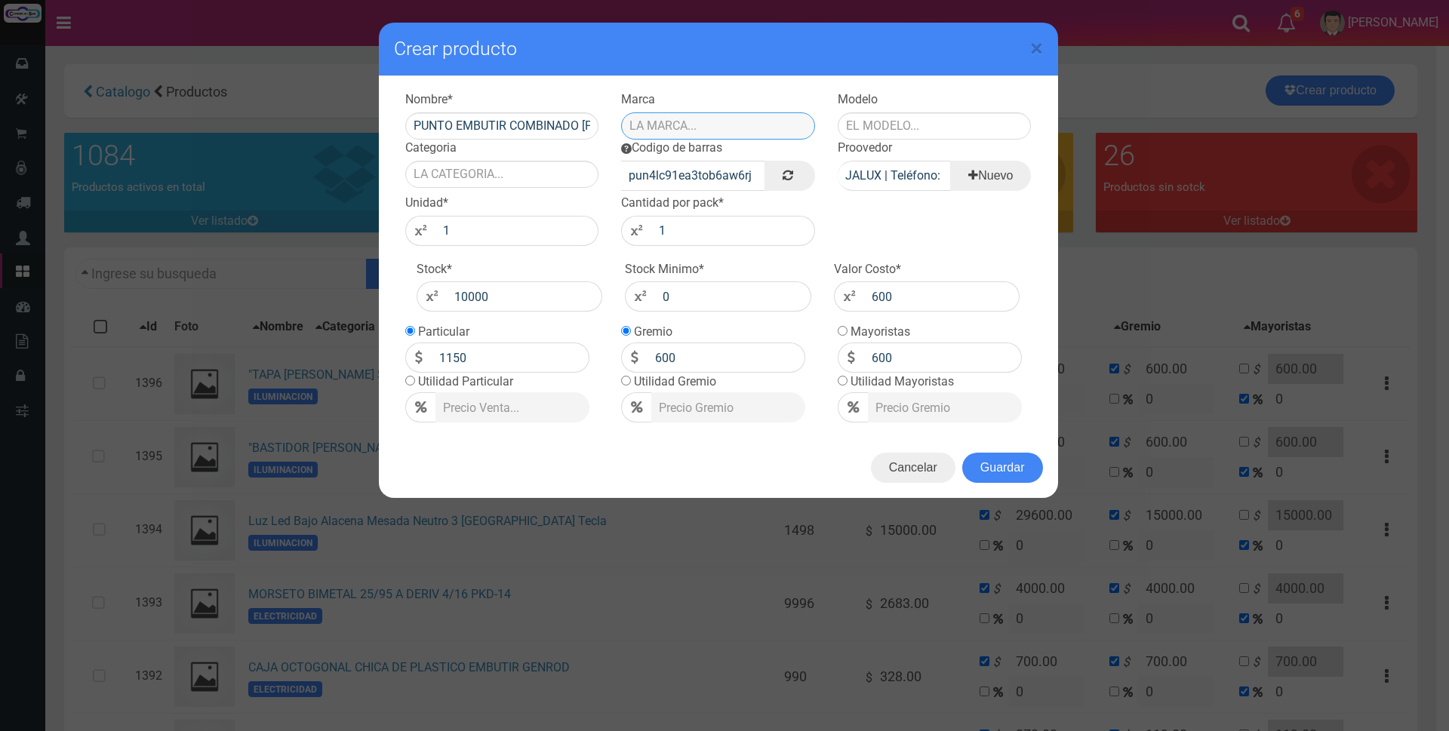
click at [668, 123] on input "text" at bounding box center [718, 125] width 194 height 27
click at [720, 173] on div "CAMBRE" at bounding box center [718, 172] width 194 height 23
type input "CAMBRE"
click at [871, 124] on input "text" at bounding box center [934, 125] width 194 height 27
click at [895, 146] on div "EXTREMO BORDE" at bounding box center [934, 151] width 194 height 23
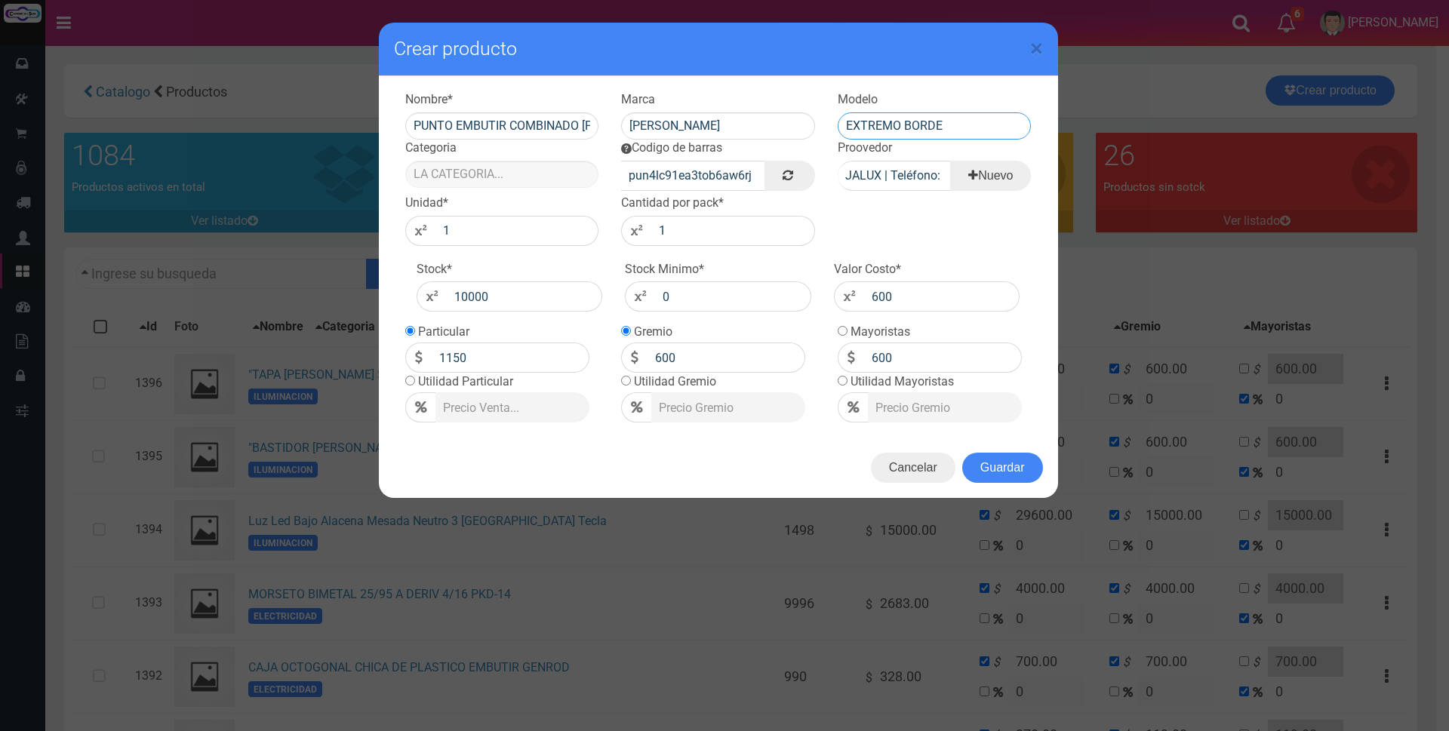
type input "EXTREMO BORDE"
click at [528, 173] on input "Categoria" at bounding box center [502, 174] width 194 height 27
click at [531, 195] on div "ELECTRICIDAD" at bounding box center [502, 199] width 194 height 23
type input "ELECTRICIDAD"
click at [948, 301] on input "600" at bounding box center [942, 296] width 156 height 30
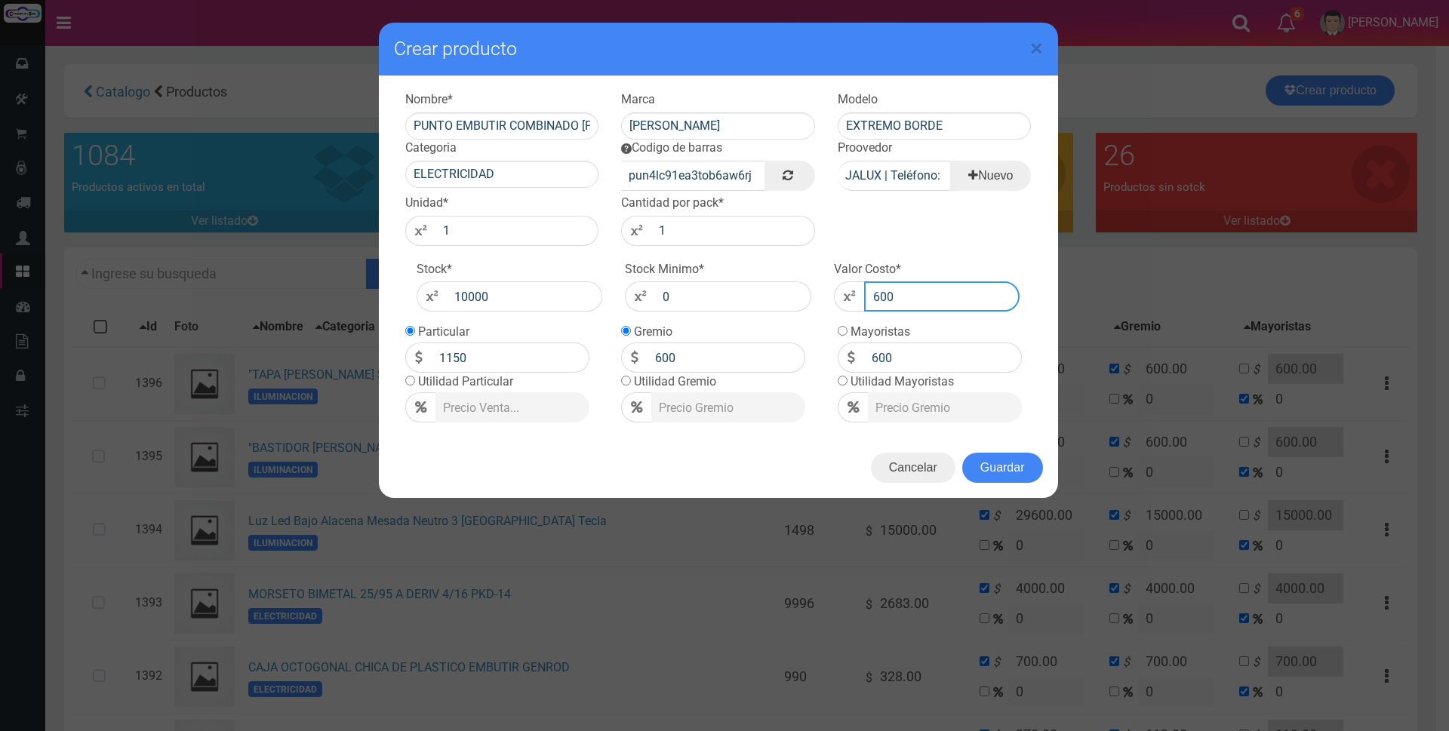
type input "60"
type input "6"
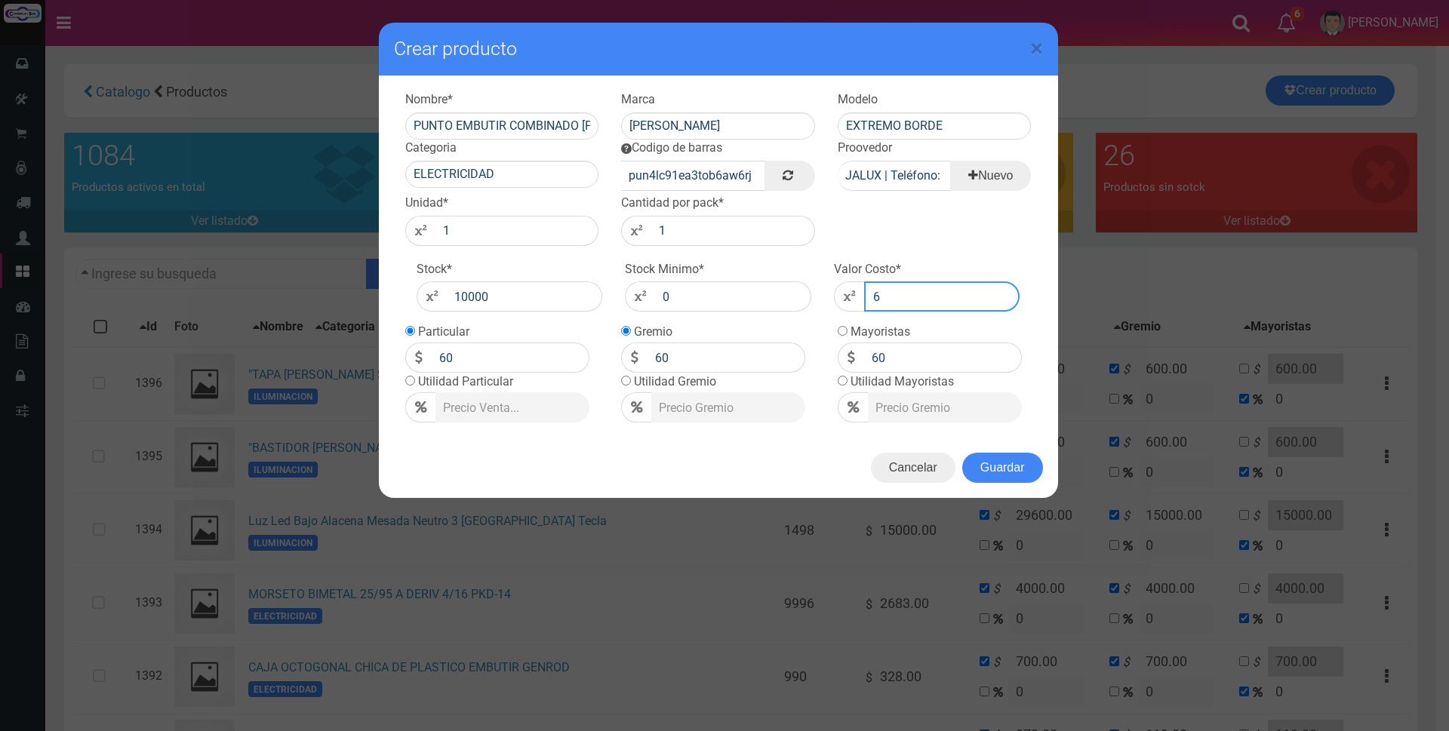
type input "6"
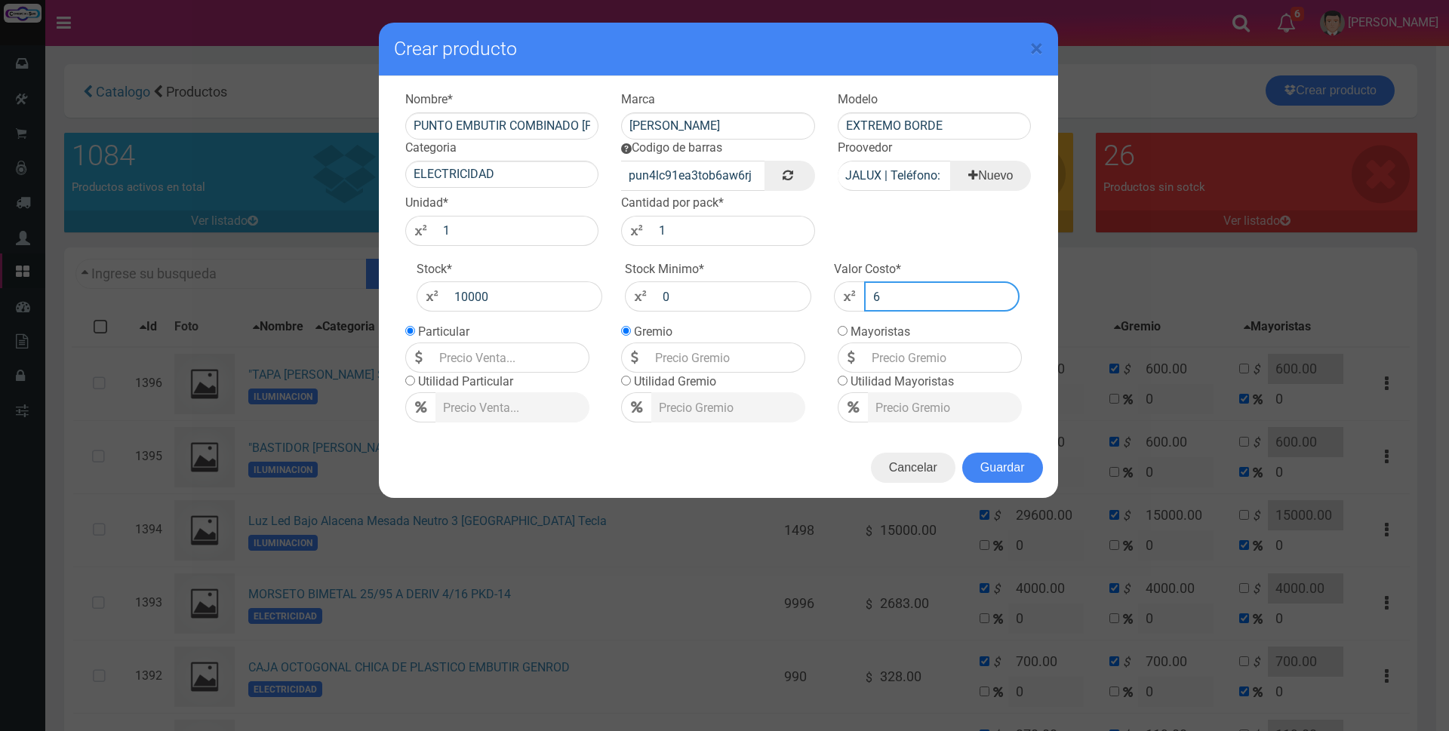
type input "6"
type input "60"
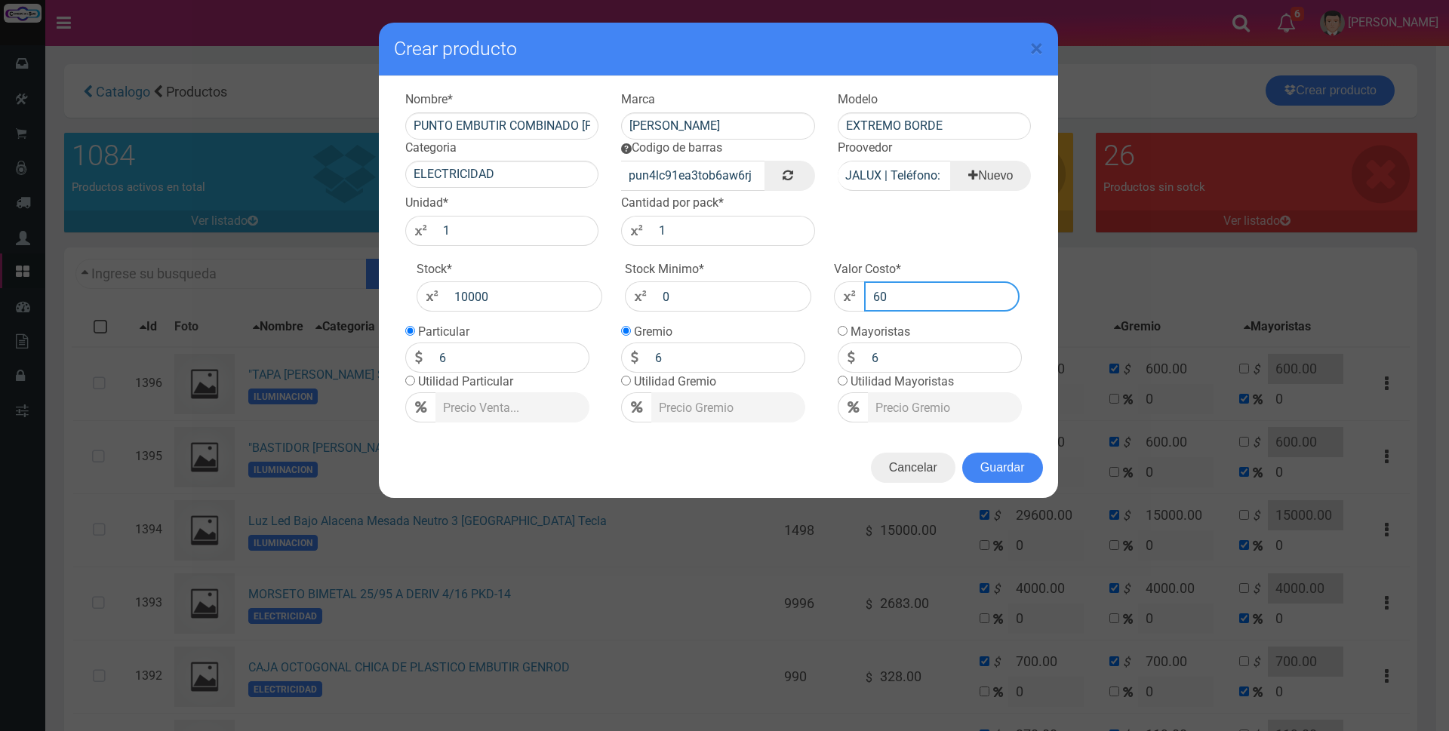
type input "60"
type input "600"
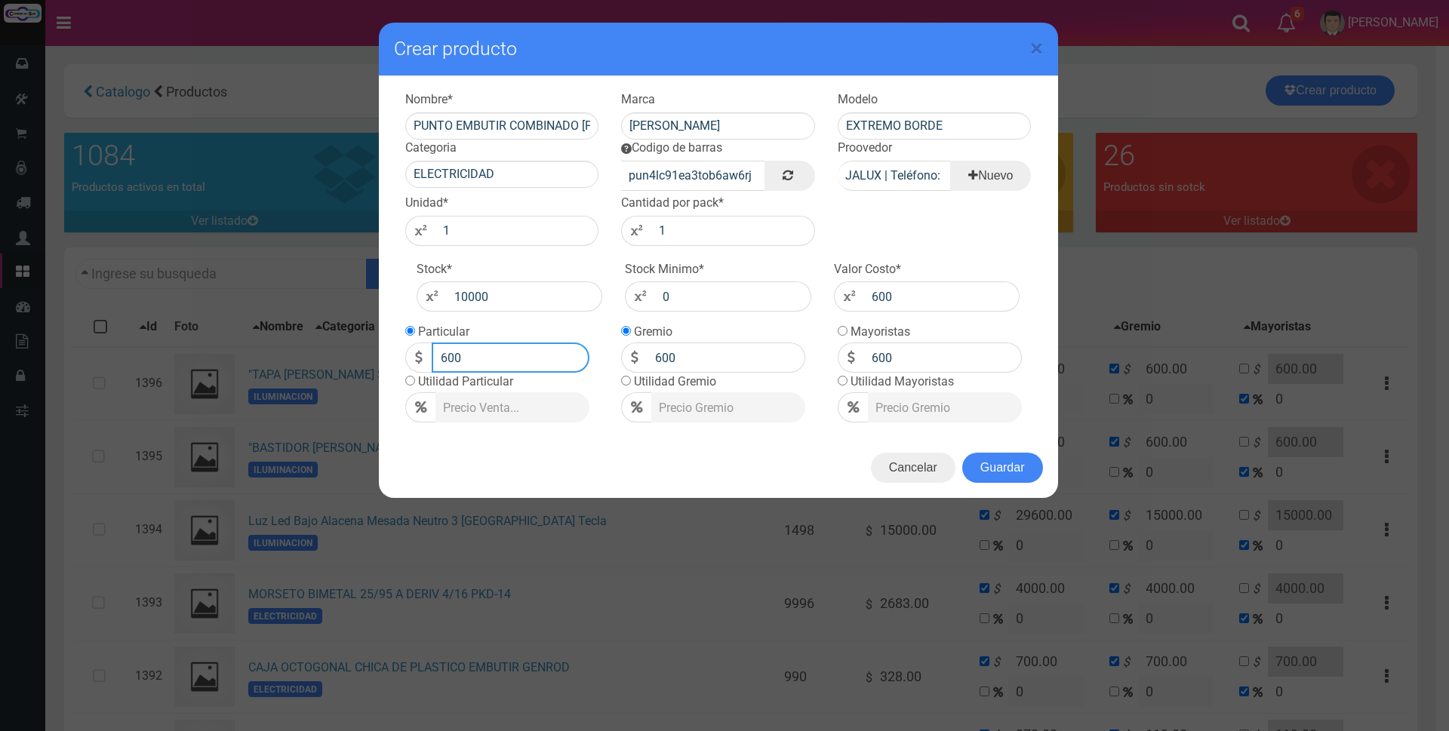
click at [511, 367] on input "600" at bounding box center [511, 358] width 158 height 30
type input "6"
type input "2500"
click at [1028, 472] on button "Guardar" at bounding box center [1002, 468] width 81 height 30
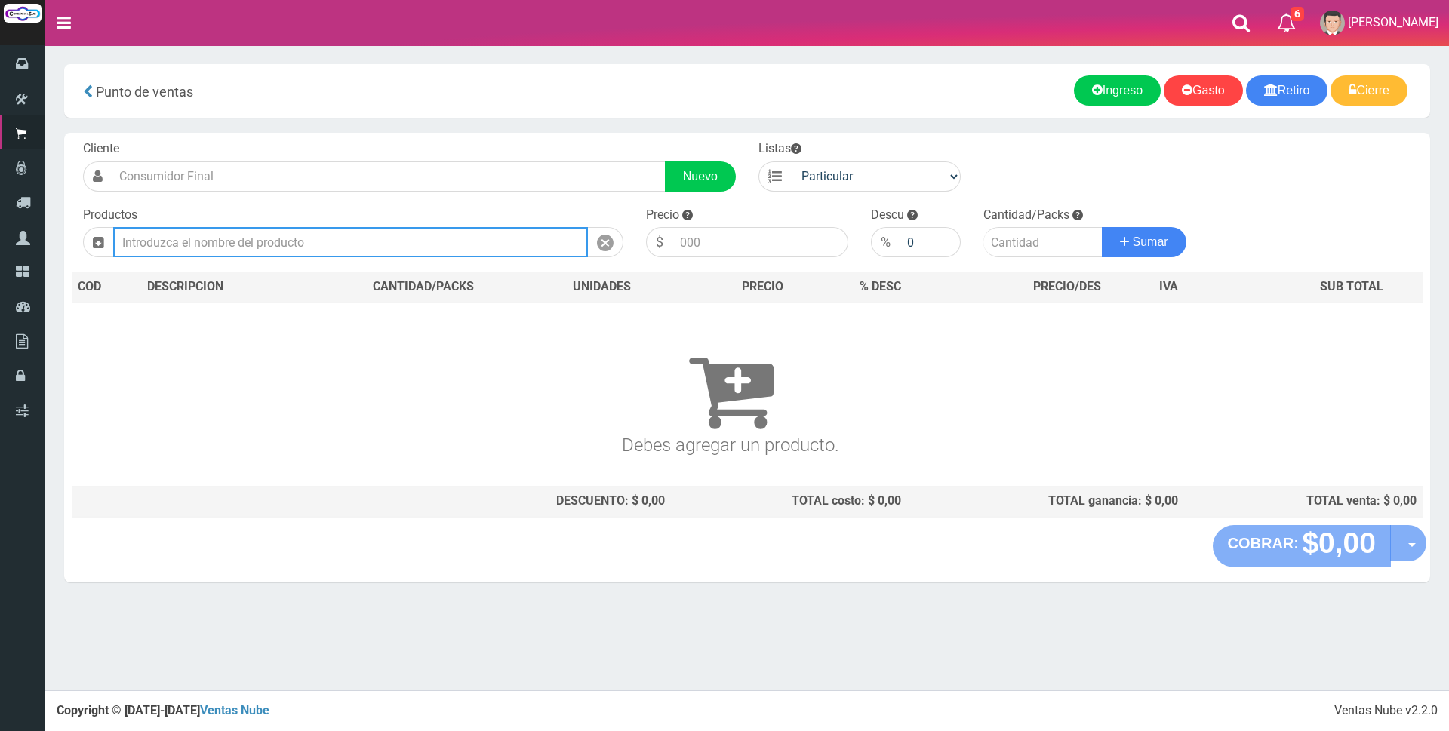
click at [473, 235] on input "text" at bounding box center [350, 242] width 475 height 30
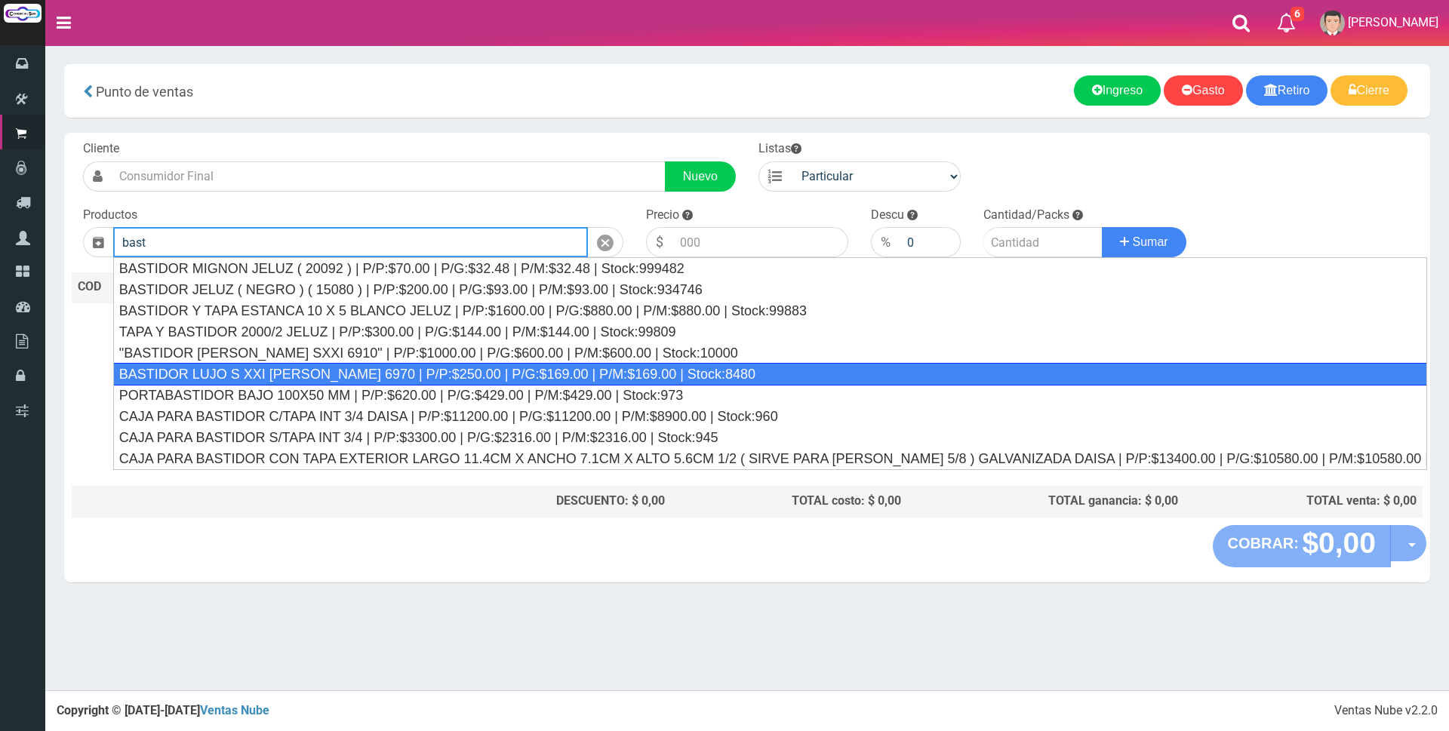
click at [484, 370] on div "BASTIDOR LUJO S XXI CAMBRE 6970 | P/P:$250.00 | P/G:$169.00 | P/M:$169.00 | Sto…" at bounding box center [770, 374] width 1314 height 23
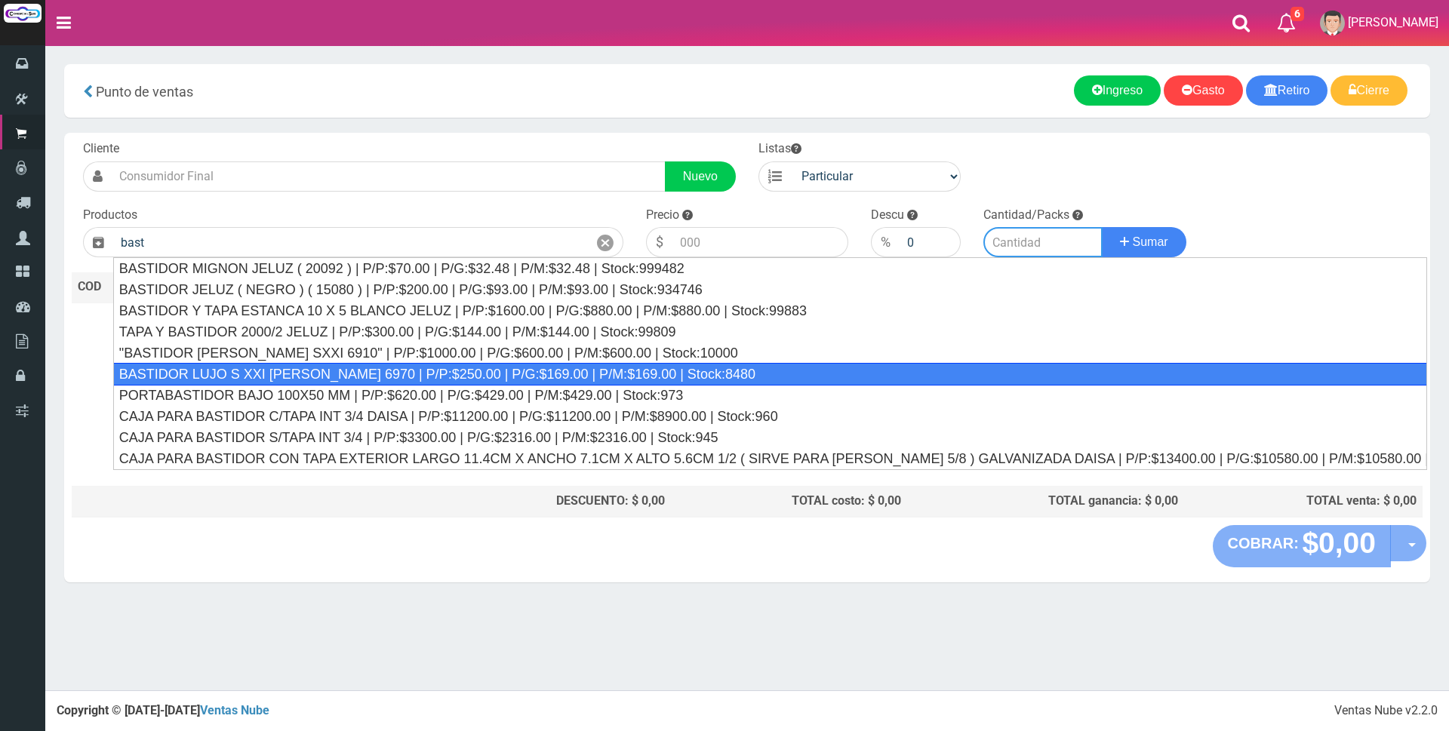
type input "BASTIDOR LUJO S XXI CAMBRE 6970 | P/P:$250.00 | P/G:$169.00 | P/M:$169.00 | Sto…"
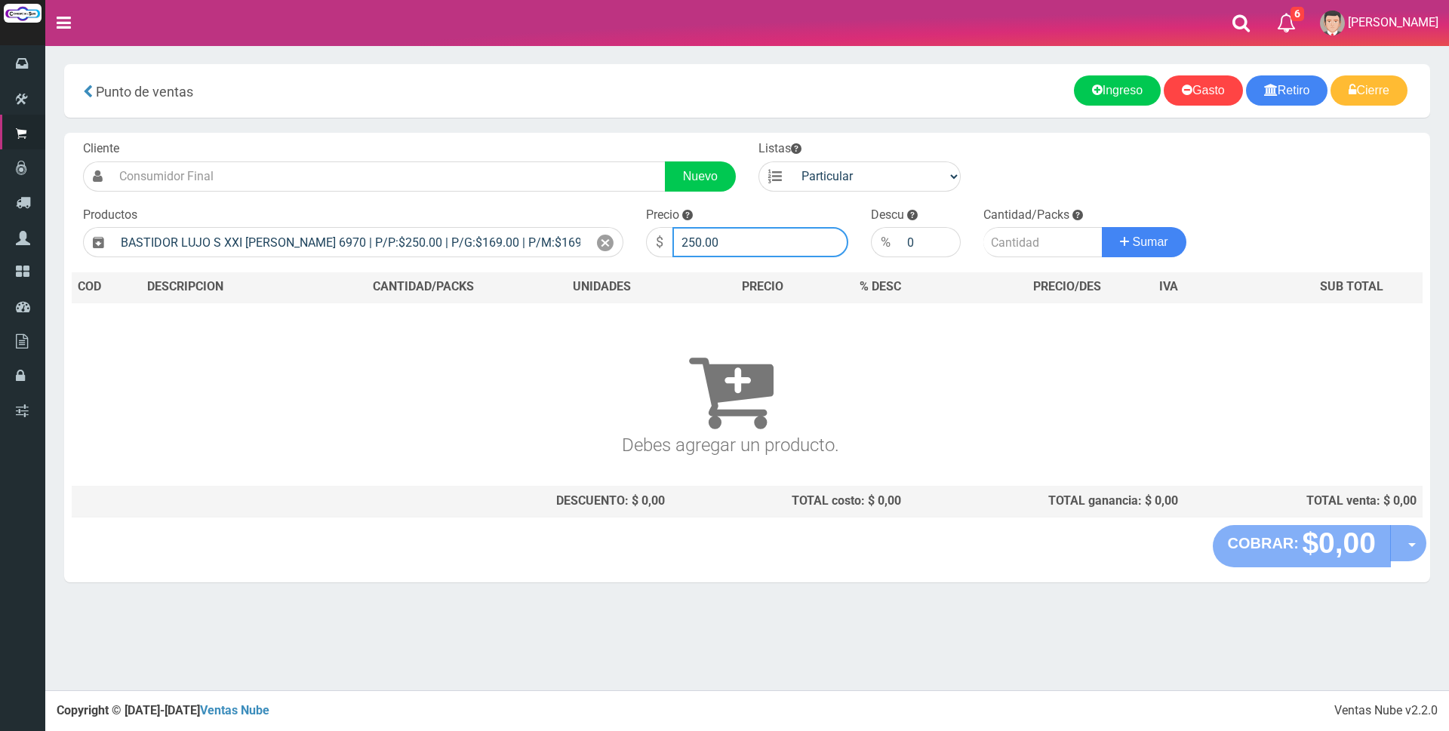
click at [733, 247] on input "250.00" at bounding box center [760, 242] width 176 height 30
type input "2"
type input "900"
click at [1000, 242] on input "number" at bounding box center [1042, 242] width 119 height 30
type input "82"
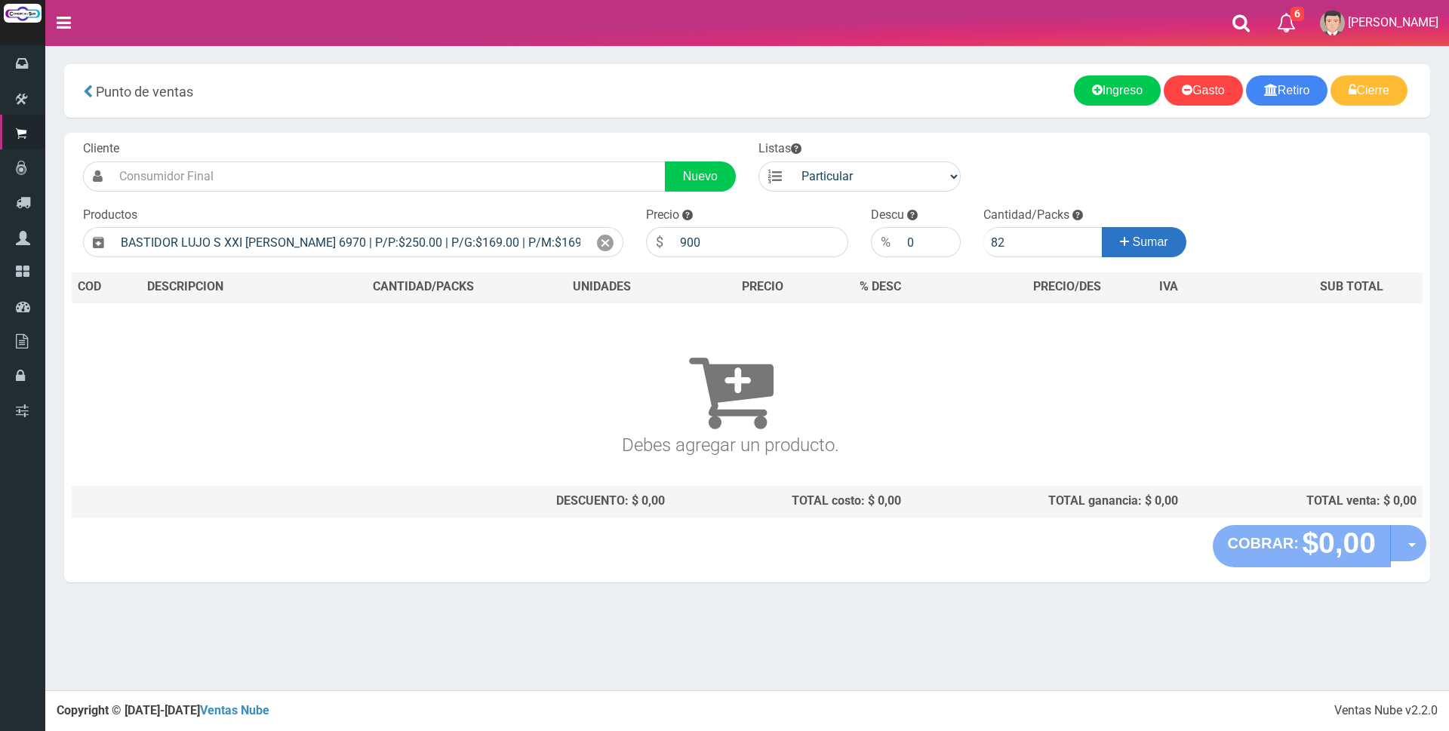
click at [1120, 238] on icon at bounding box center [1124, 242] width 9 height 22
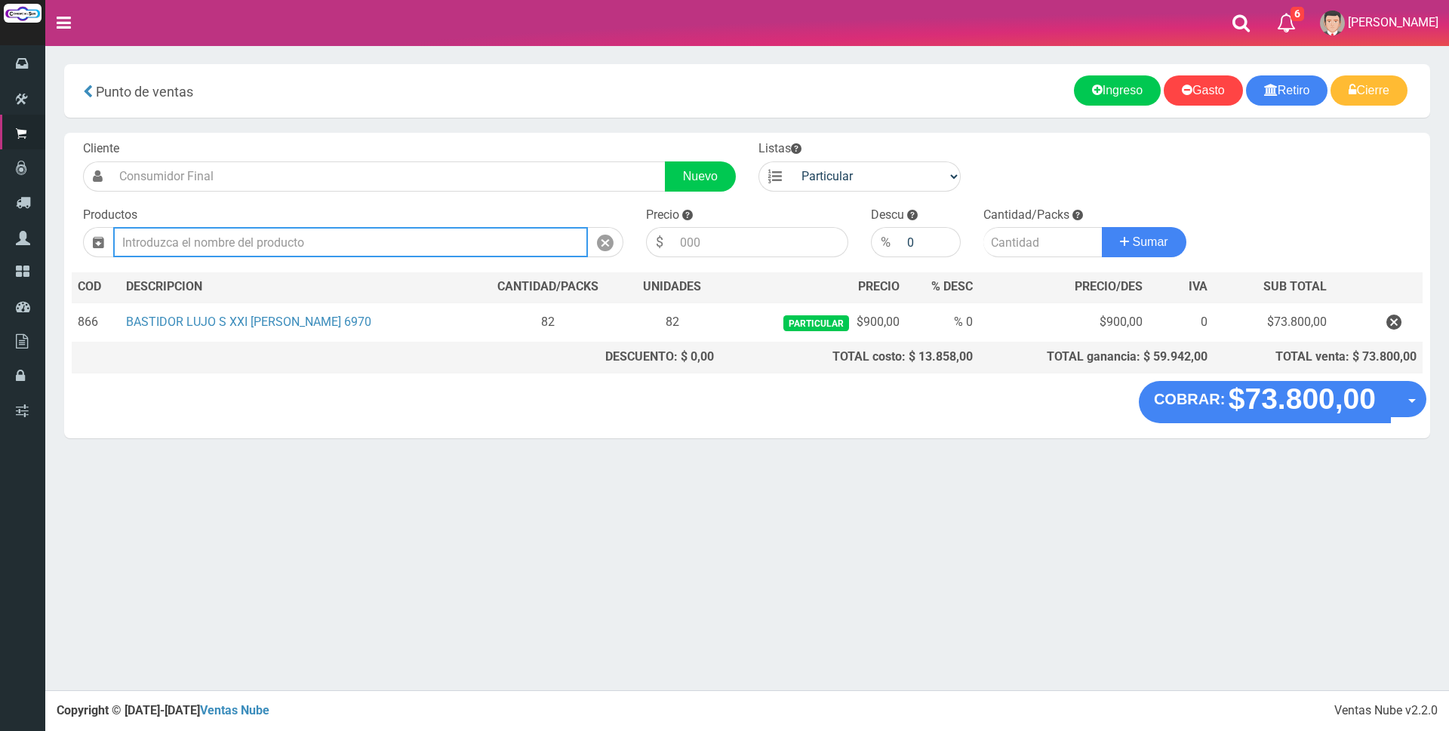
click at [349, 245] on input "text" at bounding box center [350, 242] width 475 height 30
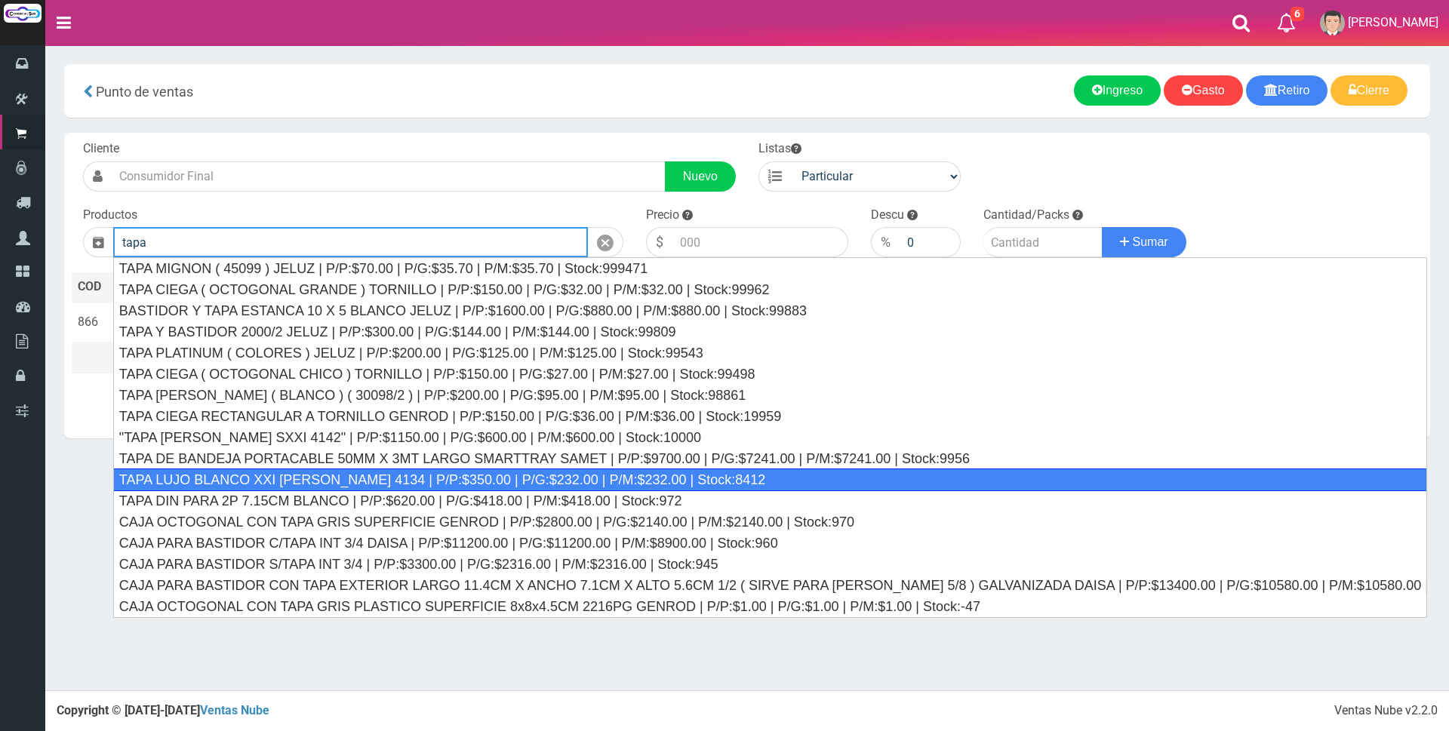
click at [291, 479] on div "TAPA LUJO BLANCO XXI CAMBRE 4134 | P/P:$350.00 | P/G:$232.00 | P/M:$232.00 | St…" at bounding box center [770, 480] width 1314 height 23
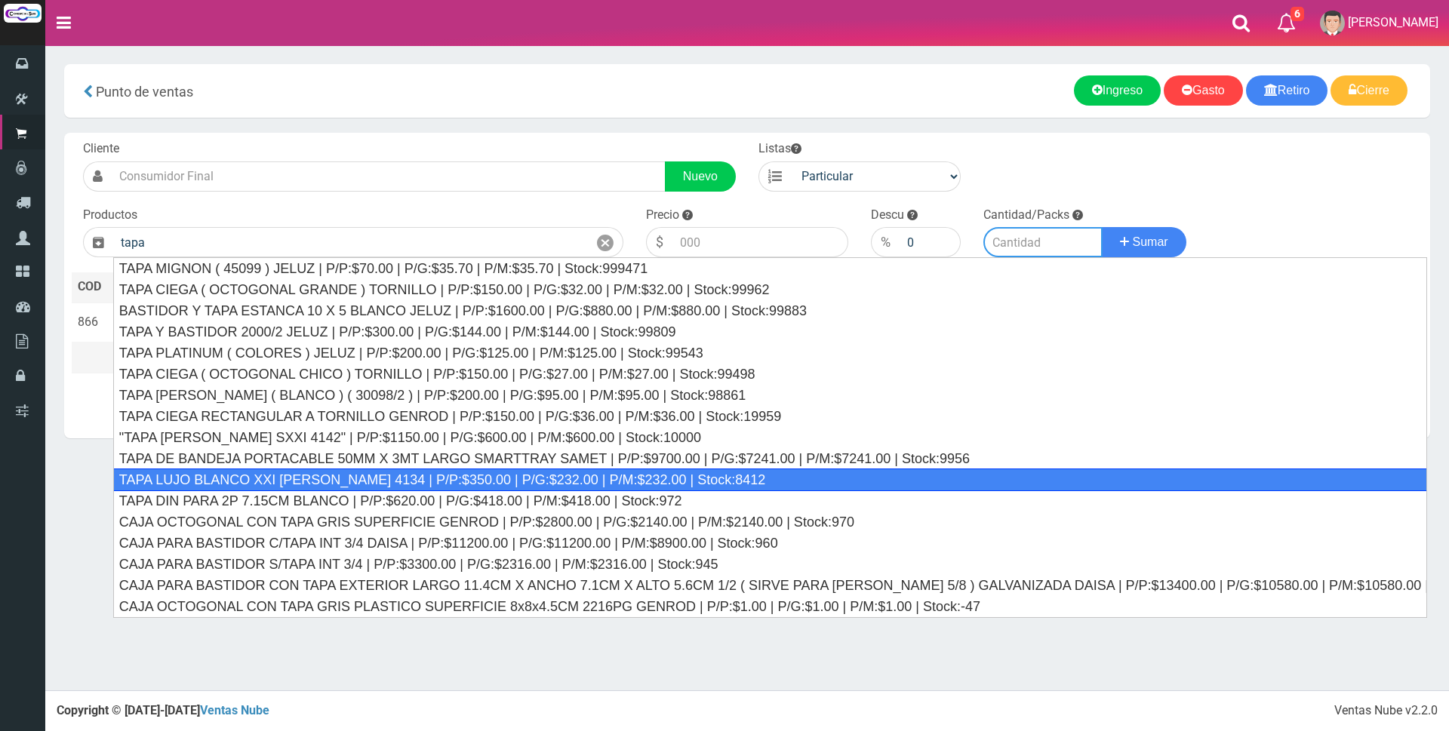
type input "TAPA LUJO BLANCO XXI CAMBRE 4134 | P/P:$350.00 | P/G:$232.00 | P/M:$232.00 | St…"
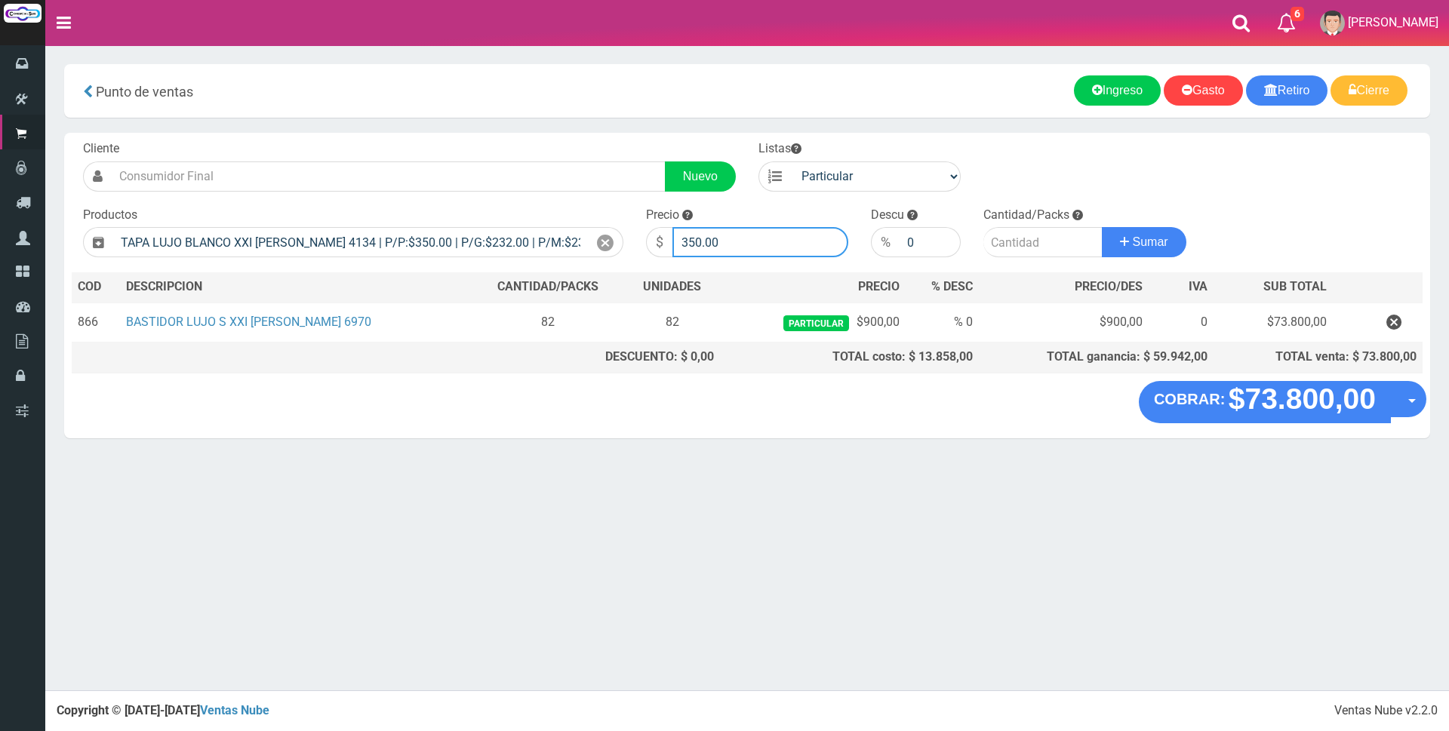
click at [766, 236] on input "350.00" at bounding box center [760, 242] width 176 height 30
type input "3"
type input "1100"
click at [1037, 238] on input "number" at bounding box center [1042, 242] width 119 height 30
type input "82"
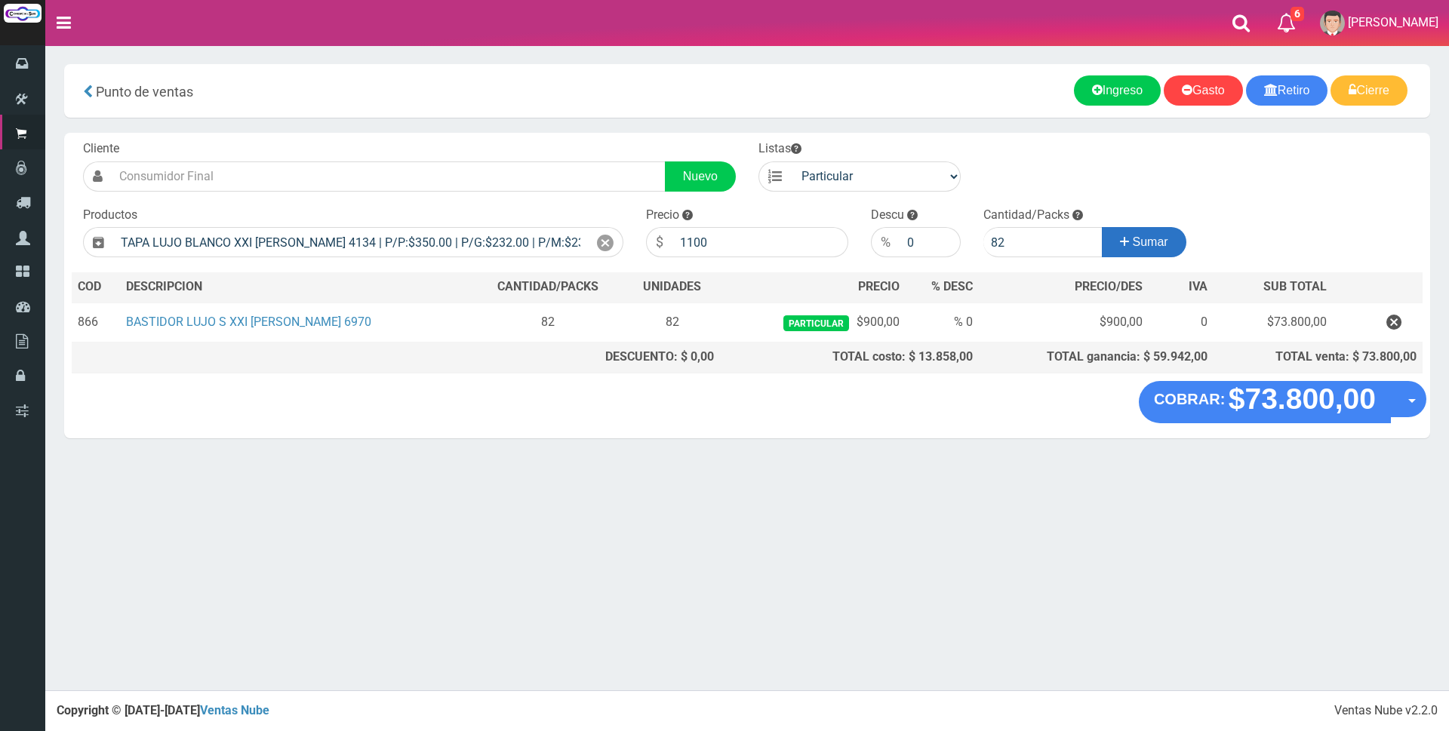
click at [1128, 235] on button "Sumar" at bounding box center [1144, 242] width 85 height 30
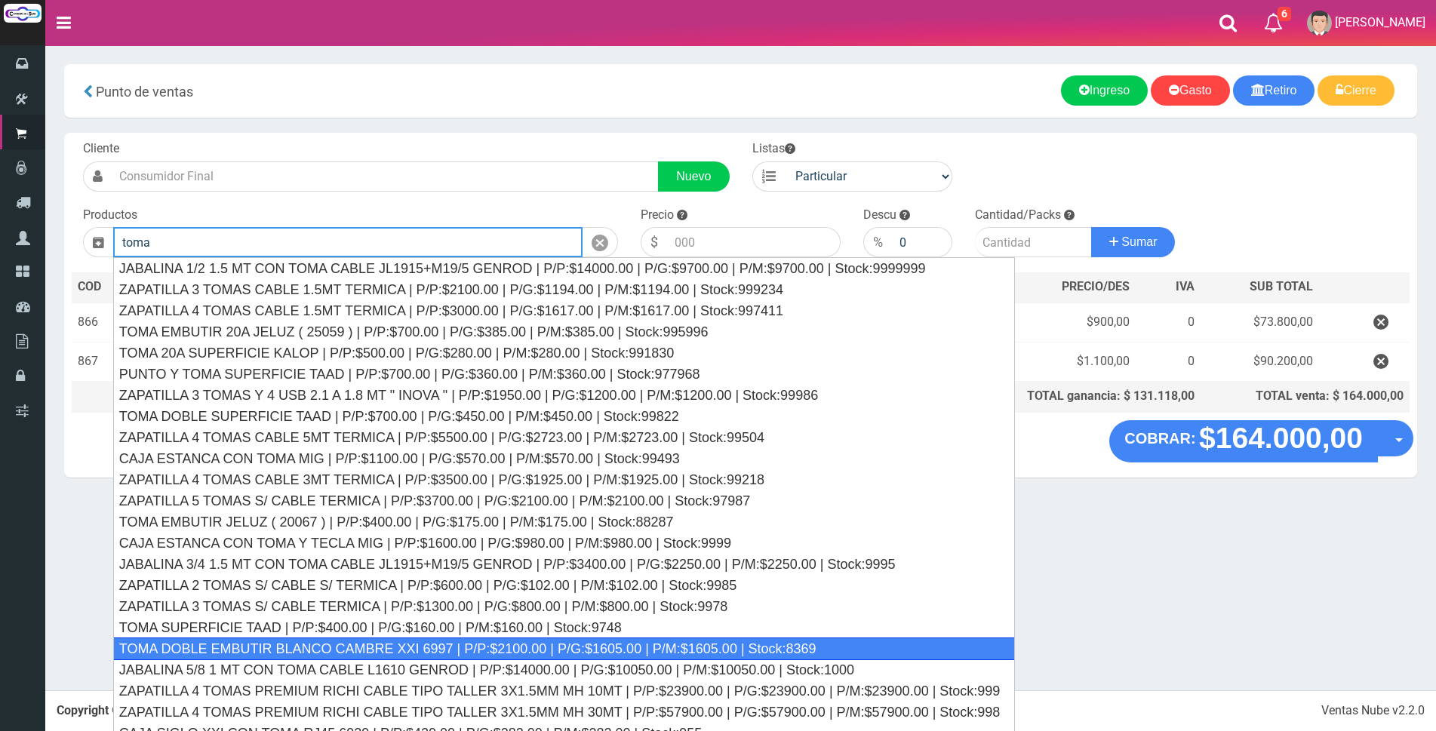
click at [751, 645] on div "TOMA DOBLE EMBUTIR BLANCO CAMBRE XXI 6997 | P/P:$2100.00 | P/G:$1605.00 | P/M:$…" at bounding box center [564, 649] width 902 height 23
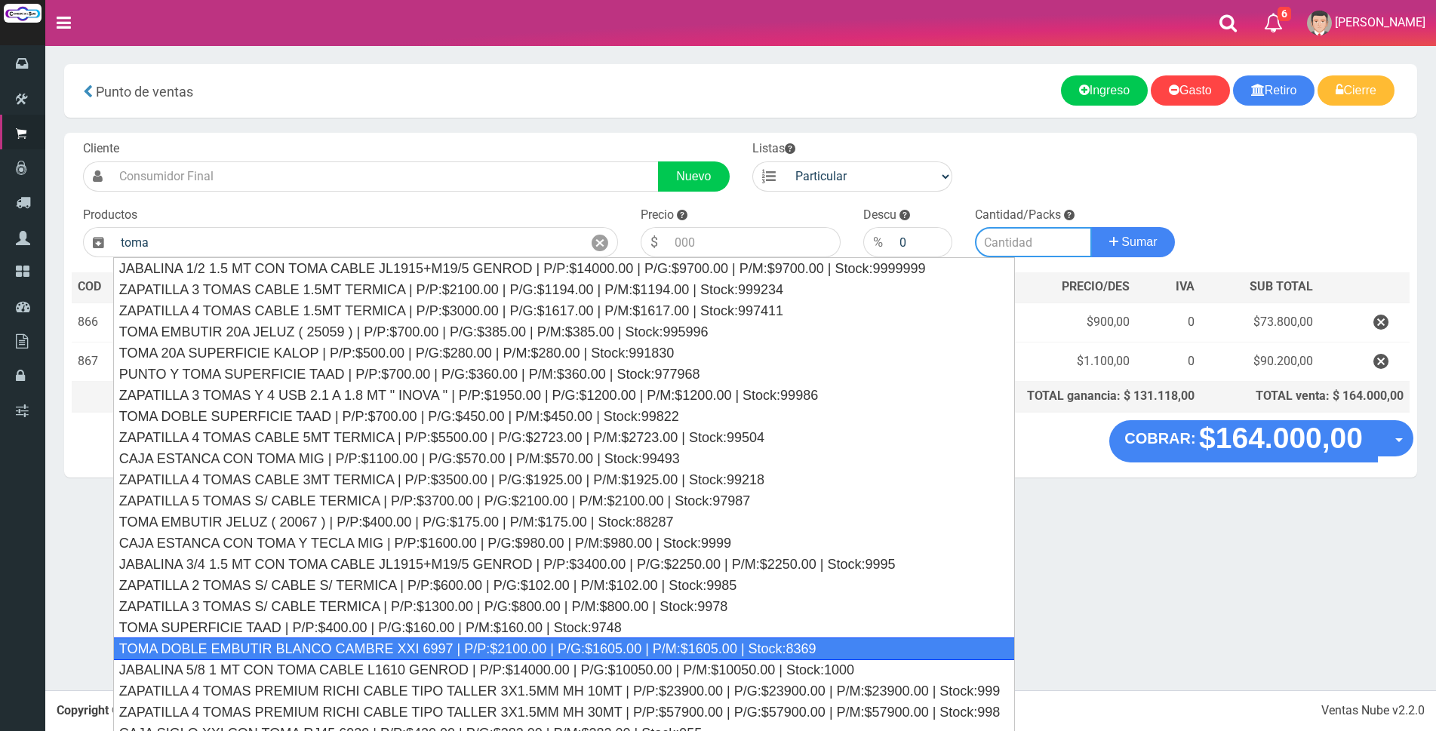
type input "TOMA DOBLE EMBUTIR BLANCO CAMBRE XXI 6997 | P/P:$2100.00 | P/G:$1605.00 | P/M:$…"
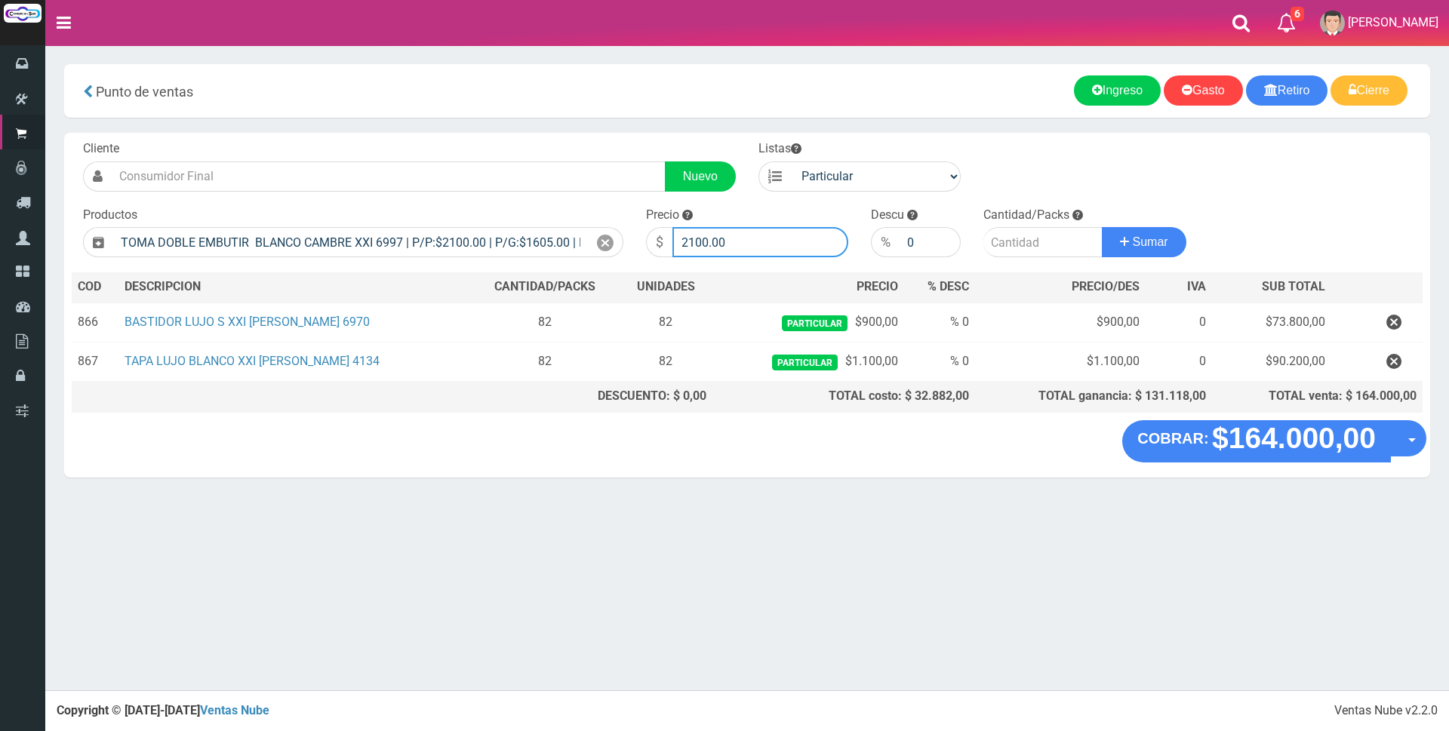
click at [767, 235] on input "2100.00" at bounding box center [760, 242] width 176 height 30
type input "2"
type input "6000"
click at [1031, 238] on input "number" at bounding box center [1042, 242] width 119 height 30
type input "82"
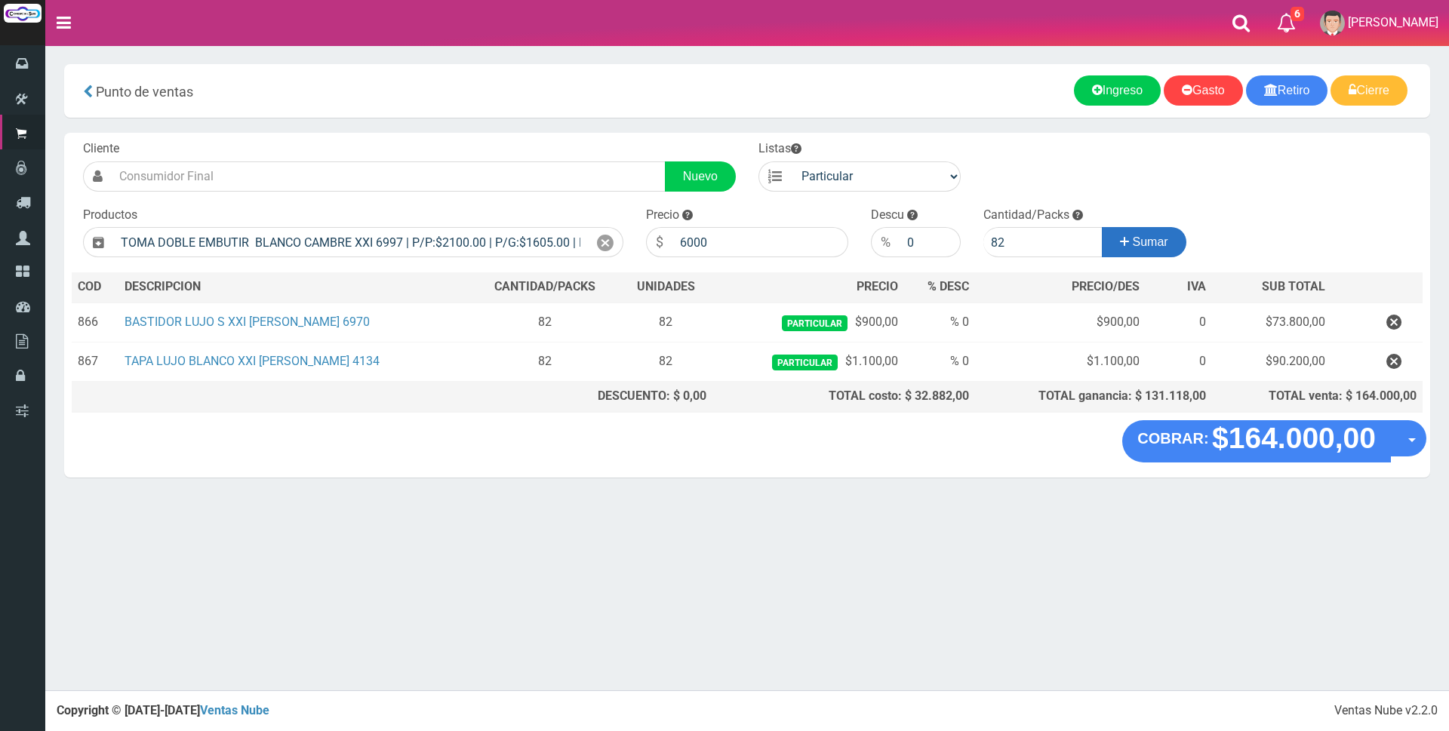
click at [1123, 238] on icon at bounding box center [1124, 242] width 9 height 22
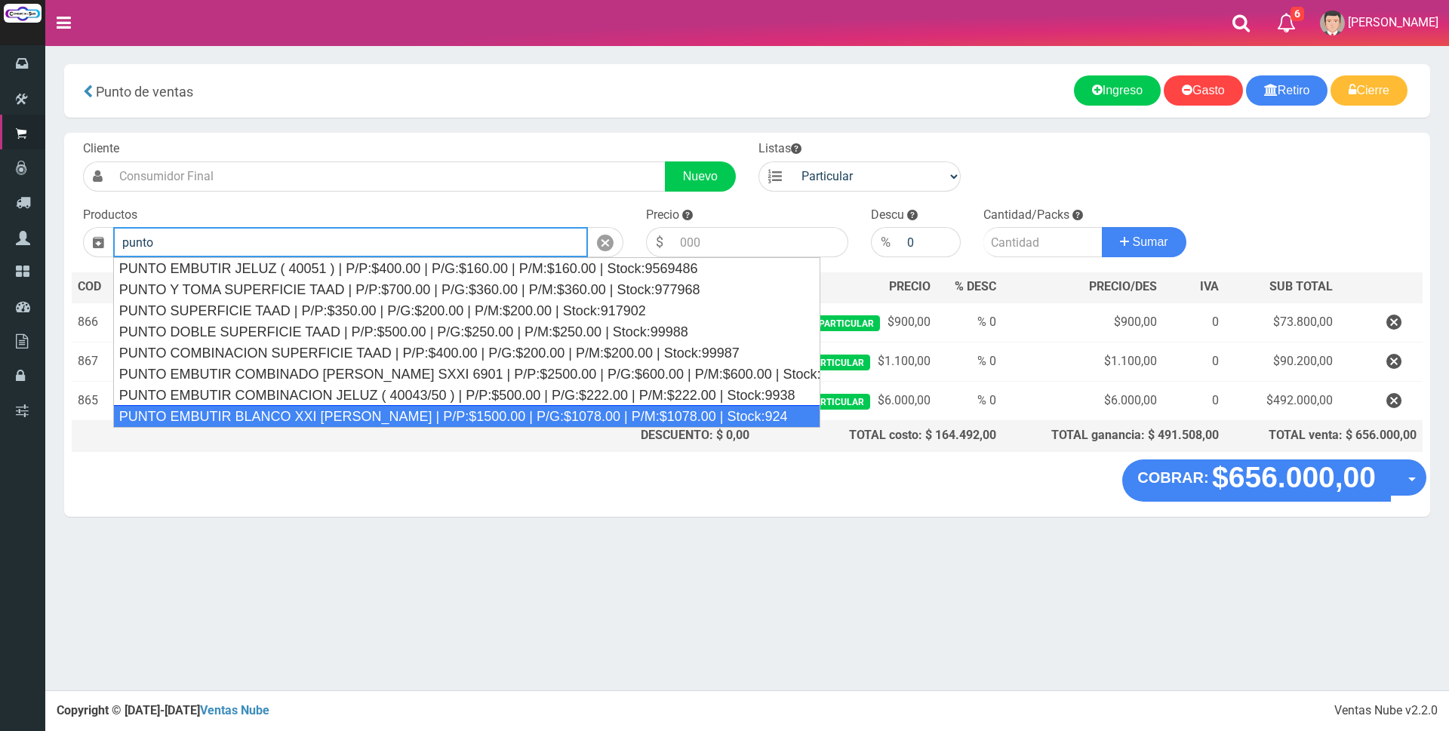
click at [614, 410] on div "PUNTO EMBUTIR BLANCO XXI CAMBRE | P/P:$1500.00 | P/G:$1078.00 | P/M:$1078.00 | …" at bounding box center [466, 416] width 707 height 23
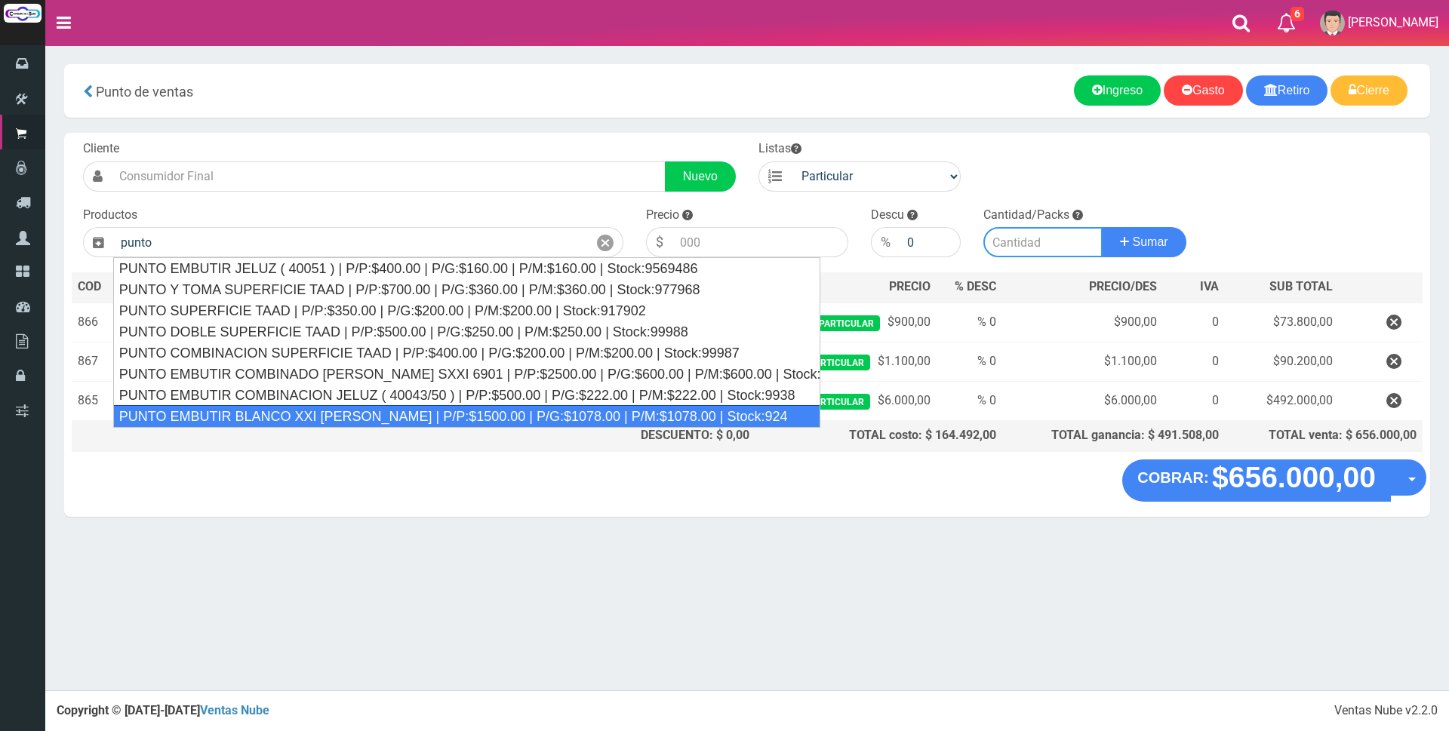
type input "PUNTO EMBUTIR BLANCO XXI CAMBRE | P/P:$1500.00 | P/G:$1078.00 | P/M:$1078.00 | …"
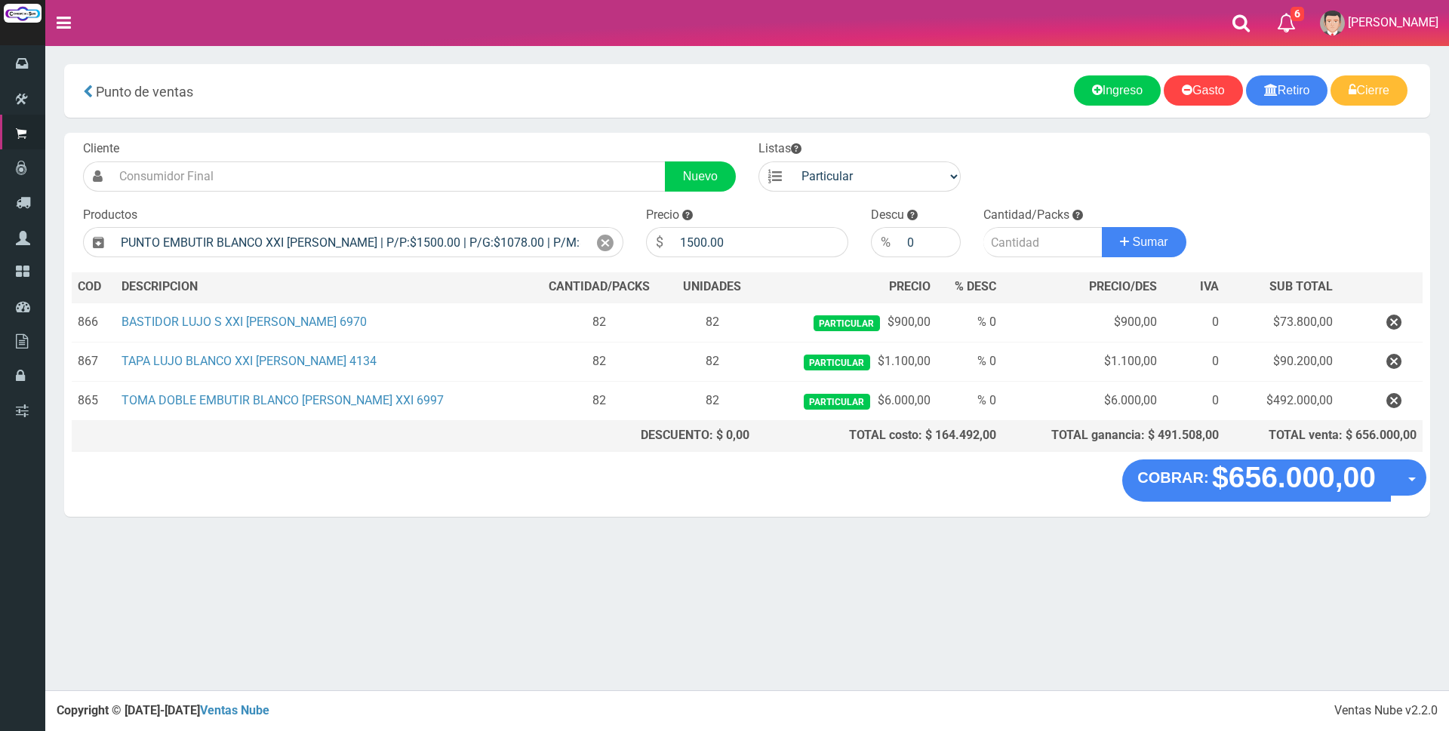
click at [745, 221] on div "Precio $ 1500.00" at bounding box center [747, 232] width 225 height 51
click at [746, 239] on input "1500.00" at bounding box center [760, 242] width 176 height 30
type input "1"
type input "2000"
click at [1040, 244] on input "number" at bounding box center [1042, 242] width 119 height 30
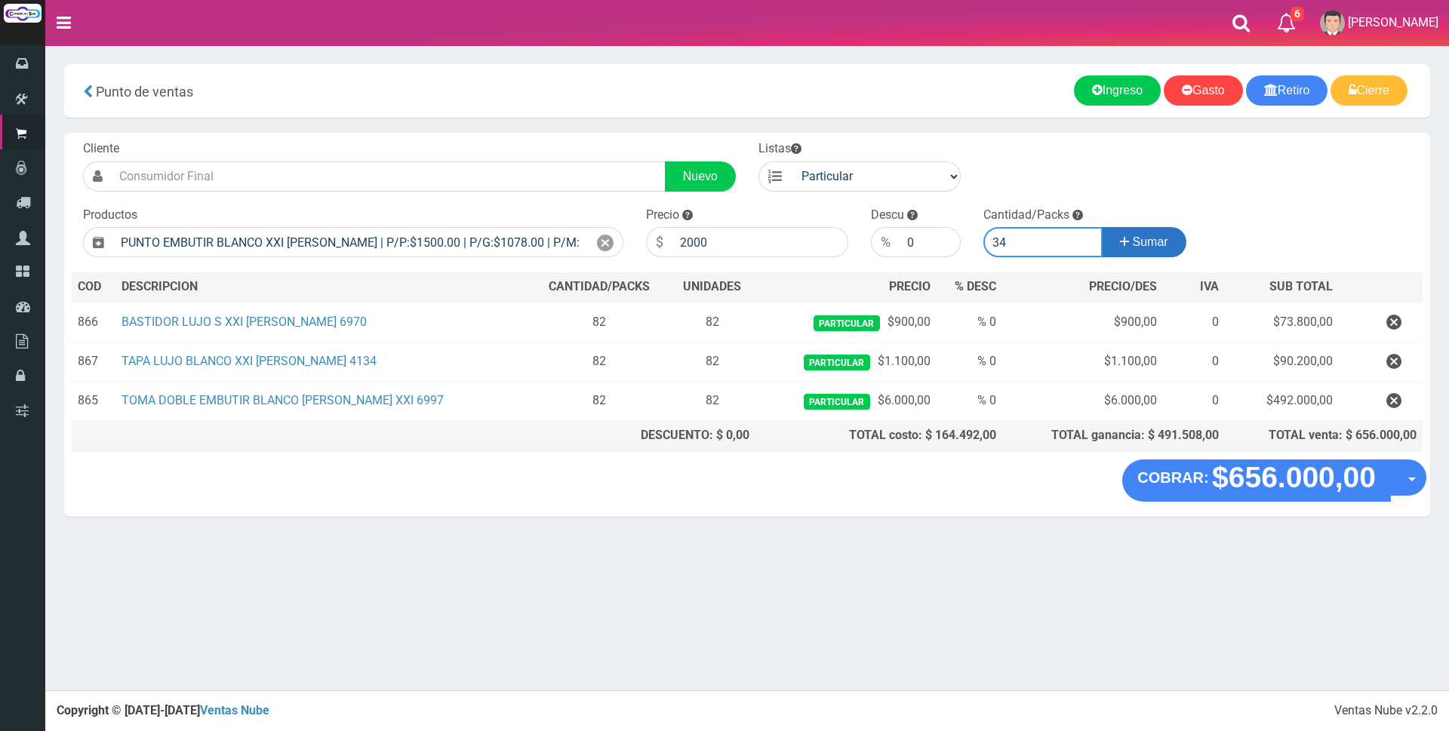
type input "34"
click at [1145, 244] on span "Sumar" at bounding box center [1149, 241] width 35 height 13
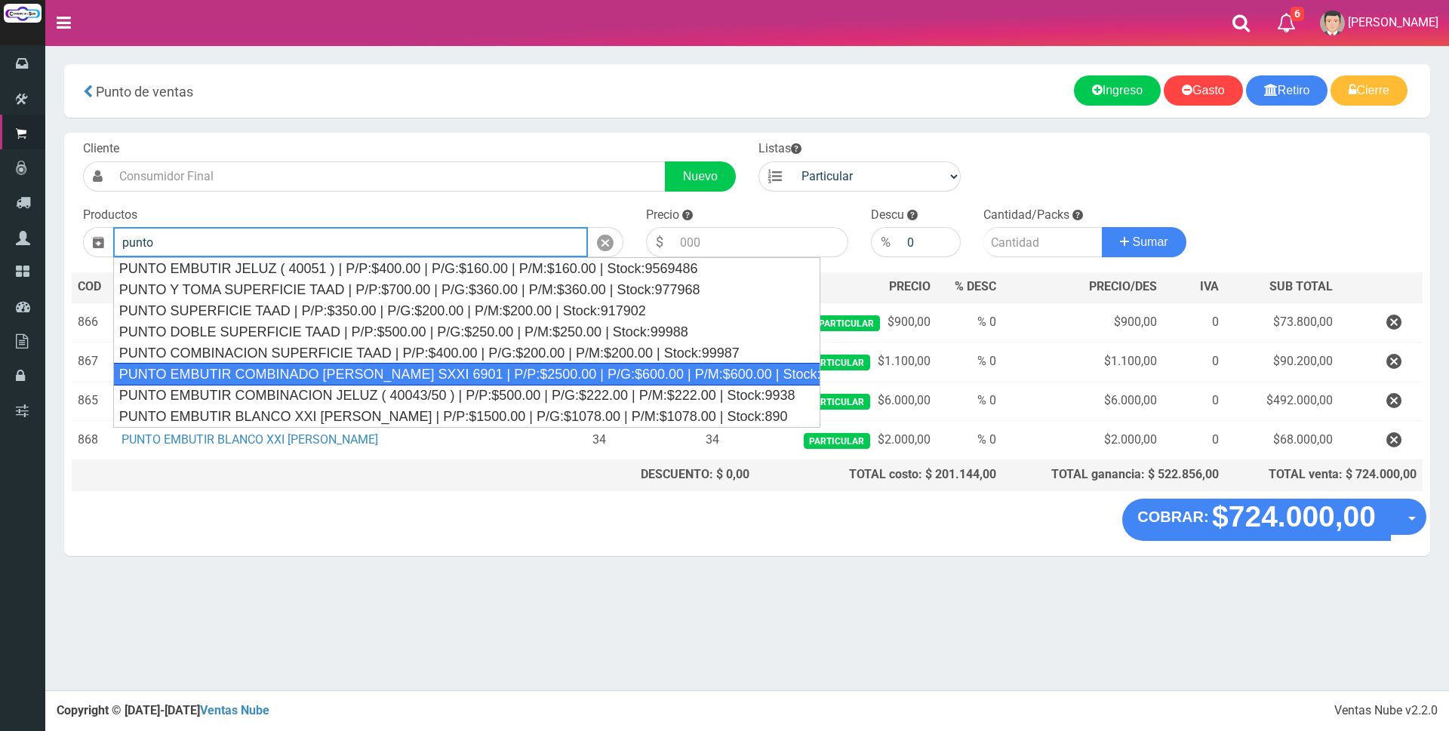
click at [573, 376] on div "PUNTO EMBUTIR COMBINADO CAMBRE SXXI 6901 | P/P:$2500.00 | P/G:$600.00 | P/M:$60…" at bounding box center [466, 374] width 707 height 23
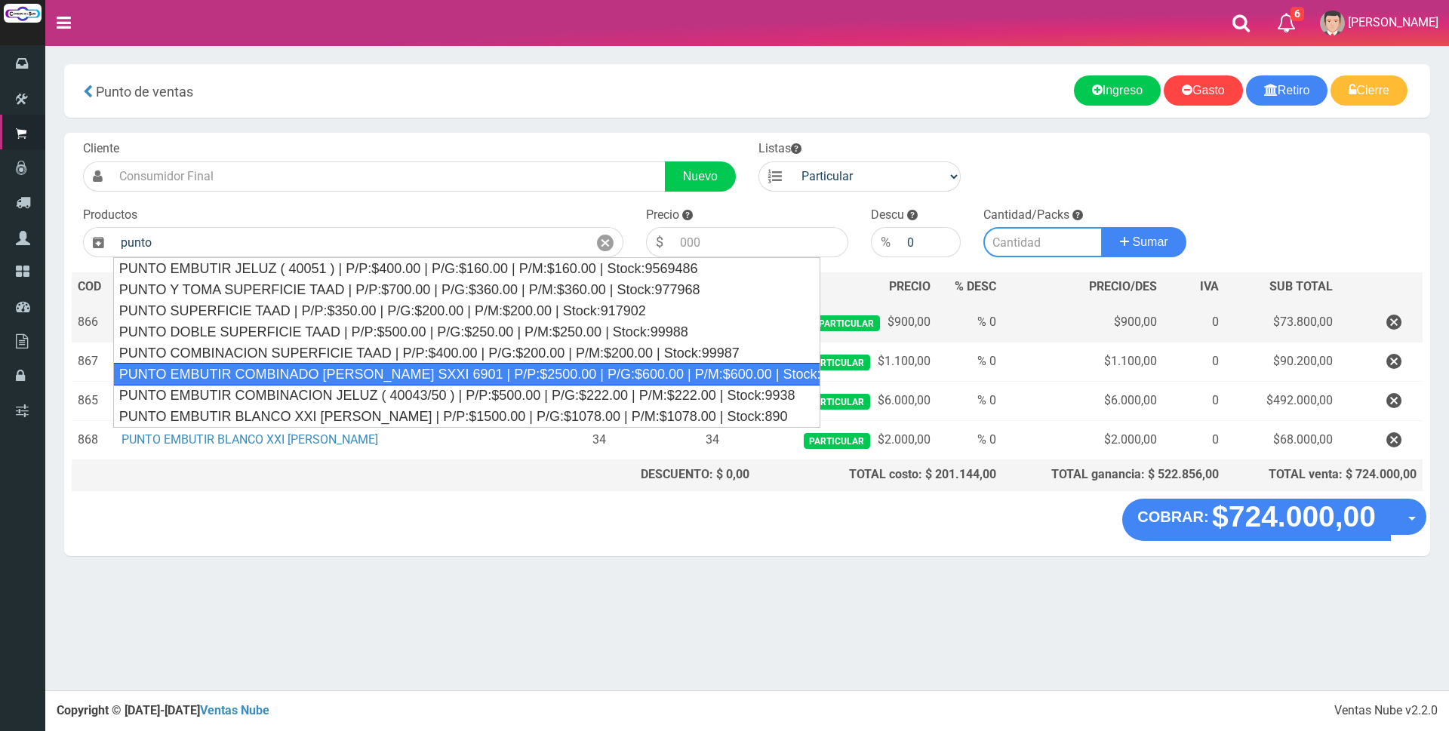
type input "PUNTO EMBUTIR COMBINADO CAMBRE SXXI 6901 | P/P:$2500.00 | P/G:$600.00 | P/M:$60…"
type input "2500.00"
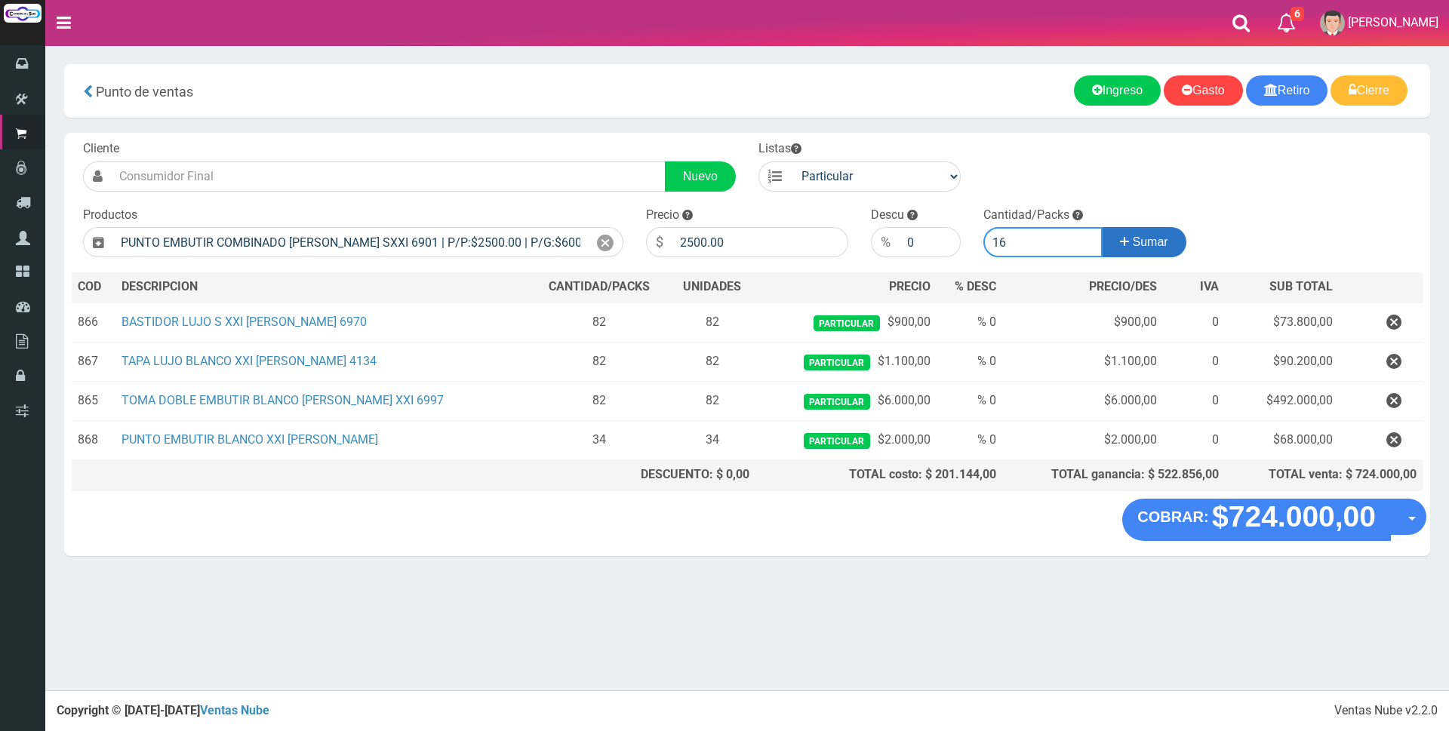
type input "16"
click at [1150, 246] on span "Sumar" at bounding box center [1149, 241] width 35 height 13
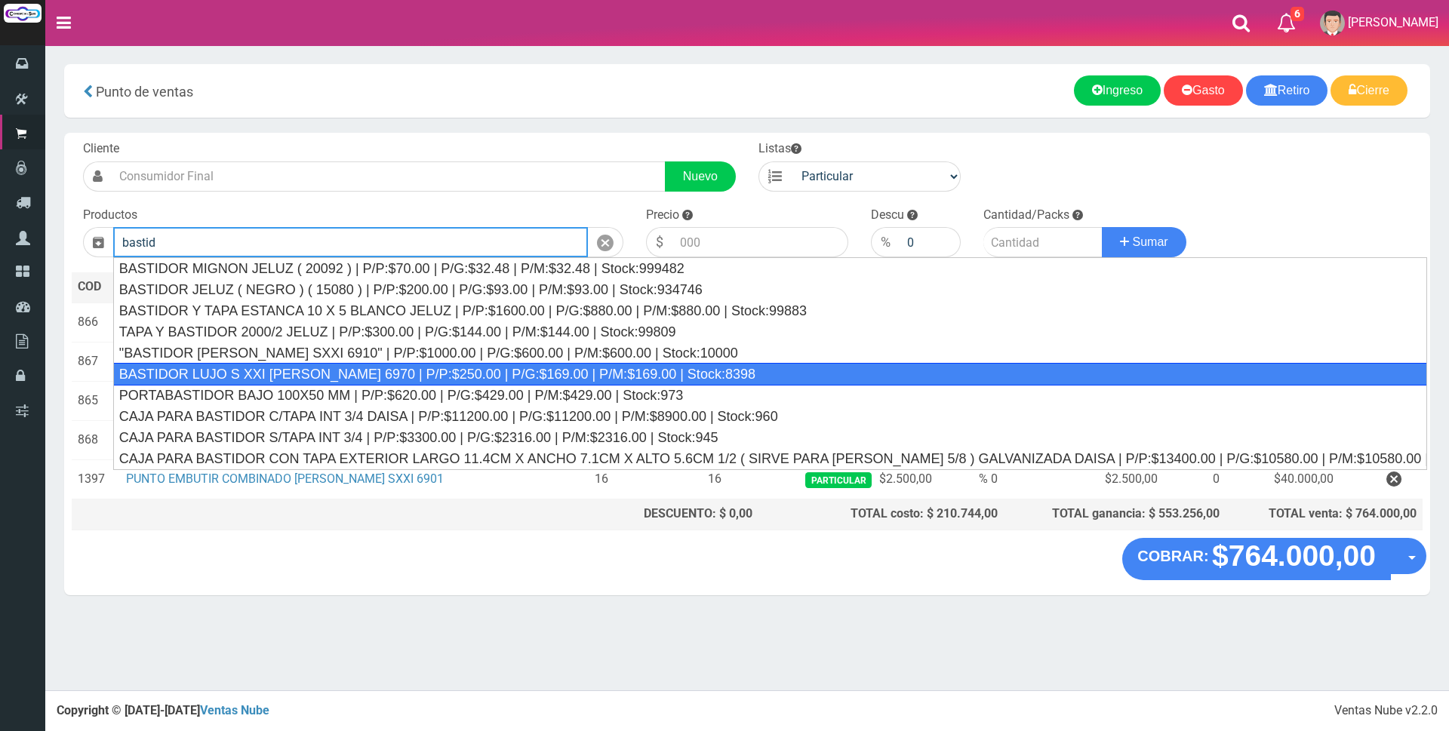
click at [455, 376] on div "BASTIDOR LUJO S XXI CAMBRE 6970 | P/P:$250.00 | P/G:$169.00 | P/M:$169.00 | Sto…" at bounding box center [770, 374] width 1314 height 23
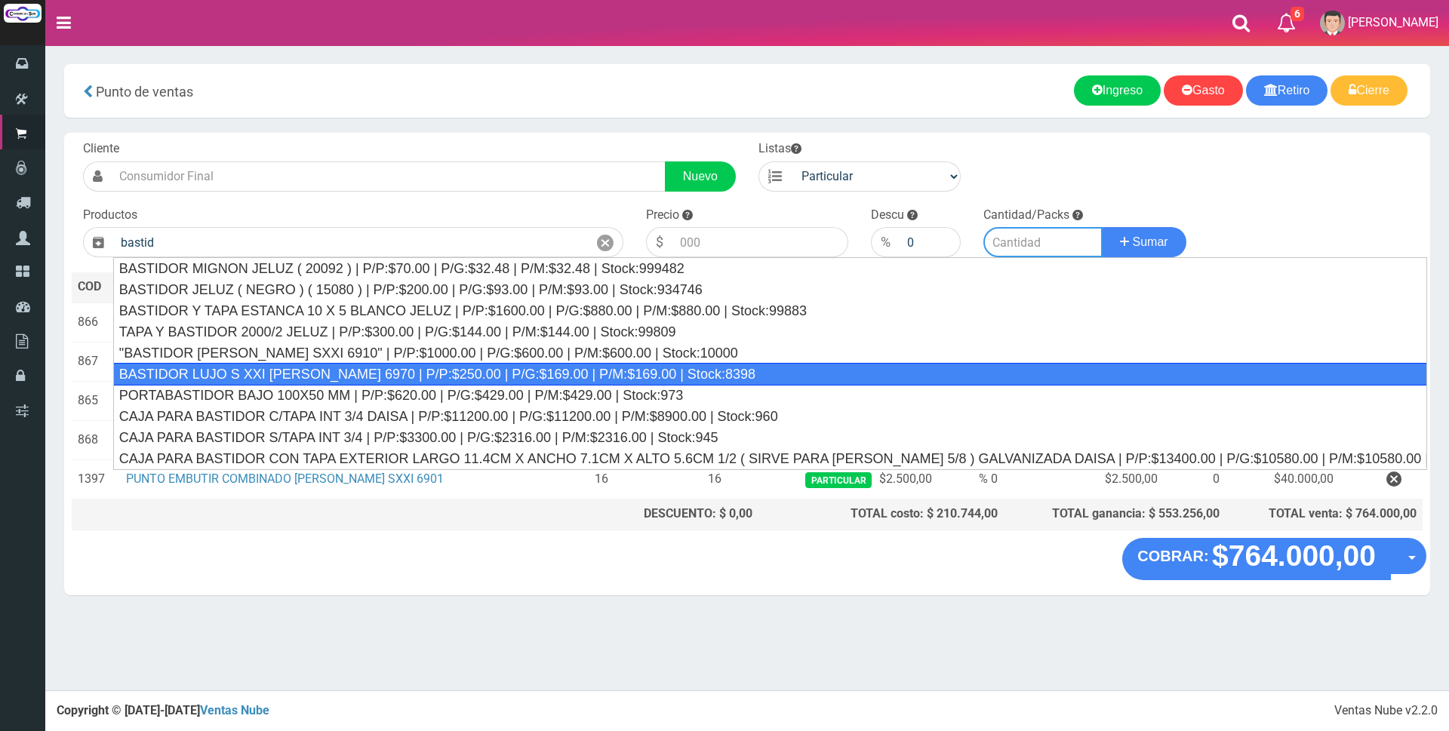
type input "BASTIDOR LUJO S XXI CAMBRE 6970 | P/P:$250.00 | P/G:$169.00 | P/M:$169.00 | Sto…"
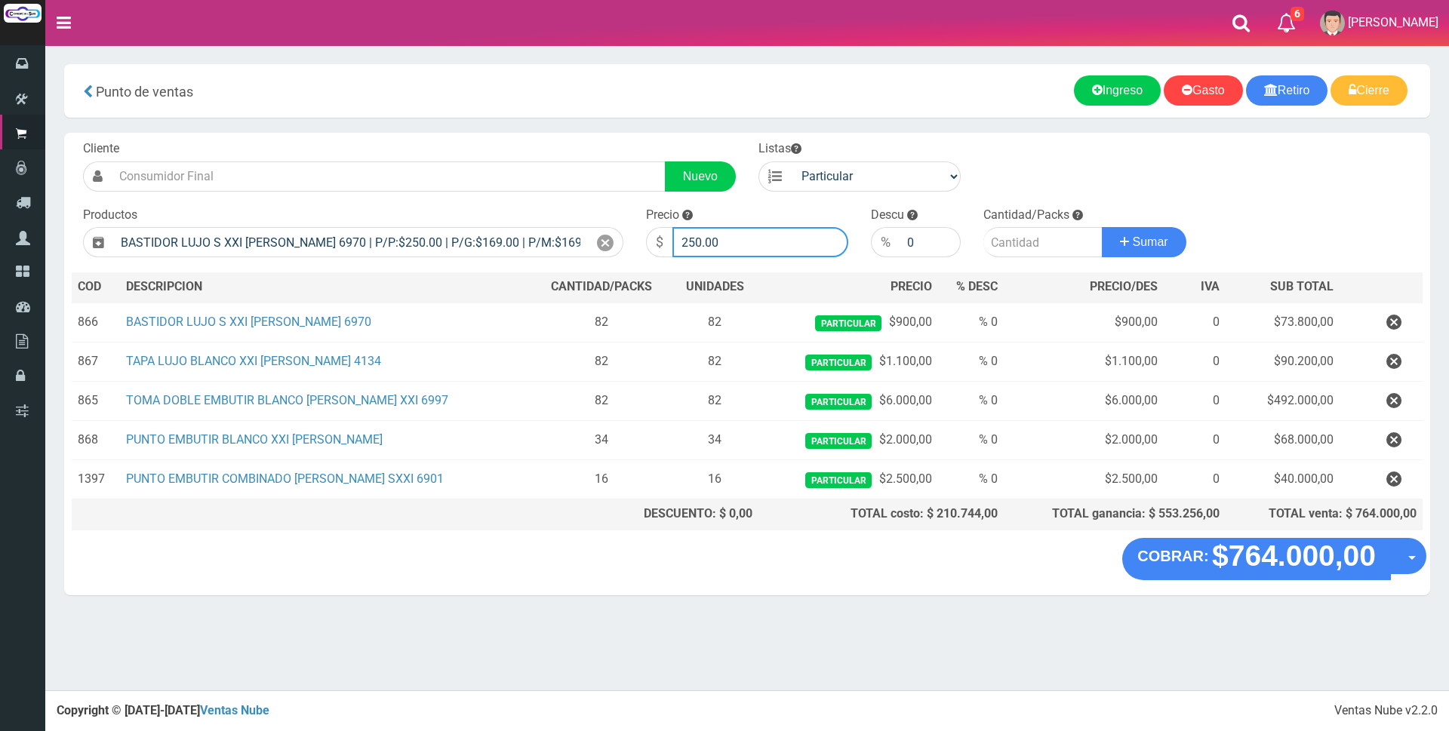
click at [738, 249] on input "250.00" at bounding box center [760, 242] width 176 height 30
type input "2"
type input "900"
click at [1019, 249] on input "number" at bounding box center [1042, 242] width 119 height 30
type input "38"
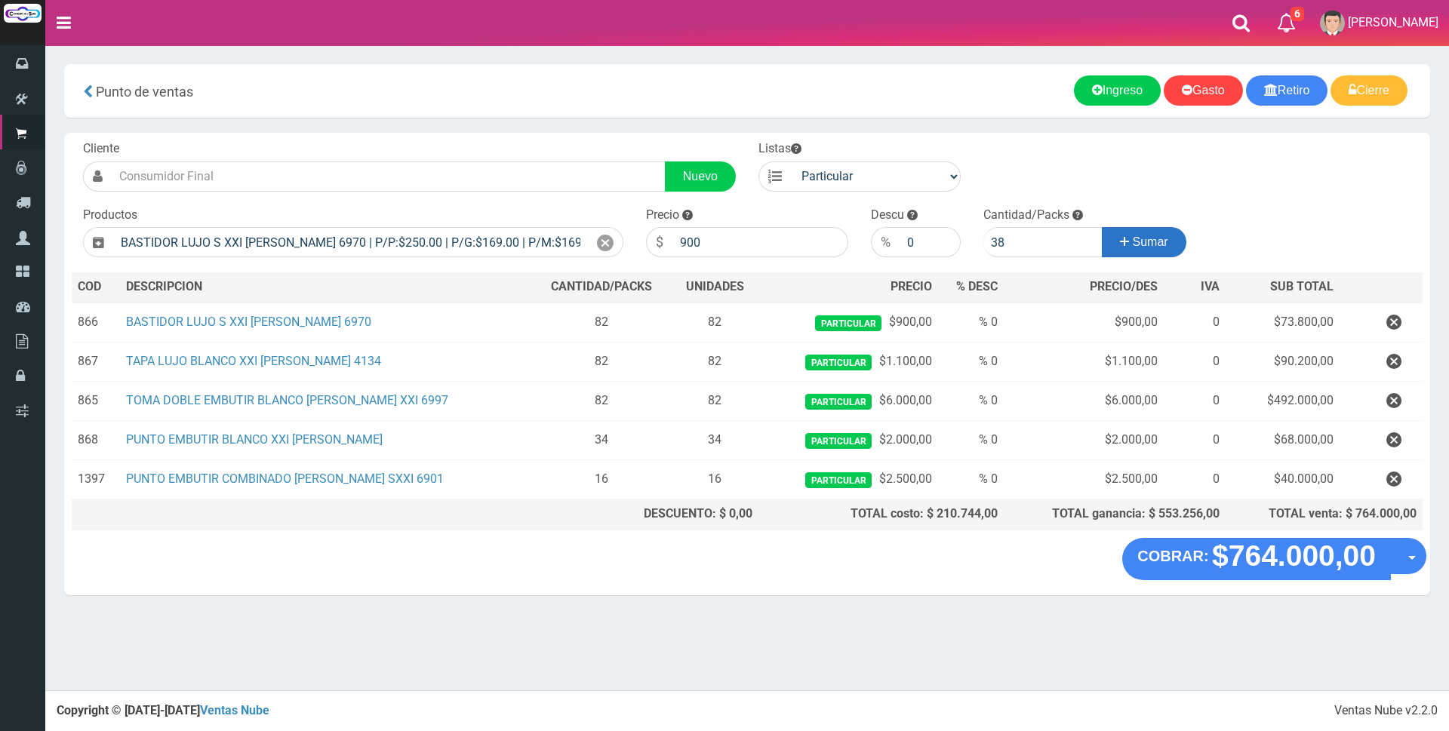
click at [1122, 241] on icon at bounding box center [1124, 242] width 9 height 22
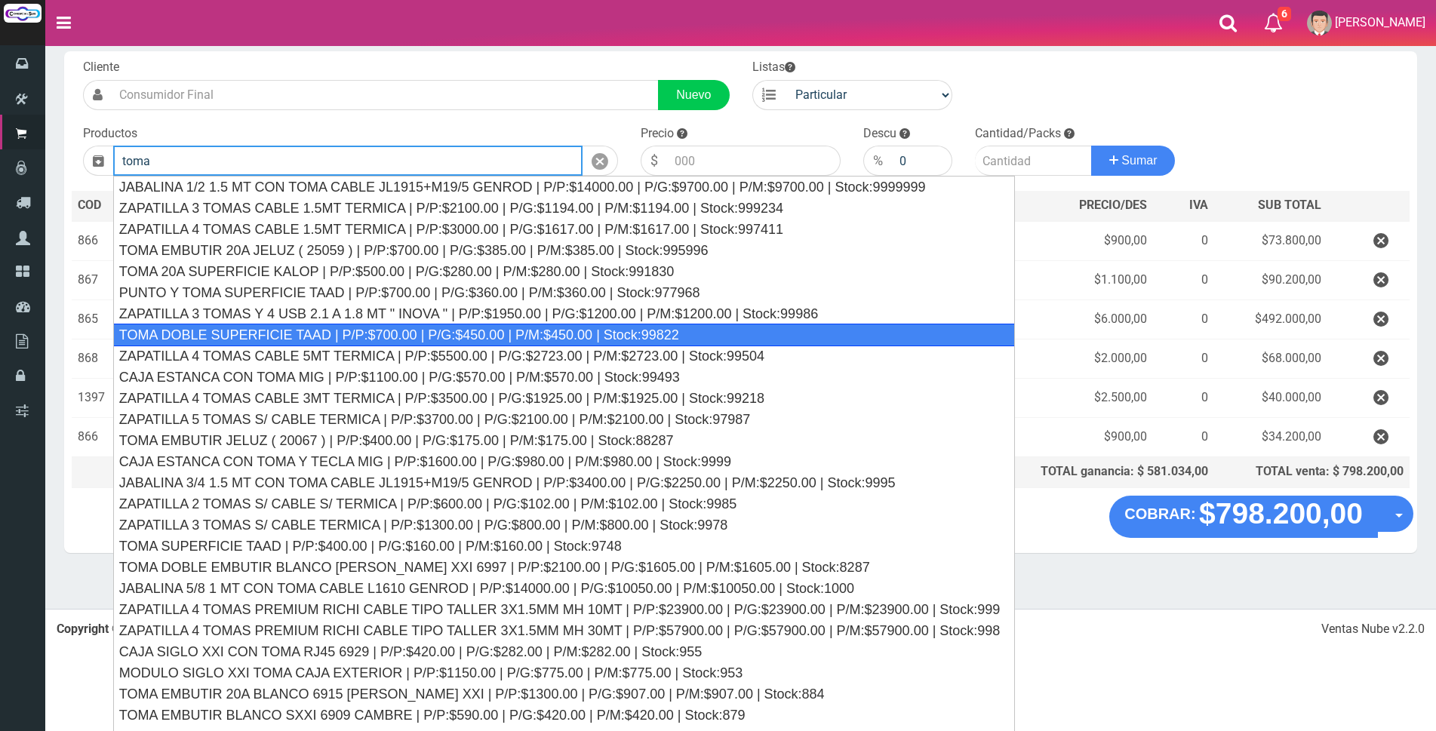
scroll to position [98, 0]
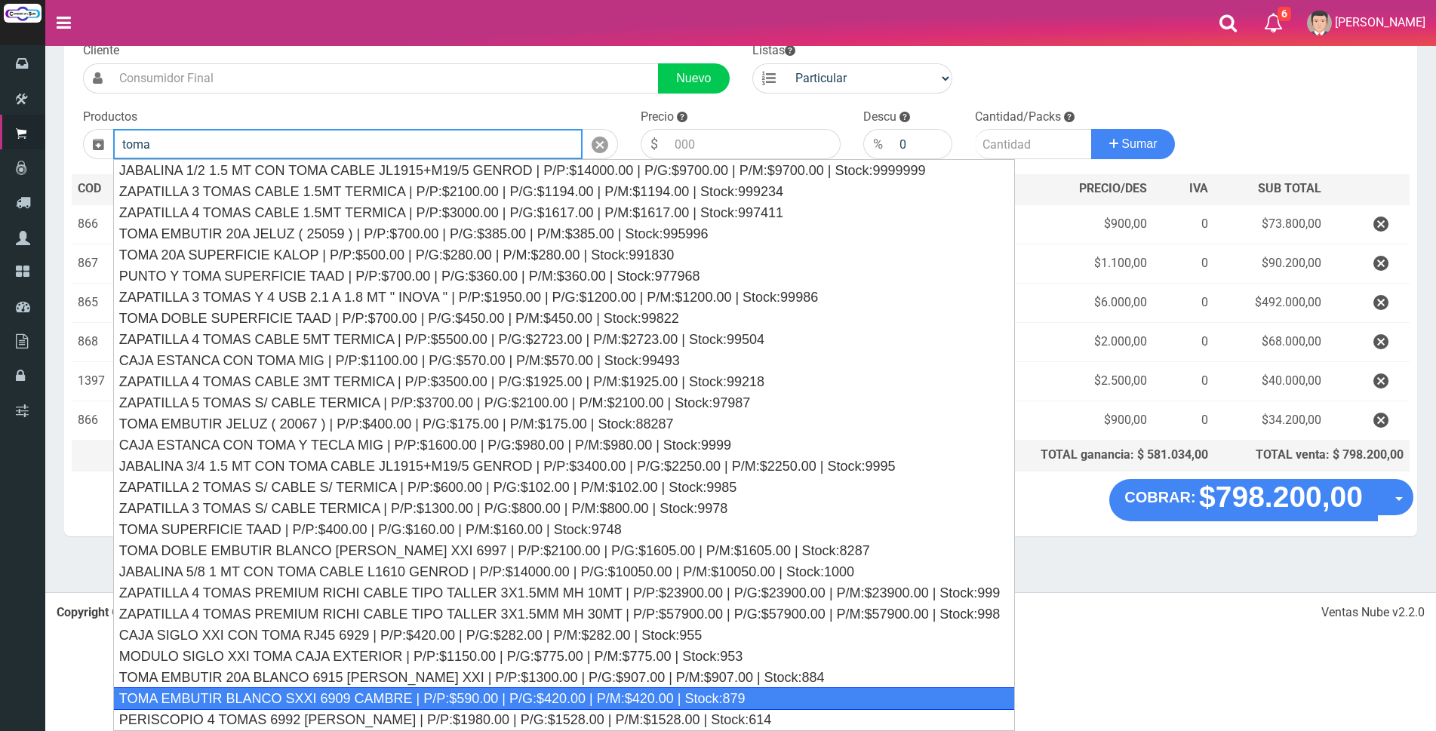
click at [354, 701] on div "TOMA EMBUTIR BLANCO SXXI 6909 CAMBRE | P/P:$590.00 | P/G:$420.00 | P/M:$420.00 …" at bounding box center [564, 698] width 902 height 23
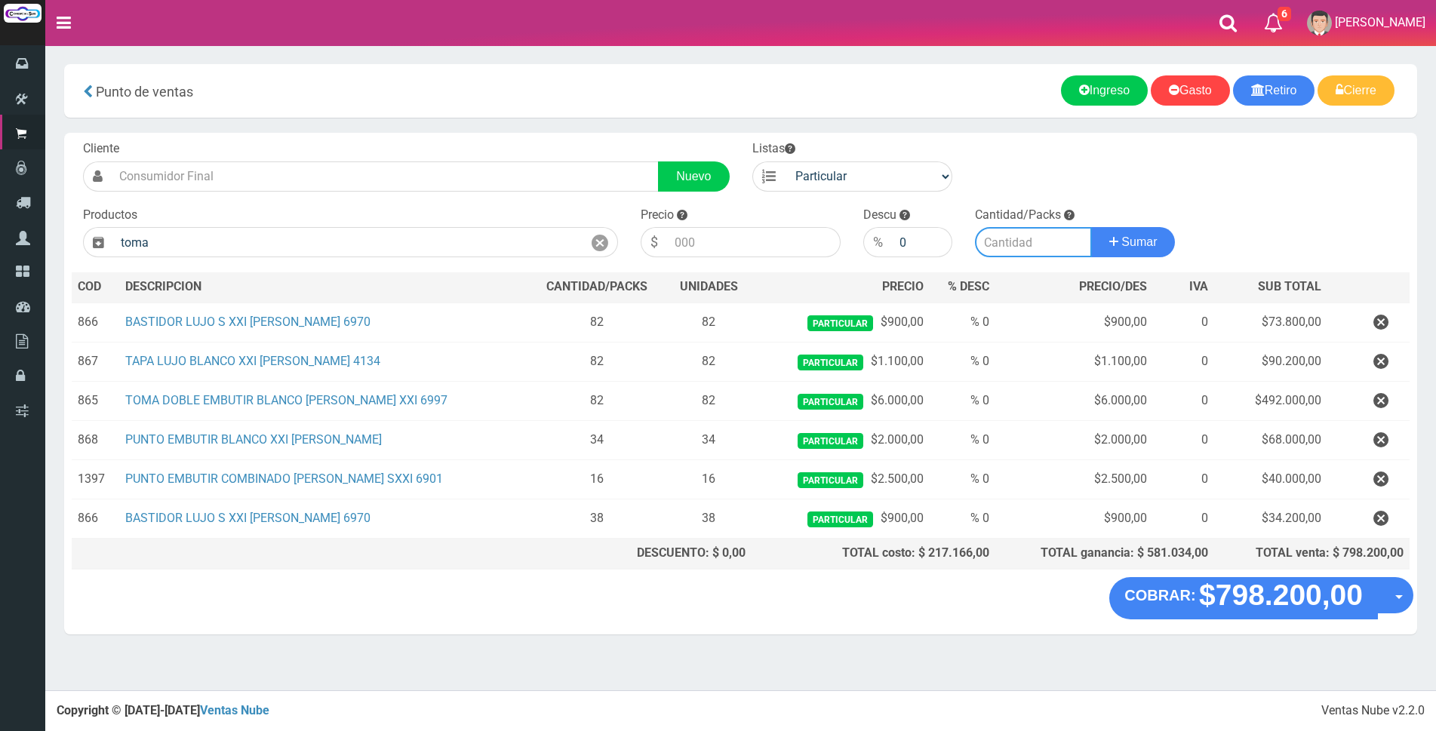
type input "TOMA EMBUTIR BLANCO SXXI 6909 CAMBRE | P/P:$590.00 | P/G:$420.00 | P/M:$420.00 …"
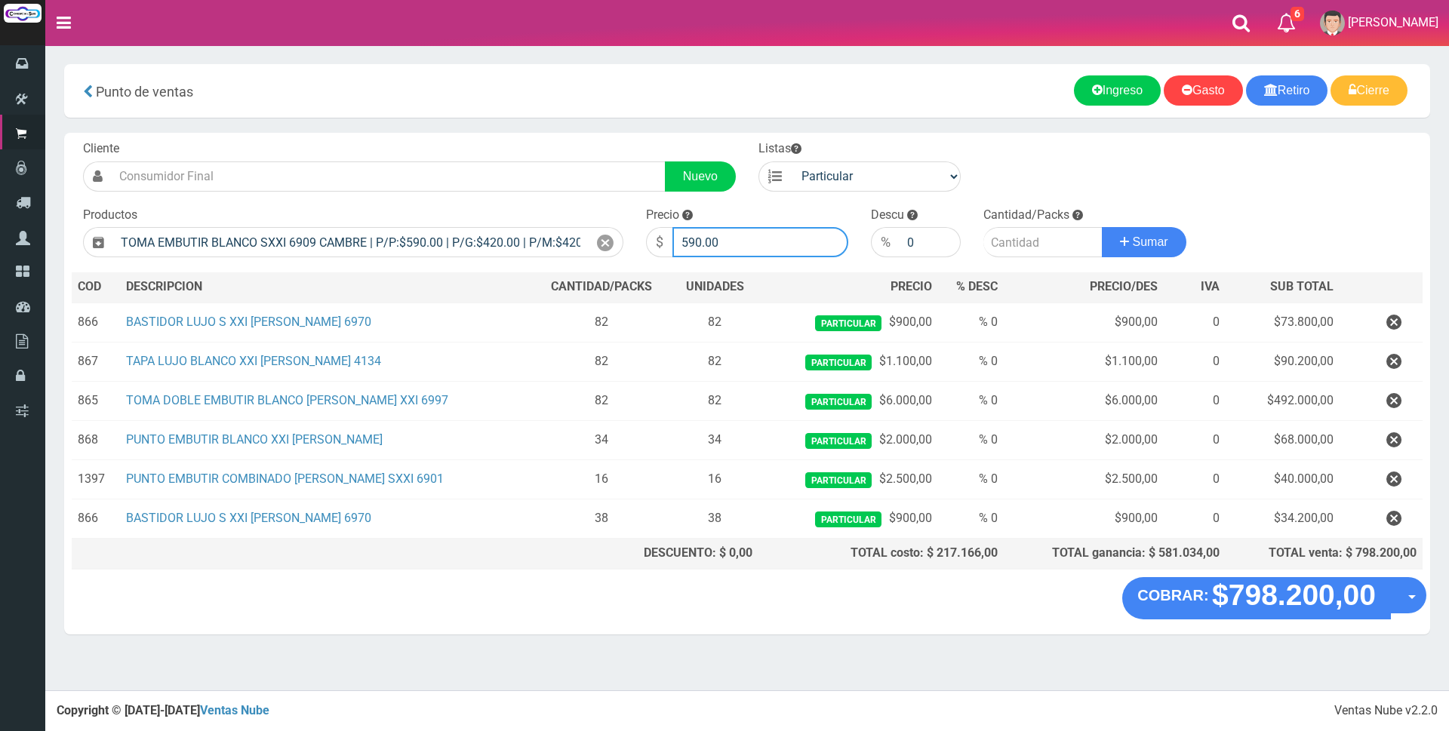
click at [778, 251] on input "590.00" at bounding box center [760, 242] width 176 height 30
type input "5"
type input "2200"
click at [1046, 248] on input "number" at bounding box center [1042, 242] width 119 height 30
type input "5"
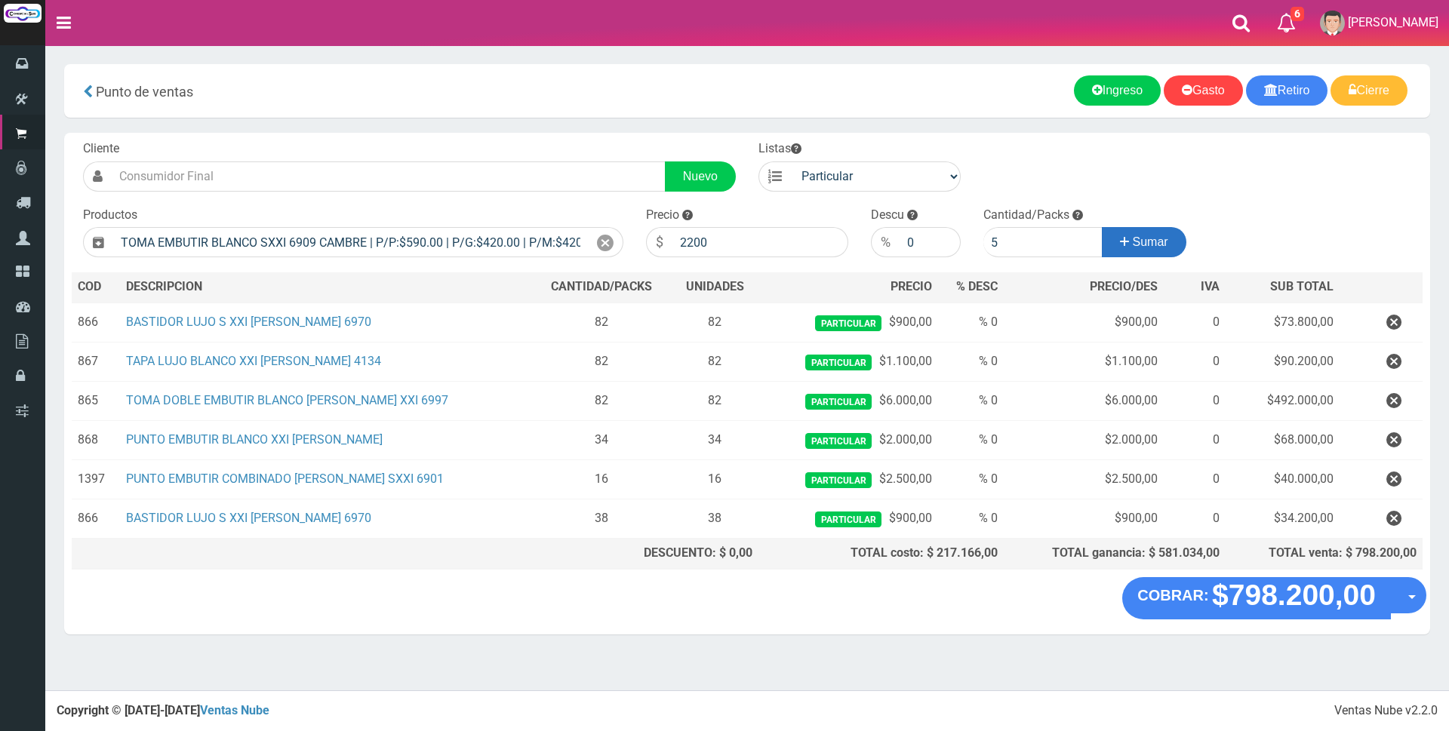
click at [1126, 238] on button "Sumar" at bounding box center [1144, 242] width 85 height 30
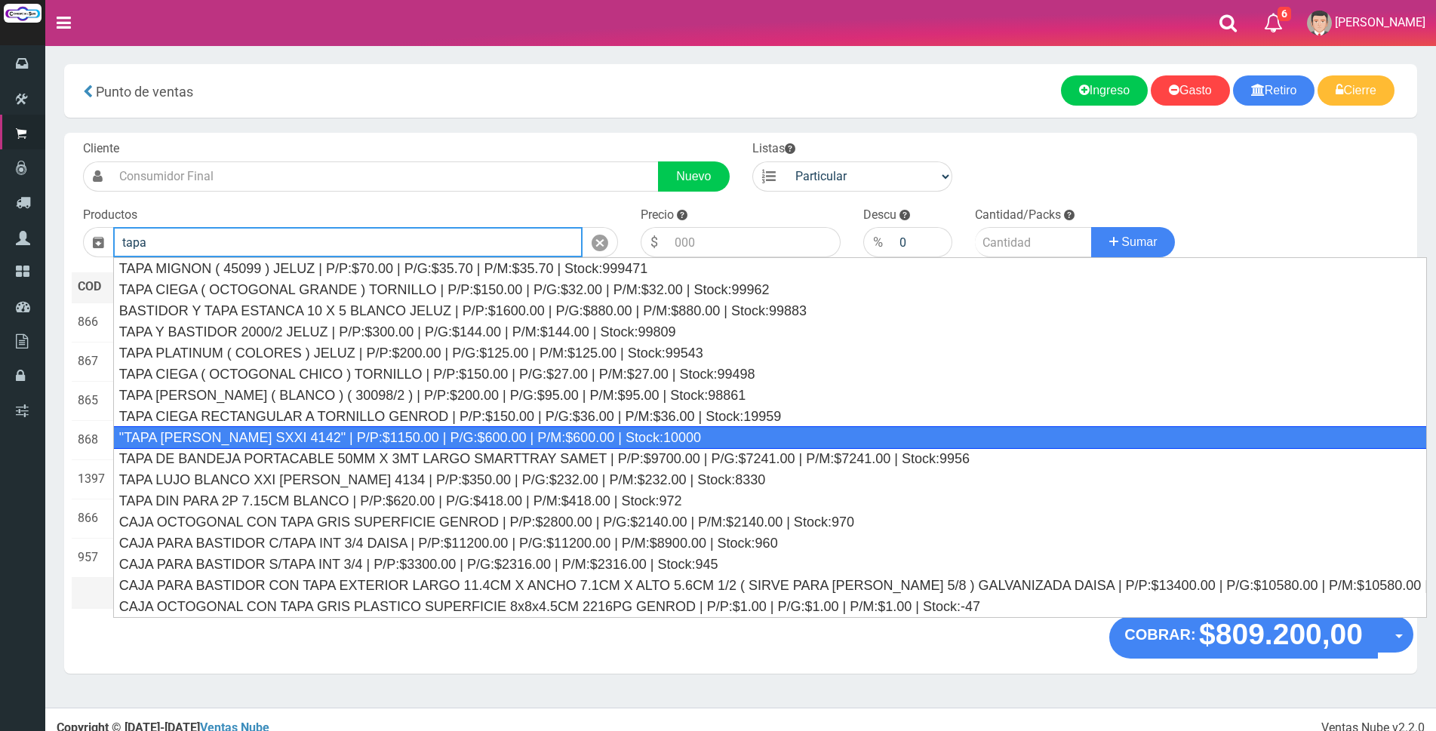
click at [506, 440] on div ""TAPA MIGNON CAMBRE SXXI 4142" | P/P:$1150.00 | P/G:$600.00 | P/M:$600.00 | Sto…" at bounding box center [770, 437] width 1314 height 23
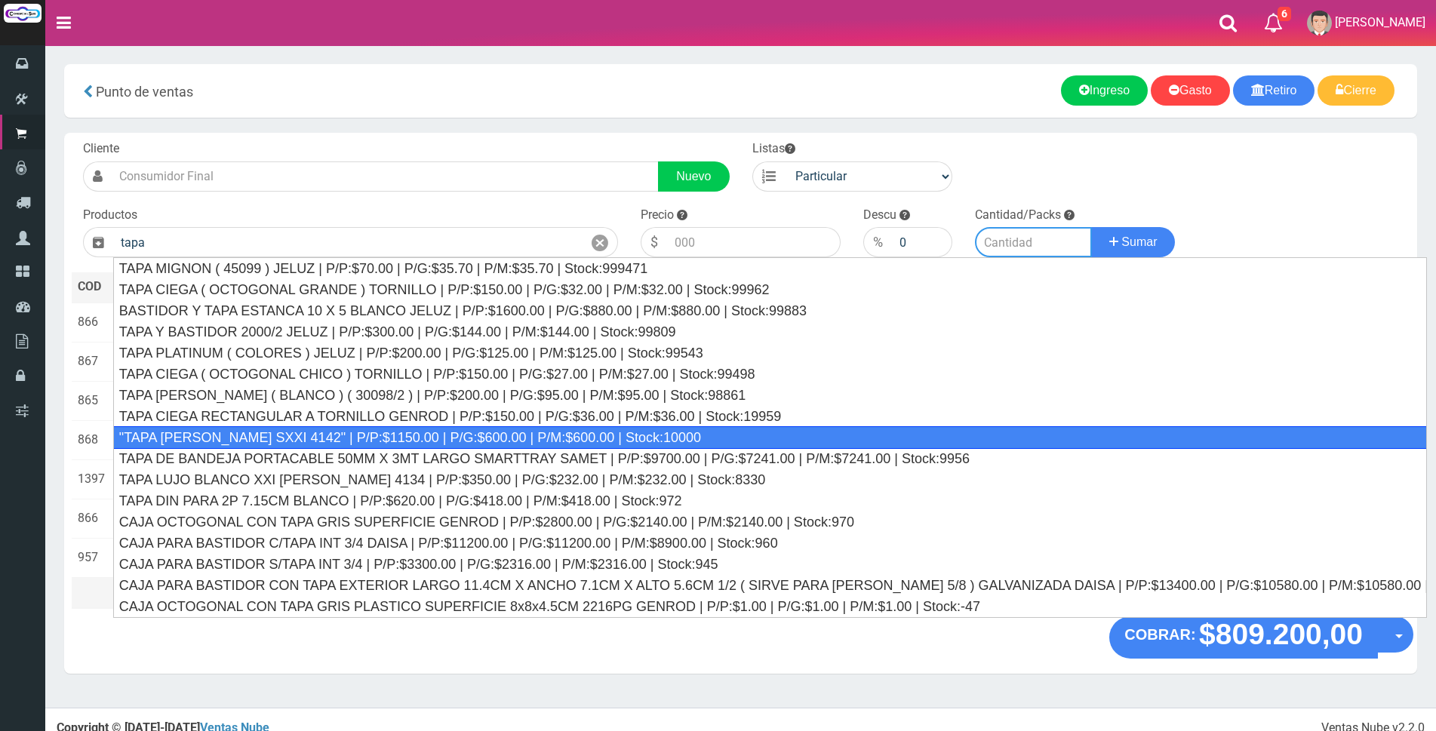
type input ""TAPA MIGNON CAMBRE SXXI 4142" | P/P:$1150.00 | P/G:$600.00 | P/M:$600.00 | Sto…"
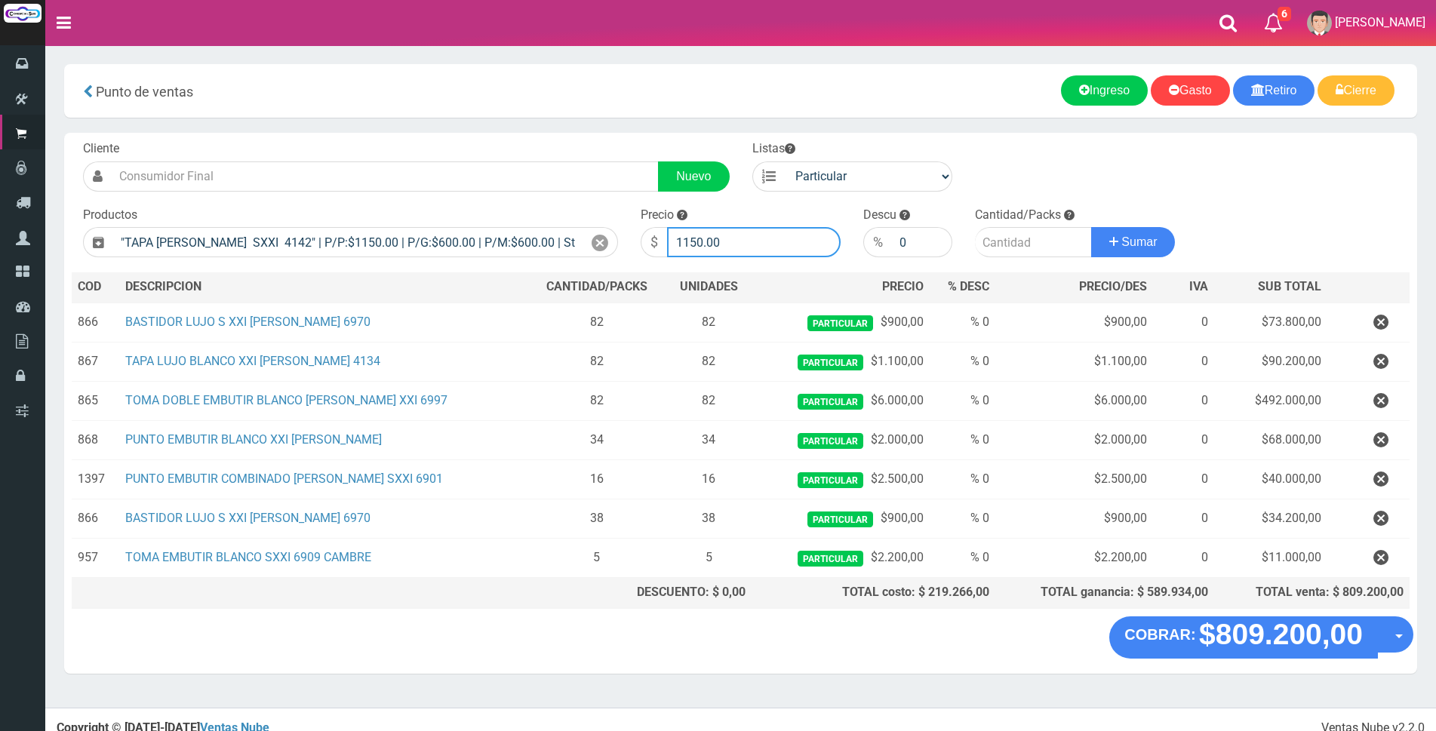
click at [752, 242] on input "1150.00" at bounding box center [754, 242] width 174 height 30
type input "1"
type input "1150"
click at [1045, 247] on input "number" at bounding box center [1033, 242] width 117 height 30
type input "5"
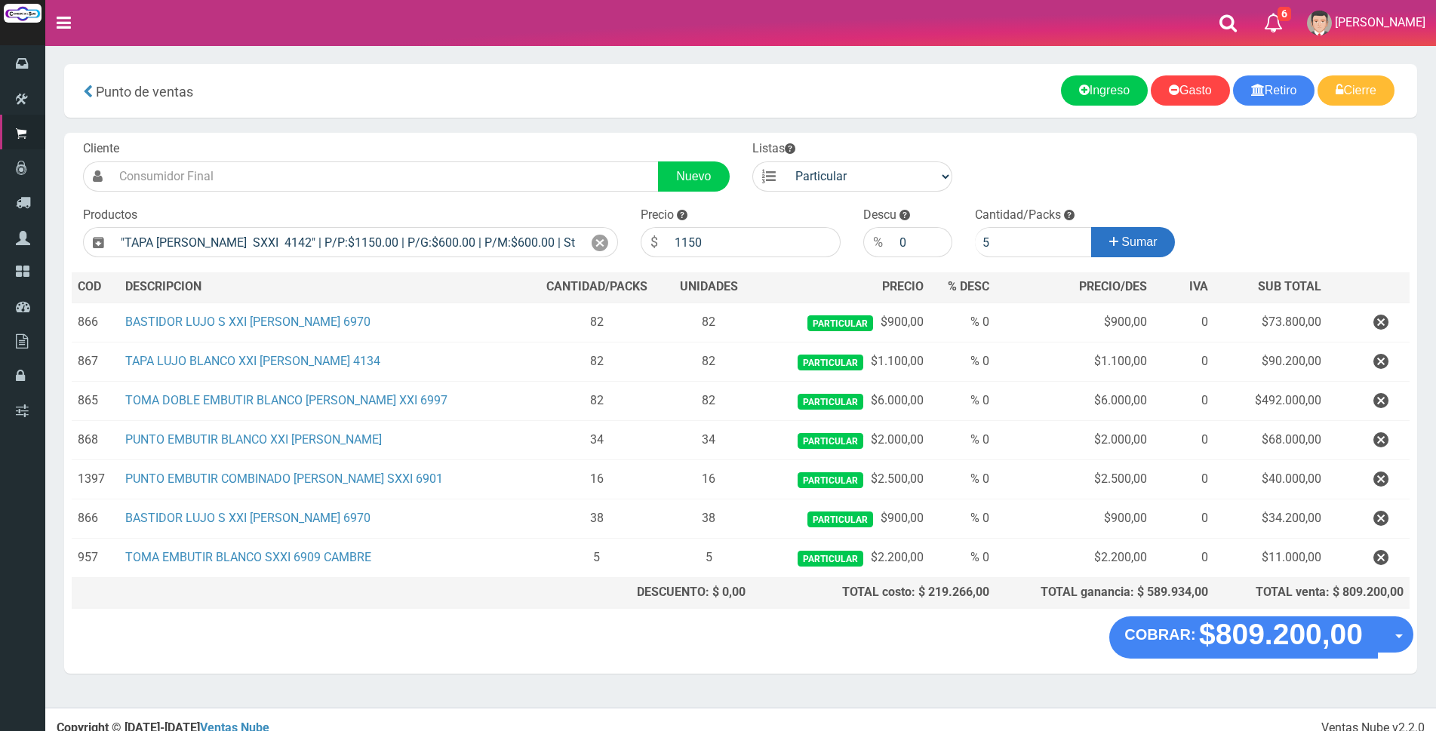
click at [1154, 244] on span "Sumar" at bounding box center [1138, 241] width 35 height 13
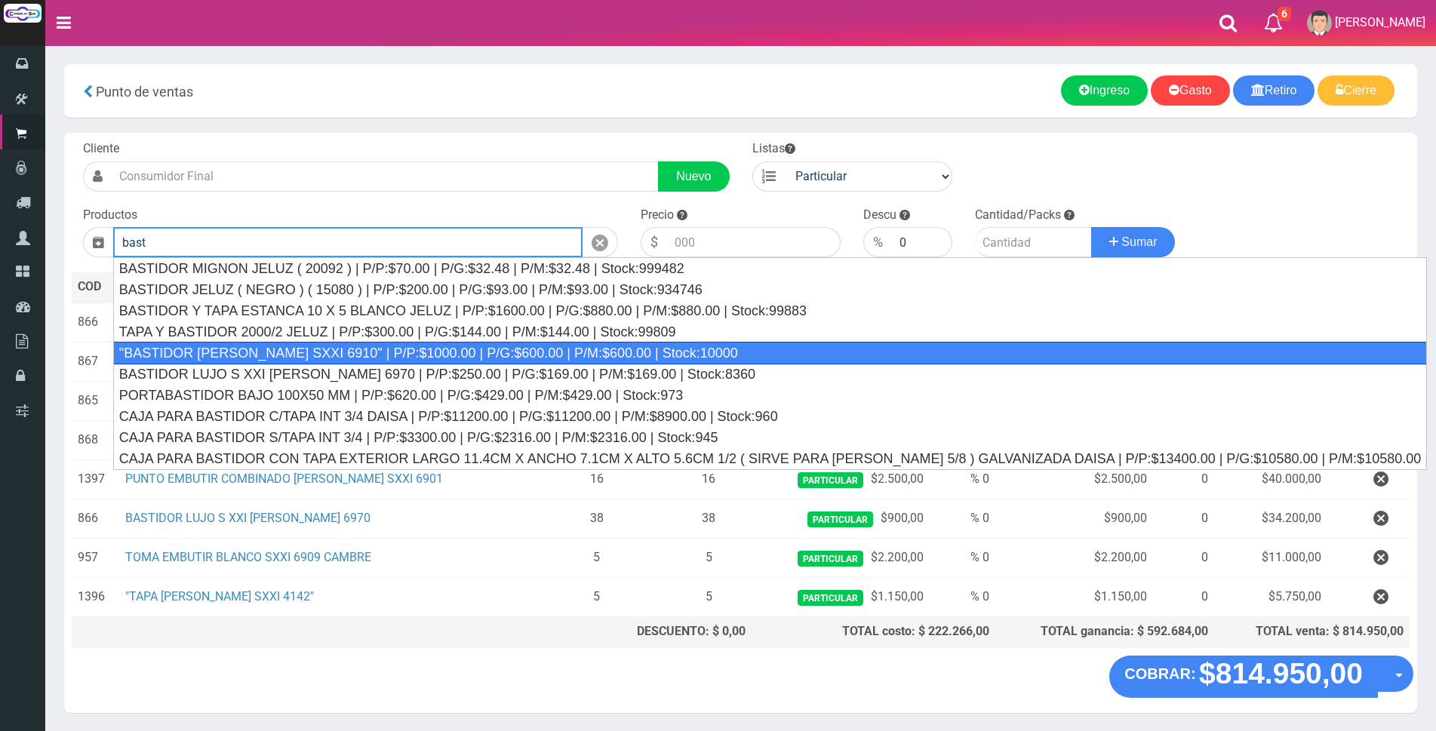
click at [228, 349] on div ""BASTIDOR MIGNON CAMBRE SXXI 6910" | P/P:$1000.00 | P/G:$600.00 | P/M:$600.00 |…" at bounding box center [770, 353] width 1314 height 23
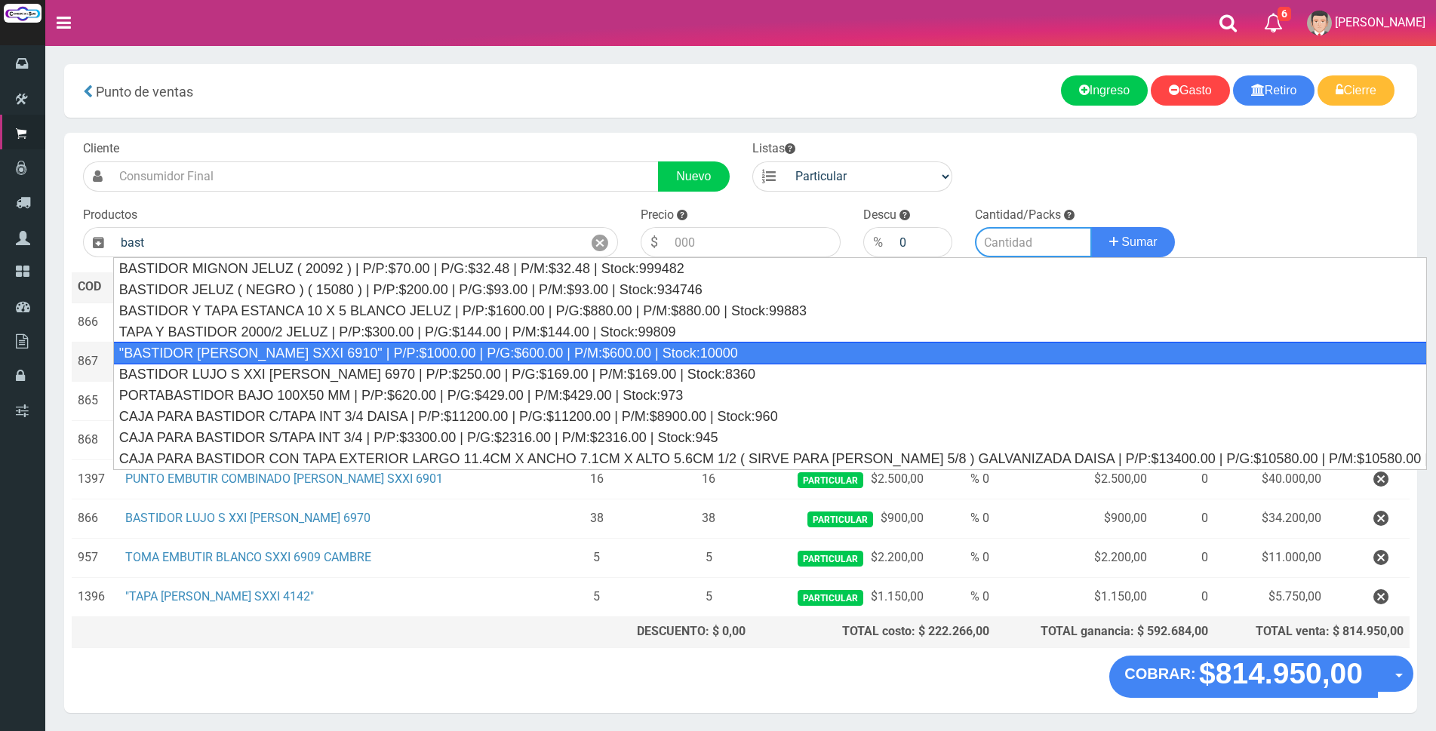
type input ""BASTIDOR MIGNON CAMBRE SXXI 6910" | P/P:$1000.00 | P/G:$600.00 | P/M:$600.00 |…"
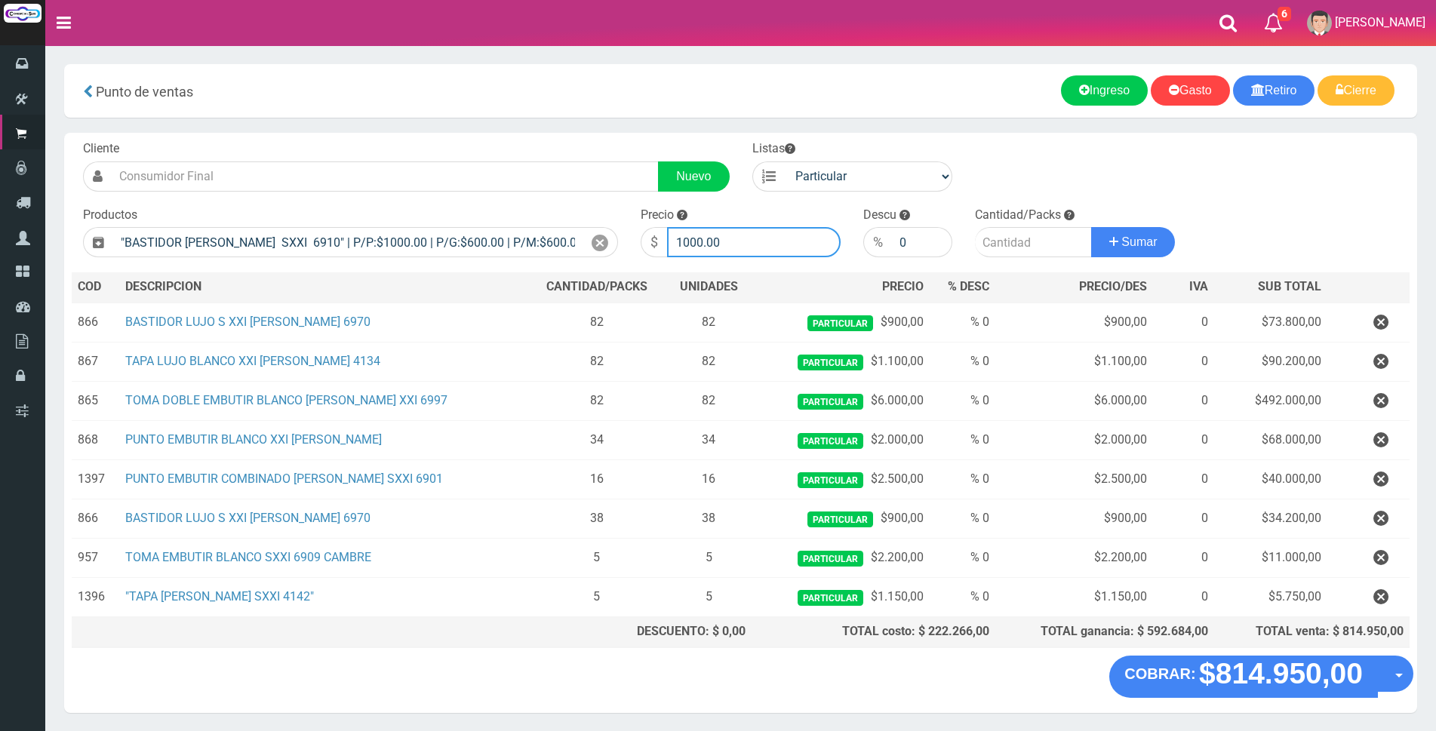
click at [737, 247] on input "1000.00" at bounding box center [754, 242] width 174 height 30
type input "1"
type input "900"
drag, startPoint x: 983, startPoint y: 242, endPoint x: 985, endPoint y: 234, distance: 8.6
click at [984, 242] on input "number" at bounding box center [1033, 242] width 117 height 30
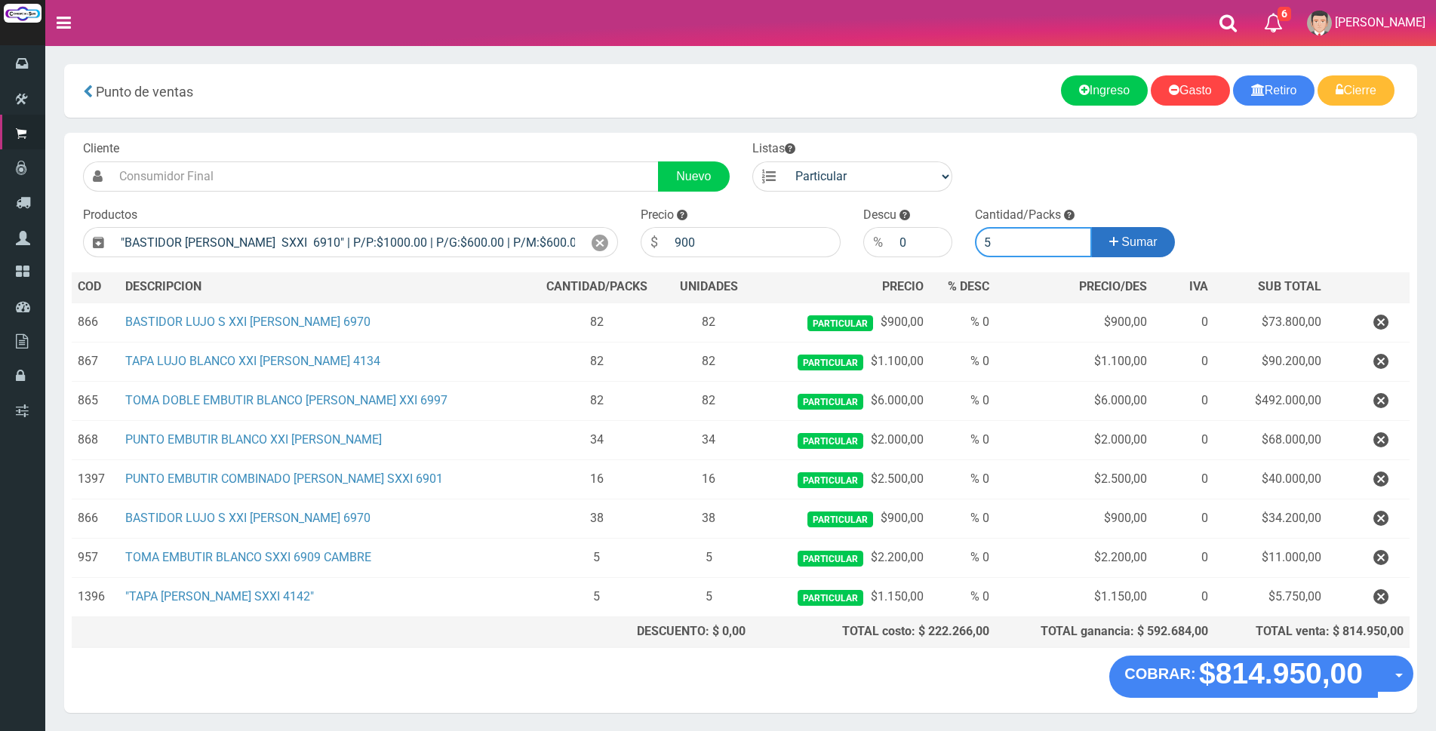
type input "5"
click at [1111, 238] on icon at bounding box center [1113, 242] width 9 height 22
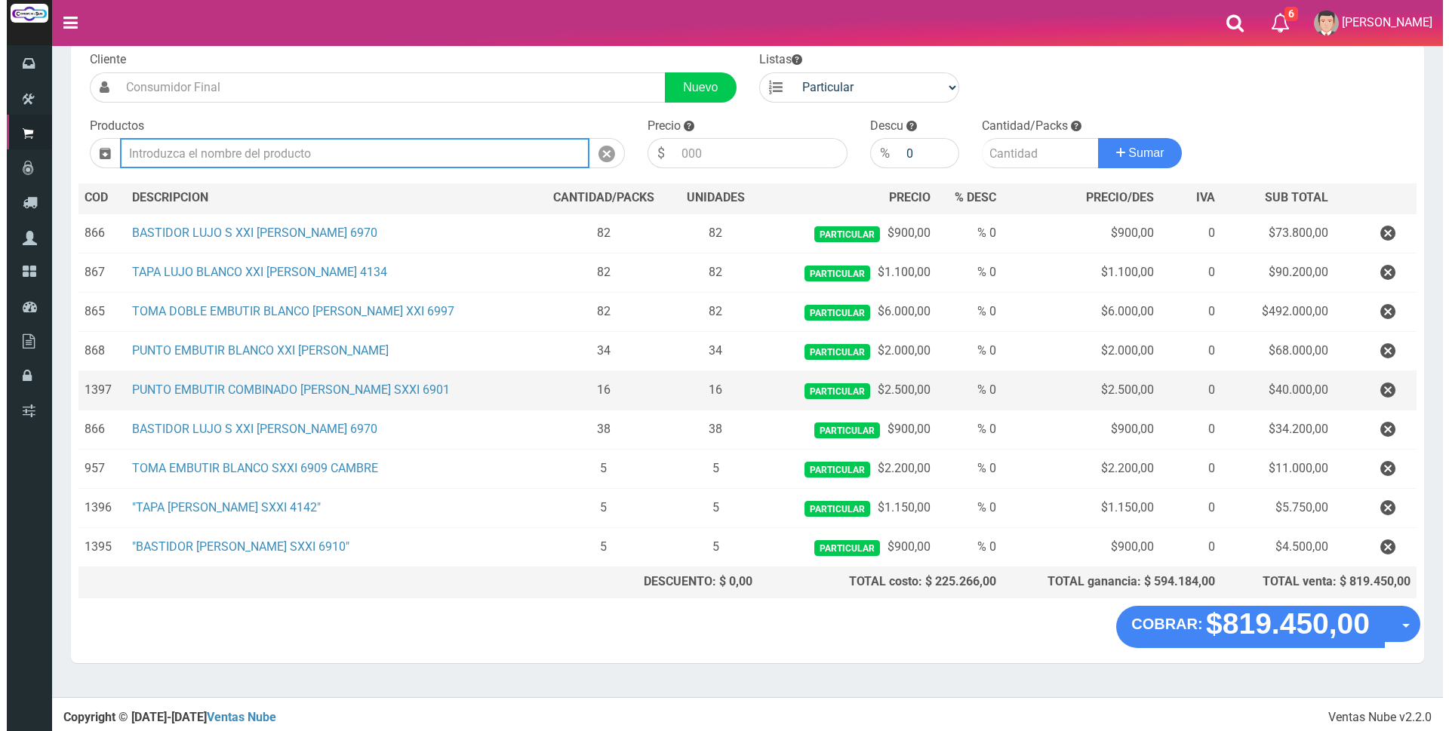
scroll to position [90, 0]
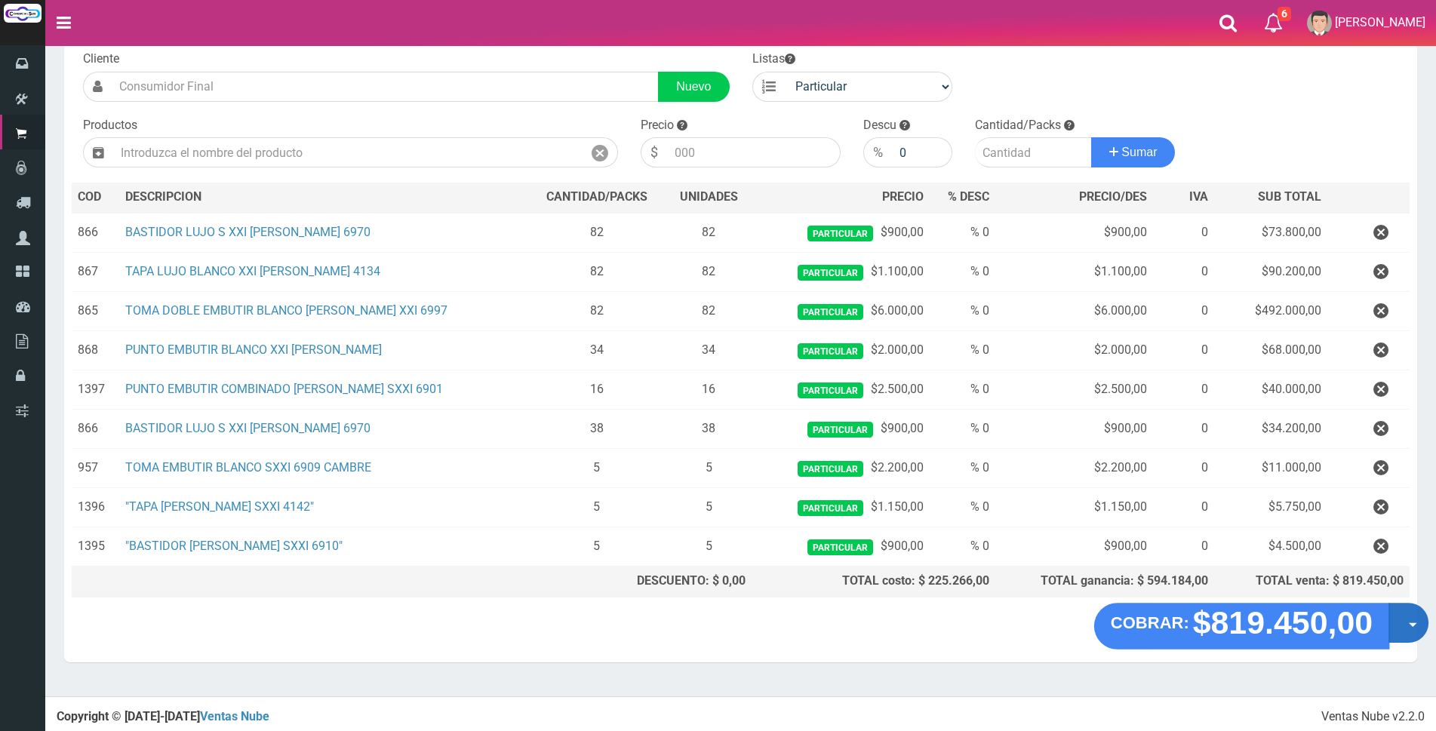
click at [1400, 624] on button "Opciones" at bounding box center [1408, 623] width 40 height 40
click at [1386, 659] on link "Crear presupuesto" at bounding box center [1359, 662] width 135 height 35
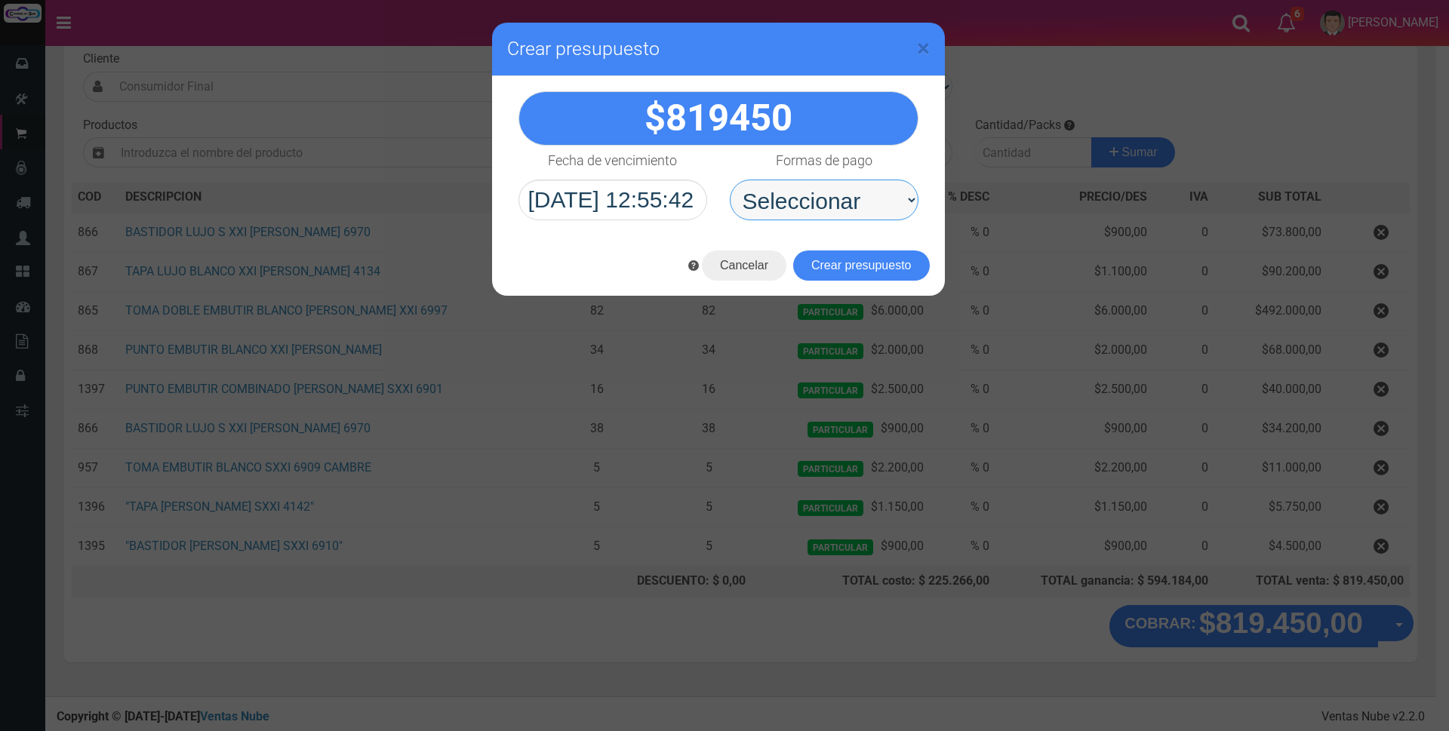
click at [874, 203] on select "Seleccionar Efectivo Tarjeta de Crédito Depósito Débito" at bounding box center [824, 200] width 189 height 41
select select "Efectivo"
click at [730, 180] on select "Seleccionar Efectivo Tarjeta de Crédito Depósito Débito" at bounding box center [824, 200] width 189 height 41
click at [859, 260] on button "Crear presupuesto" at bounding box center [861, 265] width 137 height 30
